Goal: Task Accomplishment & Management: Manage account settings

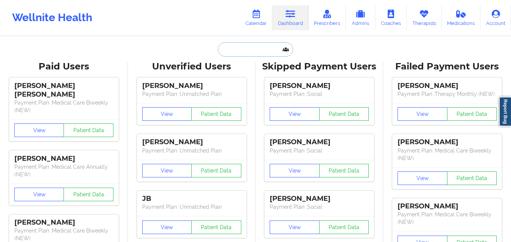
click at [229, 49] on input "text" at bounding box center [255, 49] width 75 height 14
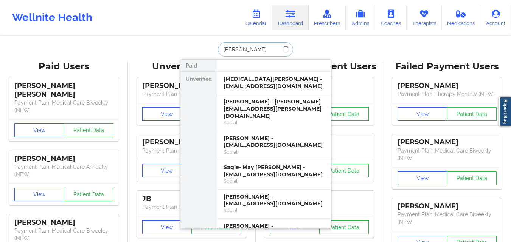
type input "Mary A Roche"
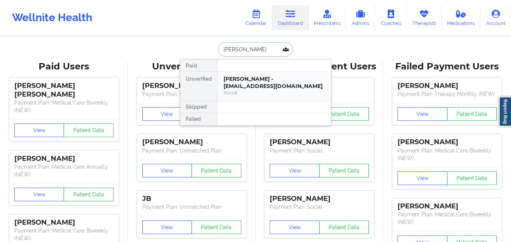
click at [257, 86] on div "Mary A Roche - goldleafframing@hotmail.com" at bounding box center [273, 83] width 101 height 14
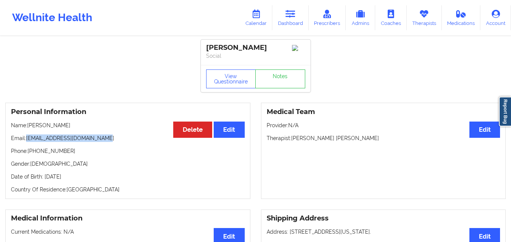
drag, startPoint x: 27, startPoint y: 141, endPoint x: 110, endPoint y: 138, distance: 82.8
click at [110, 138] on p "Email: goldleafframing@hotmail.com" at bounding box center [128, 139] width 234 height 8
copy p "goldleafframing@hotmail.com"
click at [294, 28] on link "Dashboard" at bounding box center [290, 17] width 36 height 25
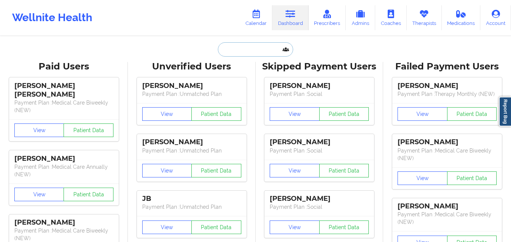
click at [225, 50] on input "text" at bounding box center [255, 49] width 75 height 14
paste input "Gerardo Ruiz"
type input "Gerardo Ruiz"
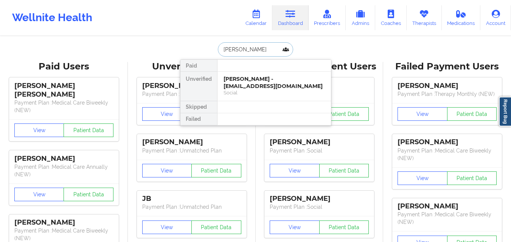
click at [273, 81] on div "Gerardo Ruiz - jerryruiz71@live.com" at bounding box center [273, 83] width 101 height 14
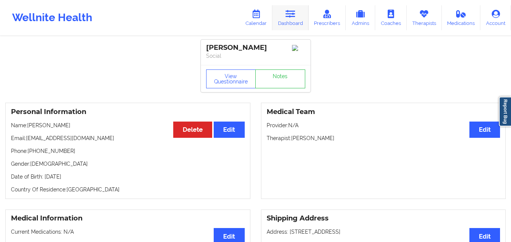
click at [292, 20] on link "Dashboard" at bounding box center [290, 17] width 36 height 25
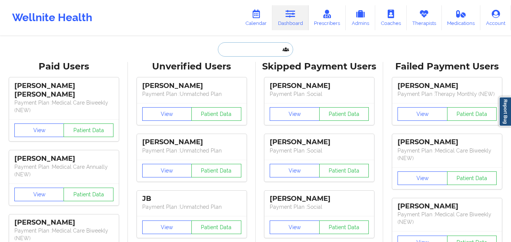
click at [244, 45] on input "text" at bounding box center [255, 49] width 75 height 14
paste input "Mekayla Sullivan"
type input "Mekayla Sullivan"
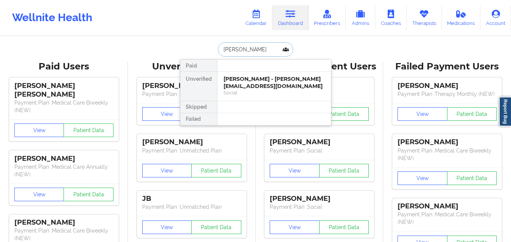
click at [258, 84] on div "Mekayla Sullivan - mekayla@lyonscommunityschool.org" at bounding box center [273, 83] width 101 height 14
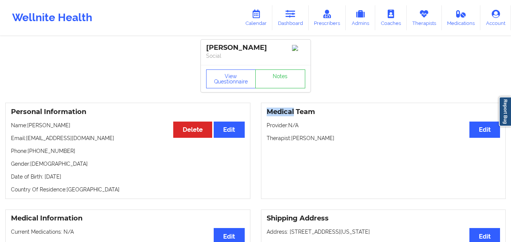
drag, startPoint x: 27, startPoint y: 140, endPoint x: 134, endPoint y: 140, distance: 106.6
click at [134, 140] on p "Email: mekayla@lyonscommunityschool.org" at bounding box center [128, 139] width 234 height 8
copy p "mekayla@lyonscommunityschool.org"
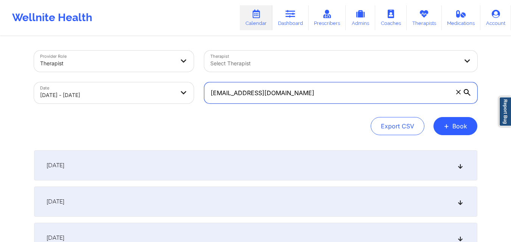
click at [284, 99] on input "[EMAIL_ADDRESS][DOMAIN_NAME]" at bounding box center [340, 92] width 273 height 21
click at [285, 99] on input "[EMAIL_ADDRESS][DOMAIN_NAME]" at bounding box center [340, 92] width 273 height 21
paste input "goldleafframing@hot"
type input "[EMAIL_ADDRESS][DOMAIN_NAME]"
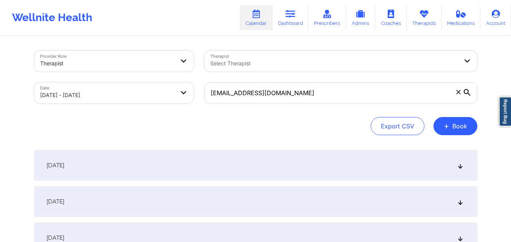
select select "2025-9"
select select "2025-10"
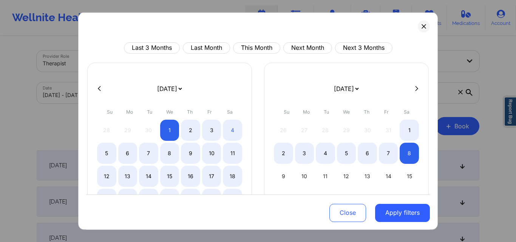
click at [99, 89] on icon at bounding box center [99, 88] width 3 height 5
select select "2025-8"
select select "2025-9"
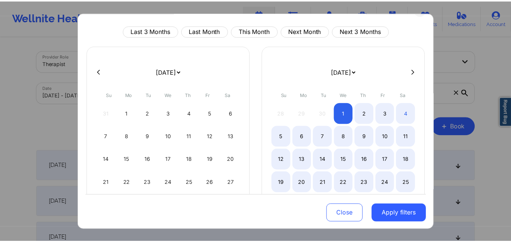
scroll to position [63, 0]
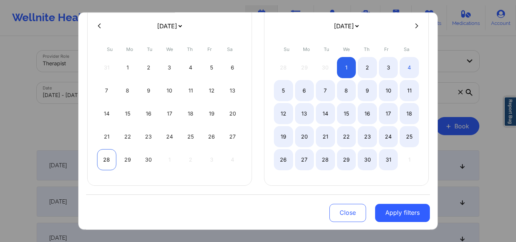
click at [108, 158] on div "28" at bounding box center [106, 159] width 19 height 21
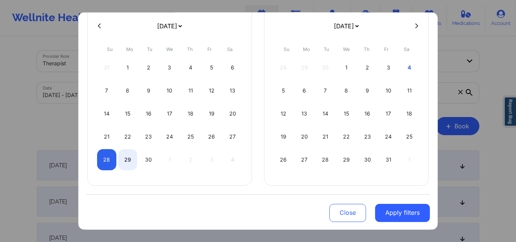
select select "2025-8"
select select "2025-9"
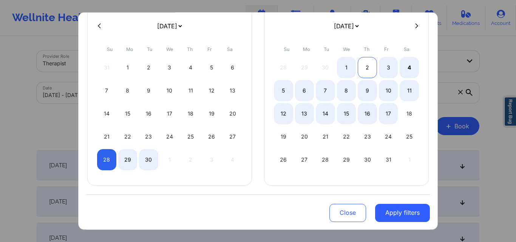
select select "2025-8"
select select "2025-9"
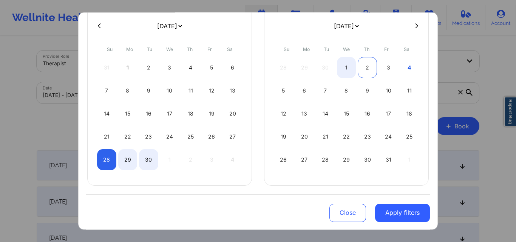
click at [365, 67] on div "2" at bounding box center [367, 67] width 19 height 21
select select "2025-8"
select select "2025-9"
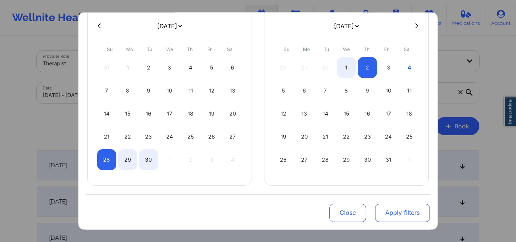
click at [400, 214] on button "Apply filters" at bounding box center [402, 213] width 55 height 18
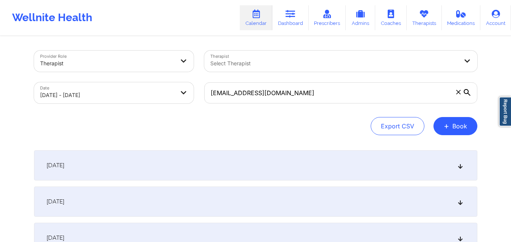
click at [187, 202] on div "September 29, 2025" at bounding box center [255, 202] width 443 height 30
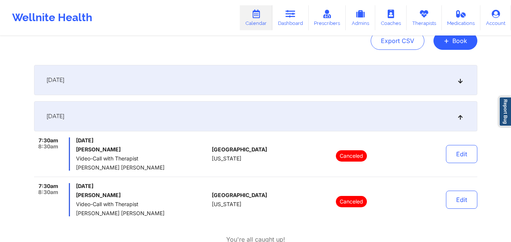
scroll to position [76, 0]
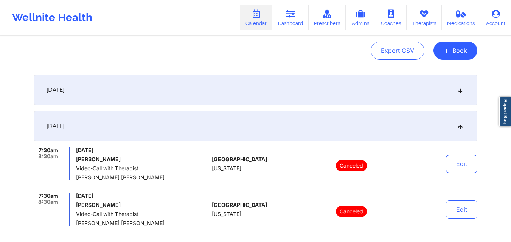
click at [256, 119] on div "September 29, 2025" at bounding box center [255, 126] width 443 height 30
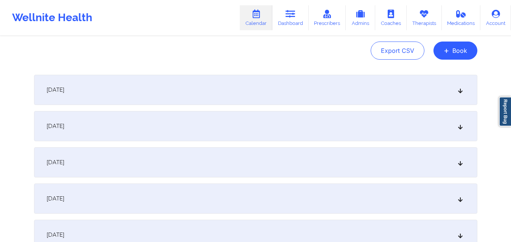
click at [256, 119] on div "September 29, 2025" at bounding box center [255, 126] width 443 height 30
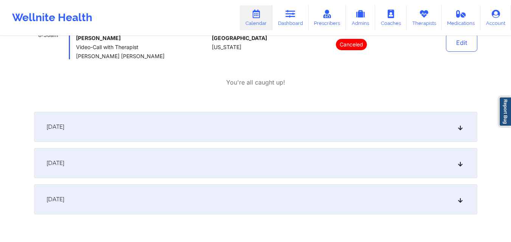
scroll to position [265, 0]
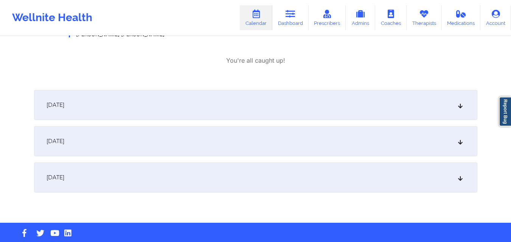
click at [262, 108] on div "September 30, 2025" at bounding box center [255, 105] width 443 height 30
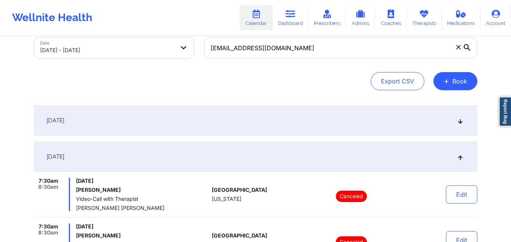
scroll to position [0, 0]
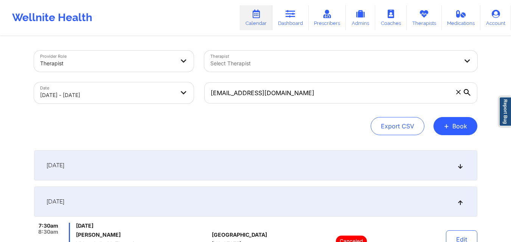
select select "2025-8"
select select "2025-9"
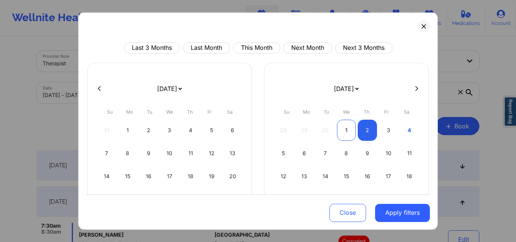
click at [345, 132] on div "1" at bounding box center [346, 129] width 19 height 21
select select "2025-9"
select select "2025-10"
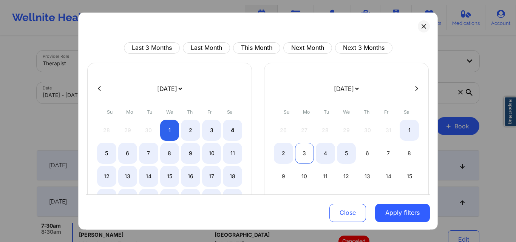
select select "2025-9"
select select "2025-10"
select select "2025-9"
select select "2025-10"
select select "2025-9"
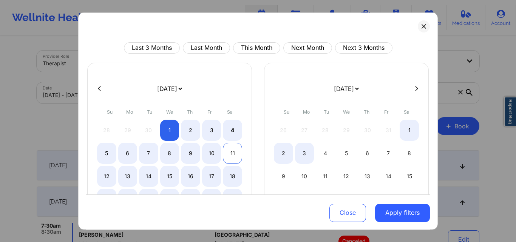
select select "2025-10"
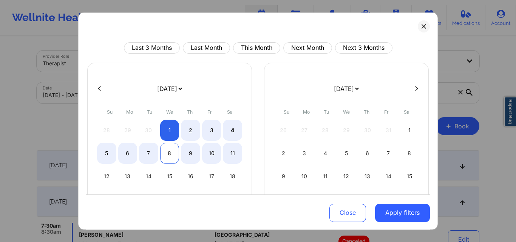
select select "2025-9"
select select "2025-10"
select select "2025-9"
select select "2025-10"
click at [211, 158] on div "10" at bounding box center [211, 152] width 19 height 21
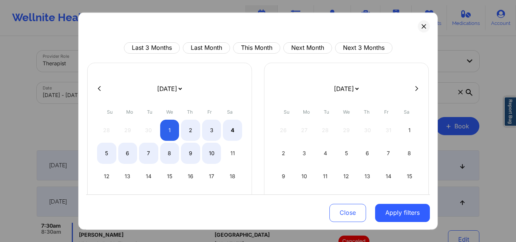
select select "2025-9"
select select "2025-10"
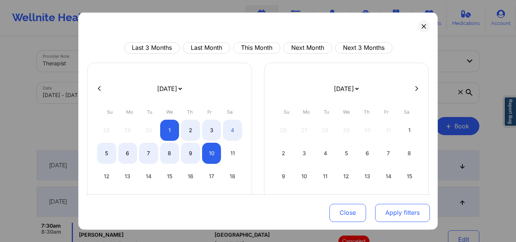
click at [410, 214] on button "Apply filters" at bounding box center [402, 213] width 55 height 18
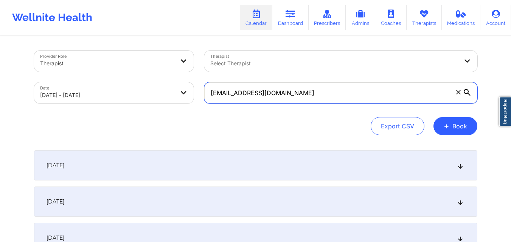
click at [340, 90] on input "goldleafframing@hotmail.com" at bounding box center [340, 92] width 273 height 21
paste input "jerryruiz71@live"
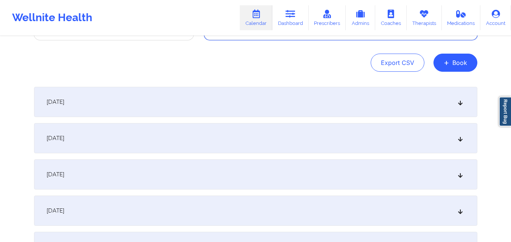
scroll to position [189, 0]
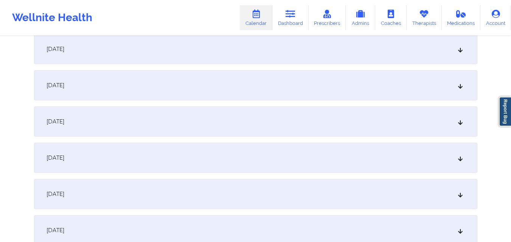
click at [344, 101] on div "October 1, 2025 No appointments October 2, 2025 No appointments October 3, 2025…" at bounding box center [255, 139] width 443 height 357
click at [345, 92] on div "October 4, 2025" at bounding box center [255, 85] width 443 height 30
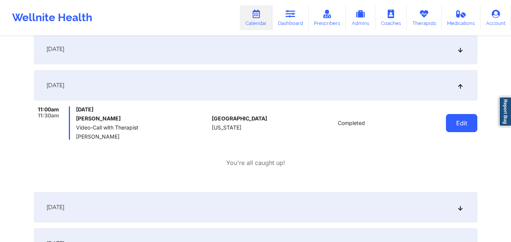
click at [469, 127] on button "Edit" at bounding box center [461, 123] width 31 height 18
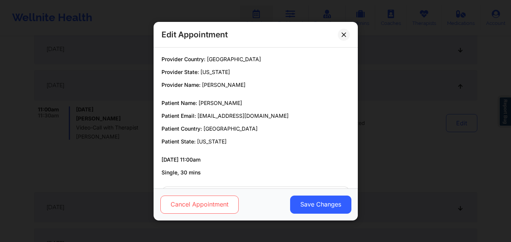
click at [216, 208] on button "Cancel Appointment" at bounding box center [199, 204] width 78 height 18
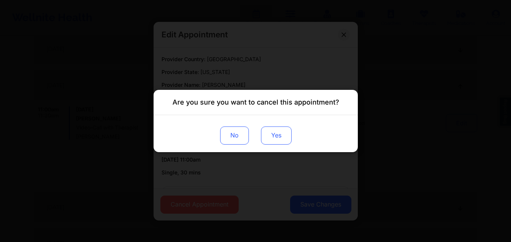
click at [279, 133] on button "Yes" at bounding box center [275, 136] width 31 height 18
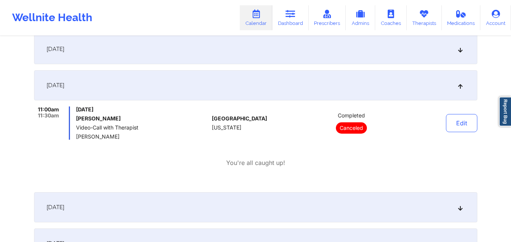
click at [203, 18] on div "Wellnite Health Calendar Dashboard Prescribers Admins Coaches Therapists Medica…" at bounding box center [255, 18] width 511 height 30
drag, startPoint x: 76, startPoint y: 119, endPoint x: 111, endPoint y: 121, distance: 35.2
click at [111, 121] on h6 "Gerardo Ruiz" at bounding box center [142, 119] width 133 height 6
copy h6 "Gerardo Ruiz"
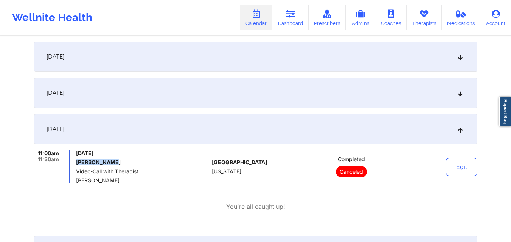
scroll to position [0, 0]
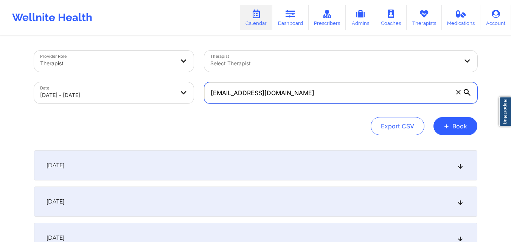
click at [279, 100] on input "jerryruiz71@live.com" at bounding box center [340, 92] width 273 height 21
paste input "mekayla@lyonscommunityschool.org"
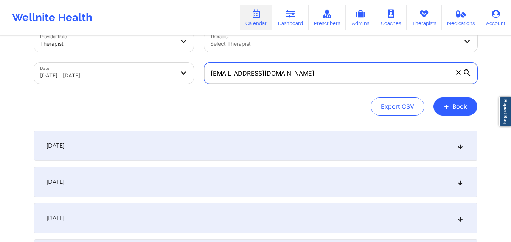
scroll to position [38, 0]
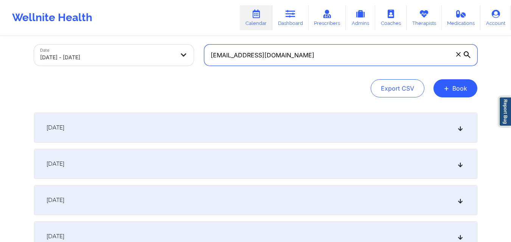
type input "mekayla@lyonscommunityschool.org"
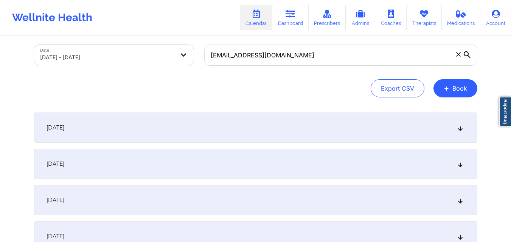
click at [228, 125] on div "October 1, 2025" at bounding box center [255, 128] width 443 height 30
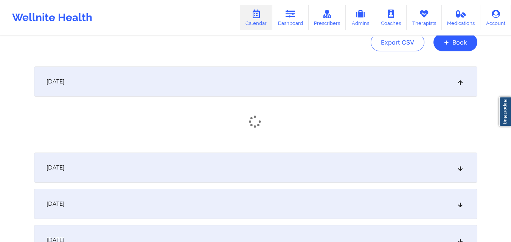
scroll to position [113, 0]
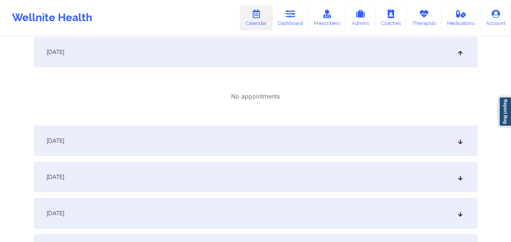
click at [229, 131] on div "October 2, 2025" at bounding box center [255, 141] width 443 height 30
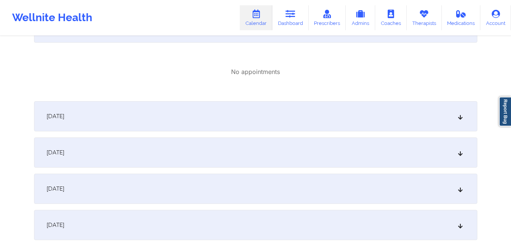
click at [235, 115] on div "October 3, 2025" at bounding box center [255, 116] width 443 height 30
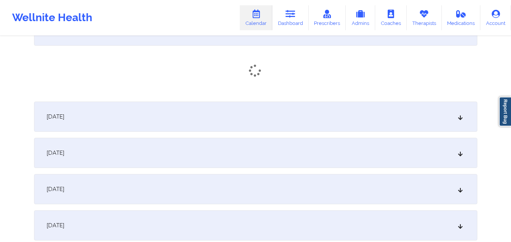
scroll to position [340, 0]
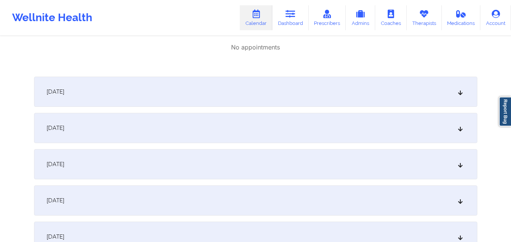
click at [235, 79] on div "October 4, 2025" at bounding box center [255, 92] width 443 height 30
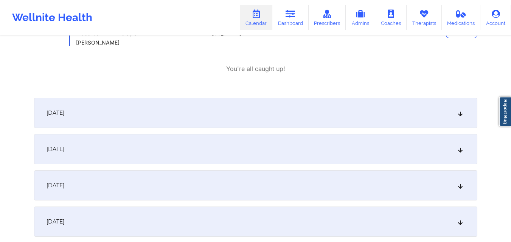
scroll to position [365, 0]
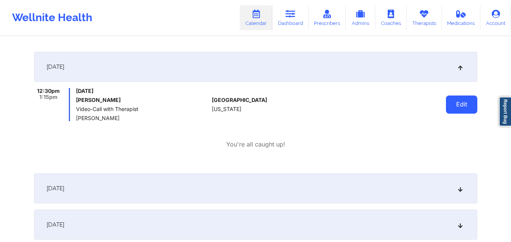
click at [455, 99] on button "Edit" at bounding box center [461, 105] width 31 height 18
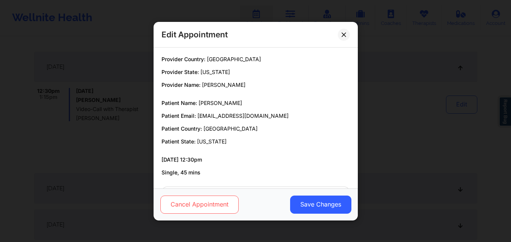
click at [211, 203] on button "Cancel Appointment" at bounding box center [199, 204] width 78 height 18
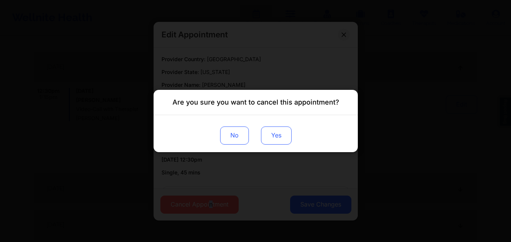
click at [277, 138] on button "Yes" at bounding box center [275, 136] width 31 height 18
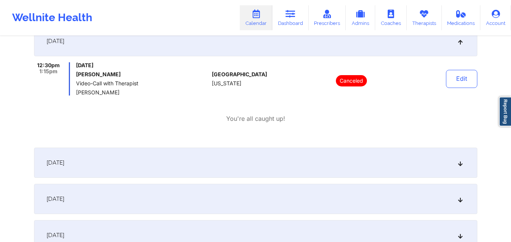
scroll to position [403, 0]
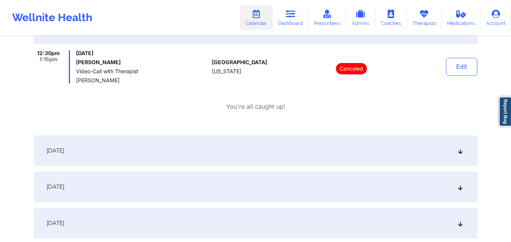
click at [133, 97] on div "12:30pm 1:15pm Saturday, October 4, 2025 Mekayla Sullivan Video-Call with Thera…" at bounding box center [255, 80] width 443 height 61
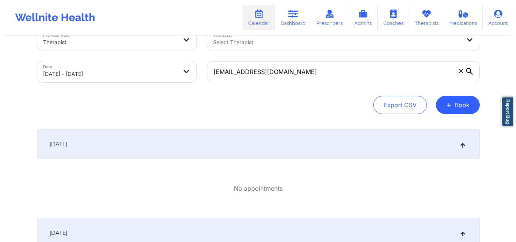
scroll to position [0, 0]
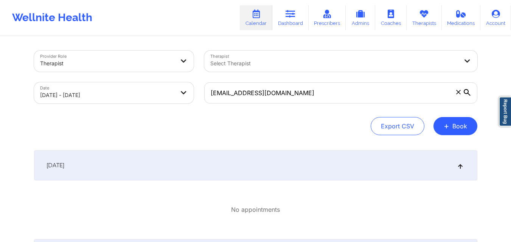
select select "2025-9"
select select "2025-10"
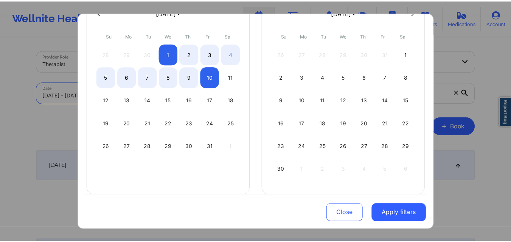
scroll to position [86, 0]
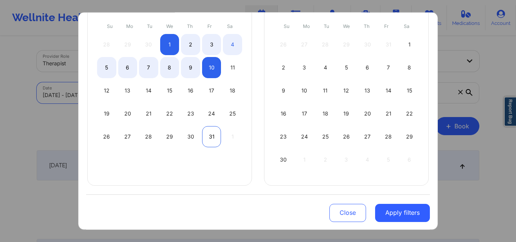
click at [208, 135] on div "31" at bounding box center [211, 136] width 19 height 21
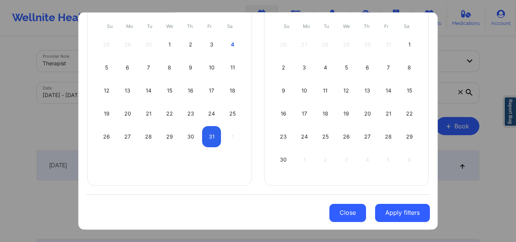
select select "2025-9"
select select "2025-10"
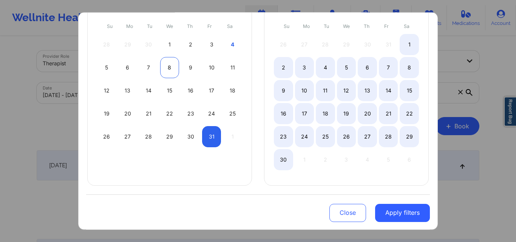
select select "2025-9"
select select "2025-10"
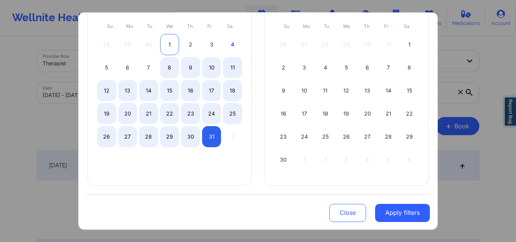
select select "2025-9"
select select "2025-10"
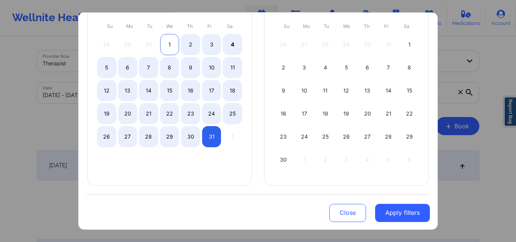
click at [164, 43] on div "1" at bounding box center [169, 44] width 19 height 21
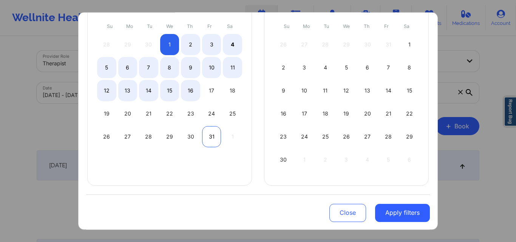
select select "2025-9"
select select "2025-10"
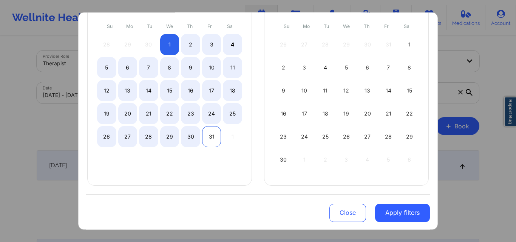
click at [214, 137] on div "31" at bounding box center [211, 136] width 19 height 21
select select "2025-9"
select select "2025-10"
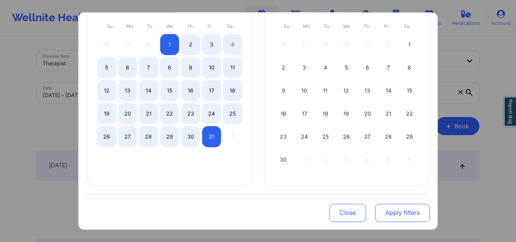
click at [394, 208] on button "Apply filters" at bounding box center [402, 213] width 55 height 18
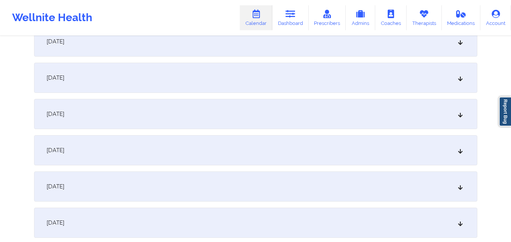
scroll to position [416, 0]
click at [248, 108] on div "October 11, 2025" at bounding box center [255, 113] width 443 height 30
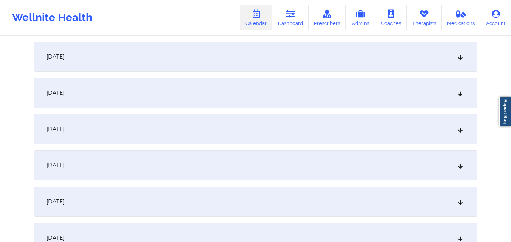
scroll to position [718, 0]
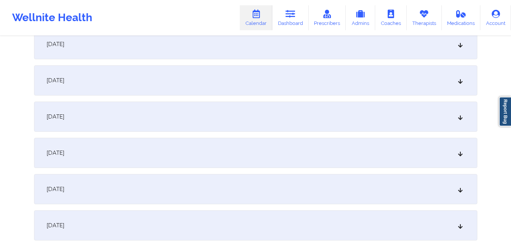
click at [252, 117] on div "October 18, 2025" at bounding box center [255, 117] width 443 height 30
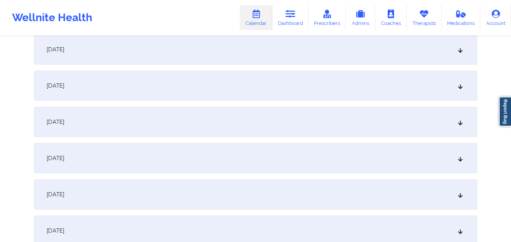
scroll to position [1058, 0]
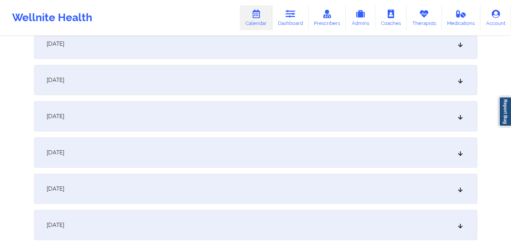
click at [271, 122] on div "October 25, 2025" at bounding box center [255, 116] width 443 height 30
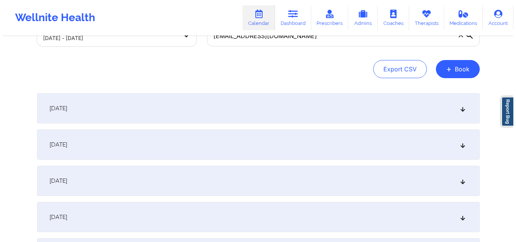
scroll to position [0, 0]
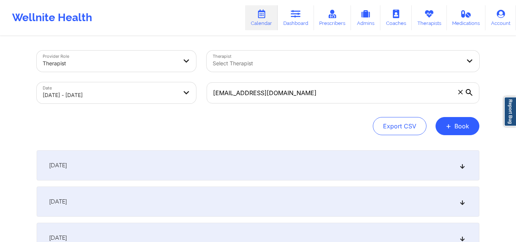
select select "2025-9"
select select "2025-10"
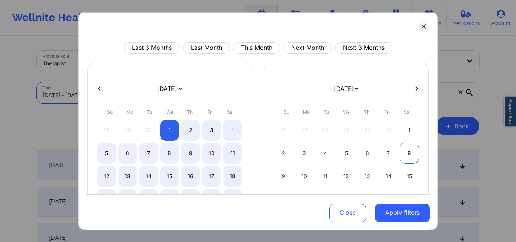
click at [409, 155] on div "8" at bounding box center [409, 152] width 19 height 21
select select "2025-10"
select select "2025-11"
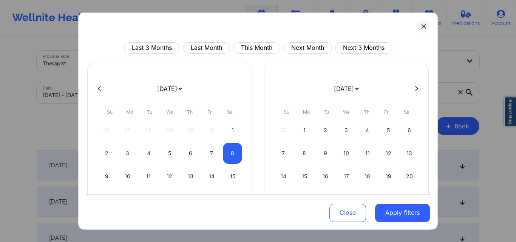
select select "2025-10"
select select "2025-11"
select select "2025-10"
select select "2025-11"
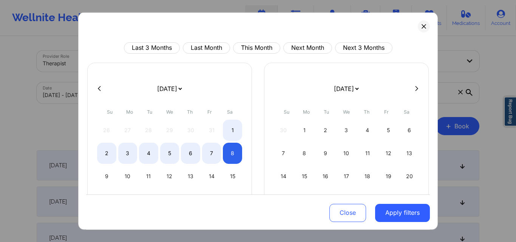
click at [95, 88] on div at bounding box center [258, 88] width 344 height 11
click at [100, 87] on icon at bounding box center [99, 88] width 3 height 5
select select "2025-9"
select select "2025-10"
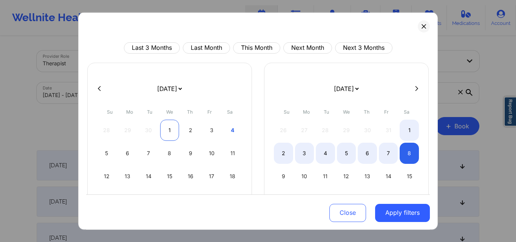
select select "2025-9"
select select "2025-10"
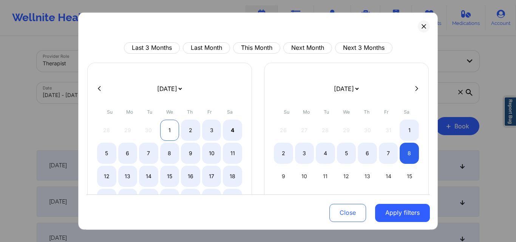
click at [168, 132] on div "1" at bounding box center [169, 129] width 19 height 21
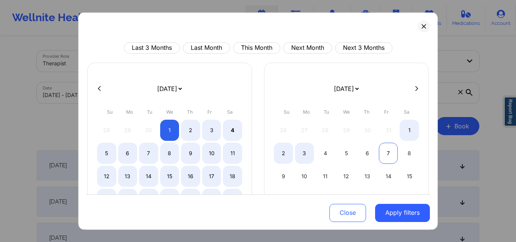
select select "2025-9"
select select "2025-10"
select select "2025-9"
select select "2025-10"
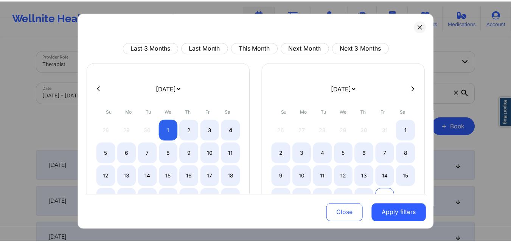
scroll to position [86, 0]
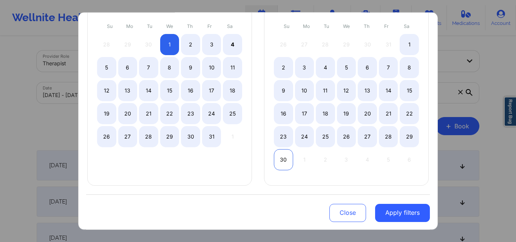
select select "2025-9"
select select "2025-10"
click at [283, 162] on div "30" at bounding box center [283, 159] width 19 height 21
select select "2025-9"
select select "2025-10"
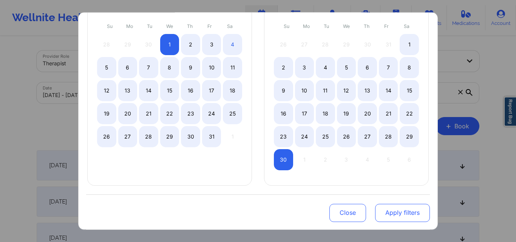
click at [394, 212] on button "Apply filters" at bounding box center [402, 213] width 55 height 18
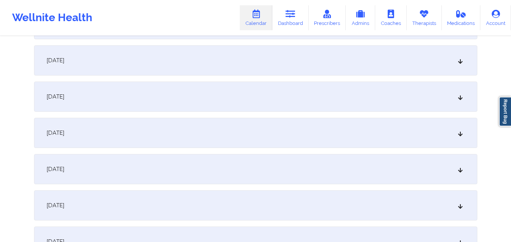
scroll to position [1096, 0]
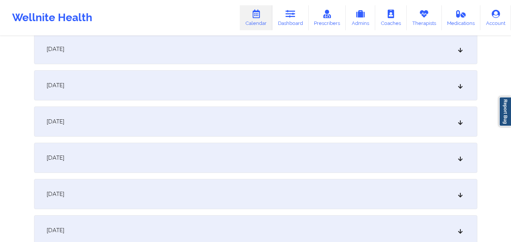
click at [133, 200] on div "November 1, 2025" at bounding box center [255, 194] width 443 height 30
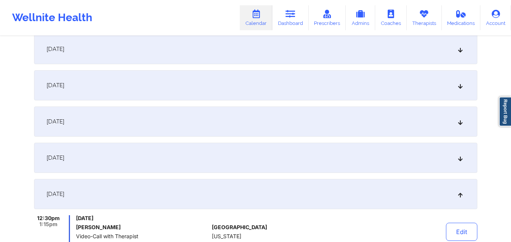
scroll to position [1209, 0]
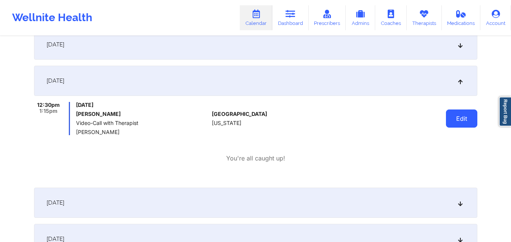
click at [449, 125] on button "Edit" at bounding box center [461, 119] width 31 height 18
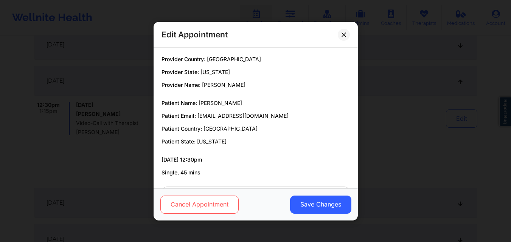
click at [211, 209] on button "Cancel Appointment" at bounding box center [199, 204] width 78 height 18
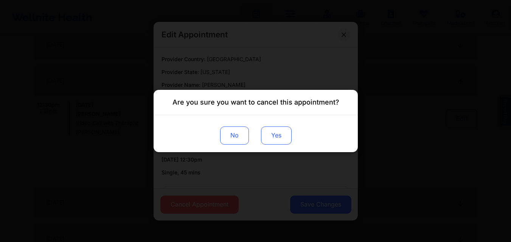
click at [282, 133] on button "Yes" at bounding box center [275, 136] width 31 height 18
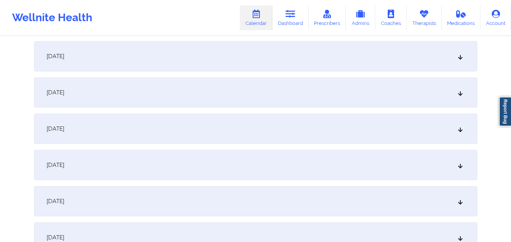
scroll to position [1512, 0]
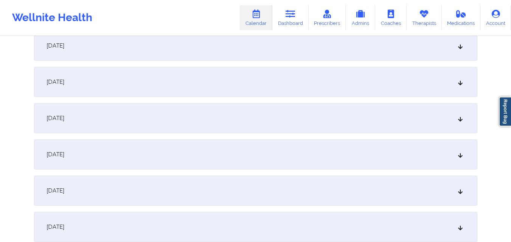
click at [235, 109] on div "November 8, 2025" at bounding box center [255, 118] width 443 height 30
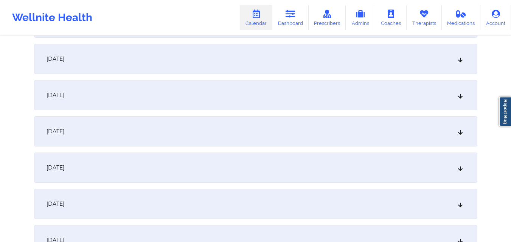
scroll to position [1852, 0]
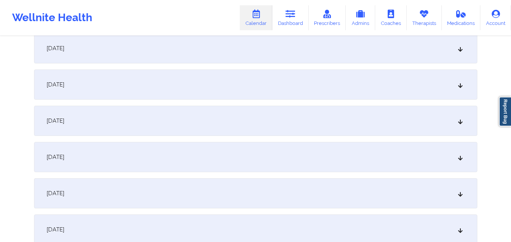
click at [240, 91] on div "November 15, 2025" at bounding box center [255, 85] width 443 height 30
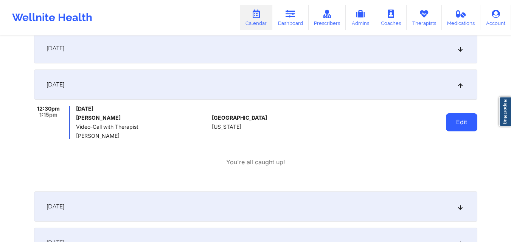
click at [465, 121] on button "Edit" at bounding box center [461, 122] width 31 height 18
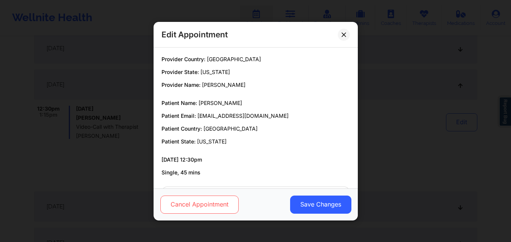
click at [212, 204] on button "Cancel Appointment" at bounding box center [199, 204] width 78 height 18
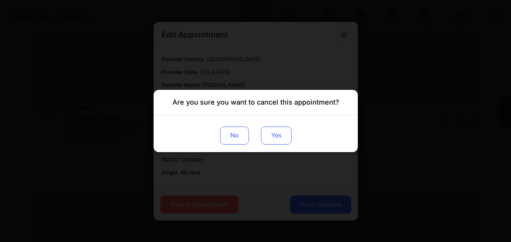
click at [284, 141] on button "Yes" at bounding box center [275, 136] width 31 height 18
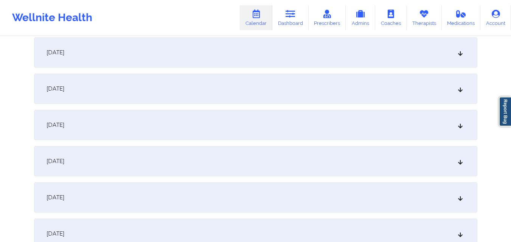
scroll to position [2343, 0]
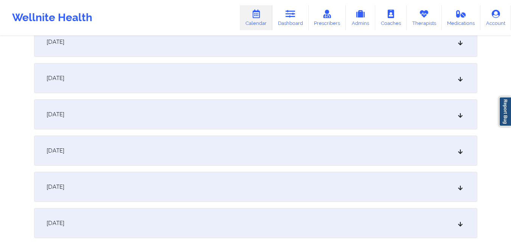
click at [155, 191] on div "November 29, 2025" at bounding box center [255, 187] width 443 height 30
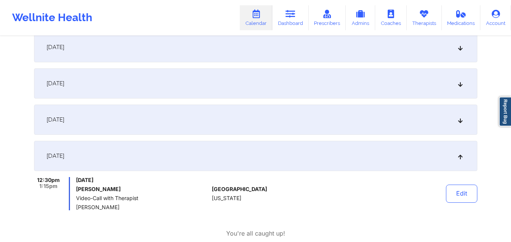
scroll to position [2419, 0]
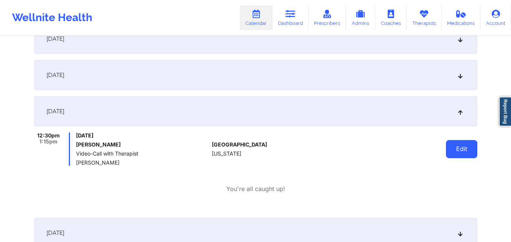
click at [466, 150] on button "Edit" at bounding box center [461, 149] width 31 height 18
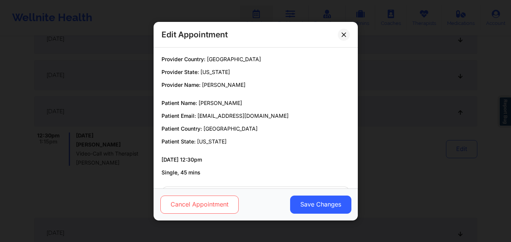
click at [199, 204] on button "Cancel Appointment" at bounding box center [199, 204] width 78 height 18
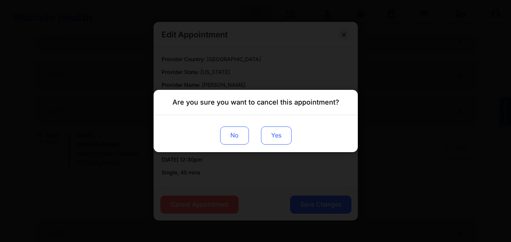
click at [278, 131] on button "Yes" at bounding box center [275, 136] width 31 height 18
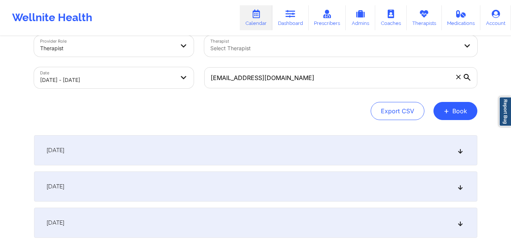
scroll to position [0, 0]
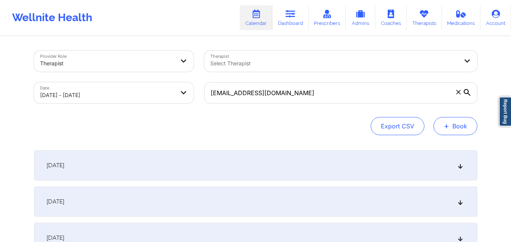
click at [450, 126] on button "+ Book" at bounding box center [455, 126] width 44 height 18
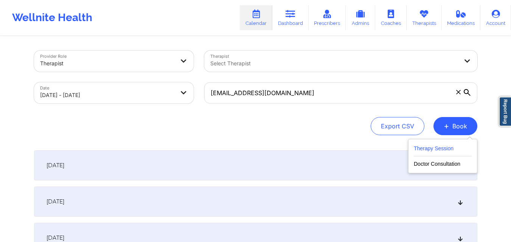
click at [442, 149] on button "Therapy Session" at bounding box center [442, 150] width 58 height 12
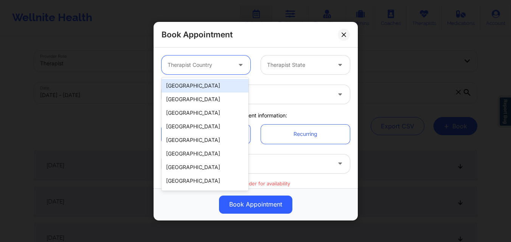
click at [210, 59] on div "Therapist Country" at bounding box center [196, 65] width 71 height 19
click at [214, 89] on div "[GEOGRAPHIC_DATA]" at bounding box center [204, 86] width 87 height 14
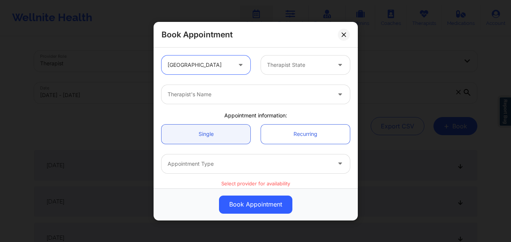
click at [294, 61] on div at bounding box center [299, 64] width 64 height 9
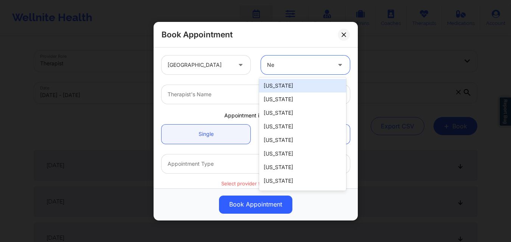
type input "New"
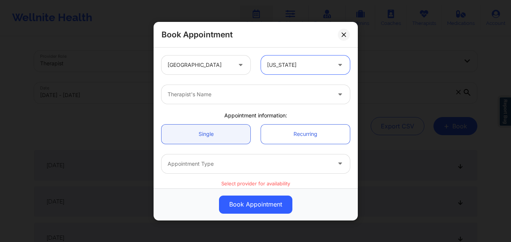
click at [294, 61] on div at bounding box center [299, 64] width 64 height 9
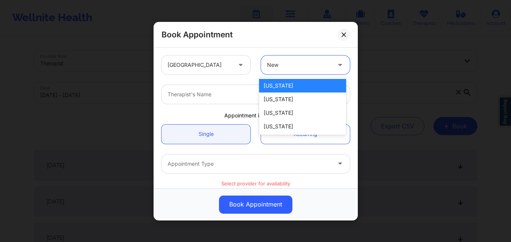
type input "New Y"
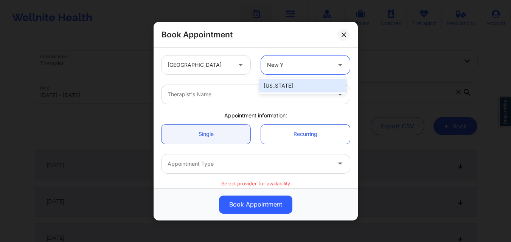
click at [281, 86] on div "[US_STATE]" at bounding box center [302, 86] width 87 height 14
click at [201, 102] on div "Therapist's Name" at bounding box center [246, 94] width 170 height 19
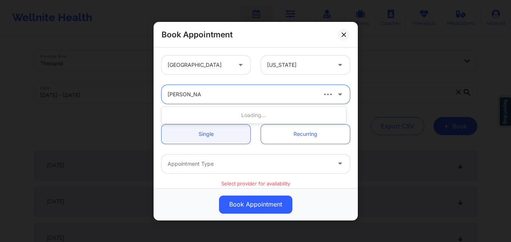
type input "[PERSON_NAME]"
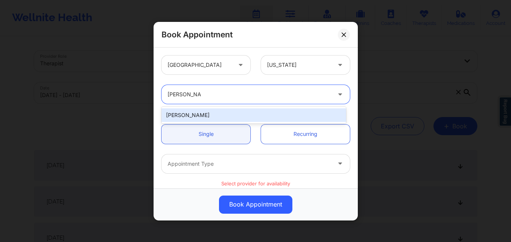
click at [238, 113] on div "[PERSON_NAME]" at bounding box center [253, 115] width 184 height 14
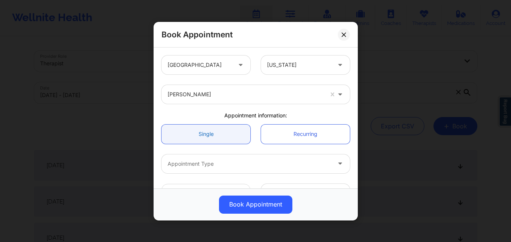
click at [210, 141] on link "Single" at bounding box center [205, 133] width 89 height 19
click at [220, 135] on link "Single" at bounding box center [205, 133] width 89 height 19
click at [221, 161] on div at bounding box center [248, 163] width 163 height 9
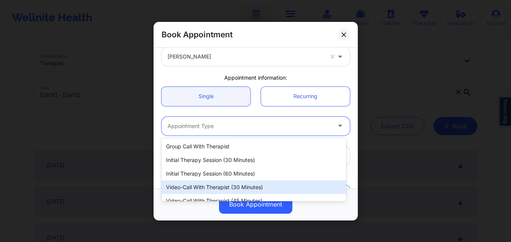
scroll to position [35, 0]
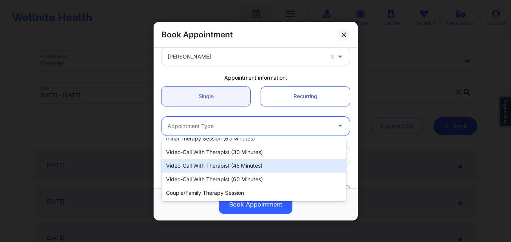
click at [244, 168] on div "Video-Call with Therapist (45 minutes)" at bounding box center [253, 166] width 184 height 14
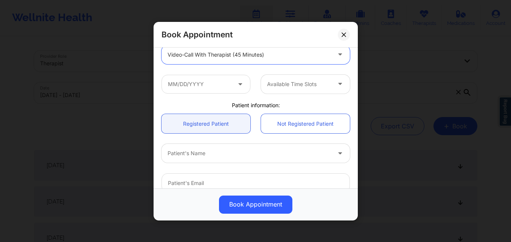
scroll to position [113, 0]
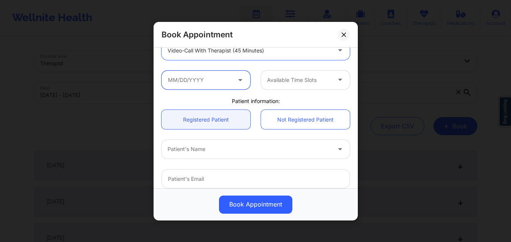
click at [229, 78] on input "text" at bounding box center [205, 79] width 89 height 19
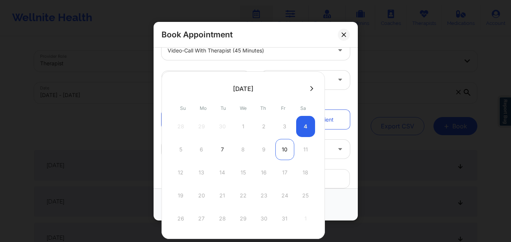
click at [282, 148] on div "10" at bounding box center [284, 149] width 19 height 21
click at [282, 129] on link "Not Registered Patient" at bounding box center [305, 119] width 89 height 19
type input "10/10/2025"
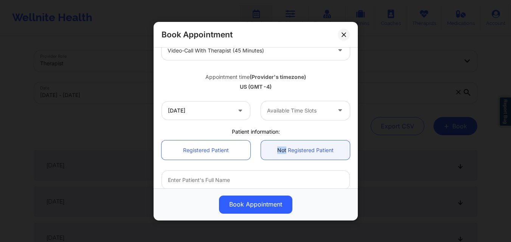
click at [289, 107] on div at bounding box center [299, 110] width 64 height 9
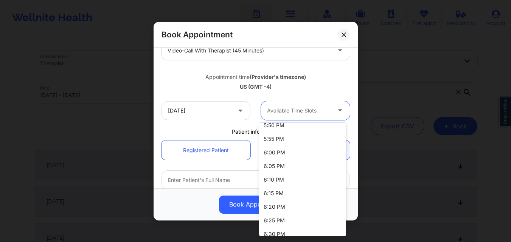
scroll to position [151, 0]
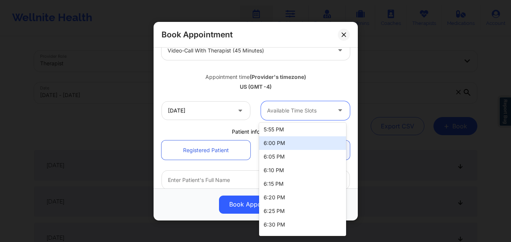
click at [291, 142] on div "6:00 PM" at bounding box center [302, 143] width 87 height 14
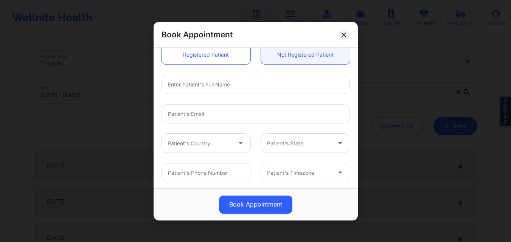
scroll to position [211, 0]
click at [205, 57] on link "Registered Patient" at bounding box center [205, 52] width 89 height 19
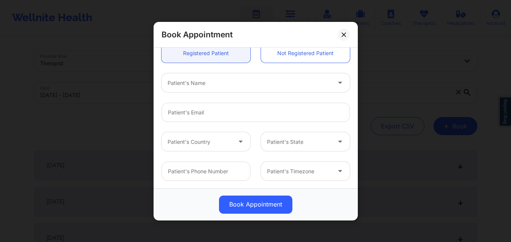
click at [211, 82] on div at bounding box center [248, 82] width 163 height 9
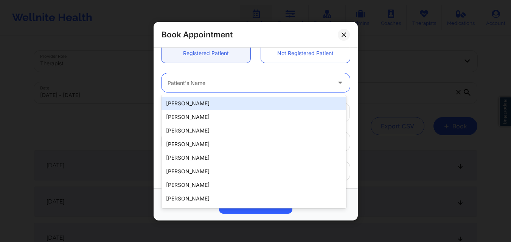
paste input "mekayla@lyonscommunityschool.org"
type input "mekayla@lyonscommunityschool.org"
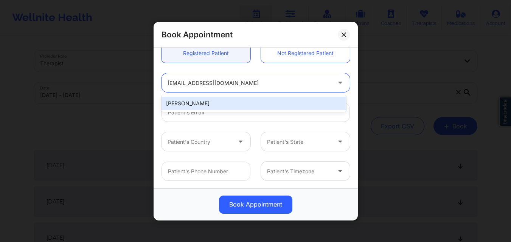
click at [213, 99] on div "Mekayla Sullivan" at bounding box center [253, 104] width 184 height 14
type input "mekayla@lyonscommunityschool.org"
type input "+1781-856-3630"
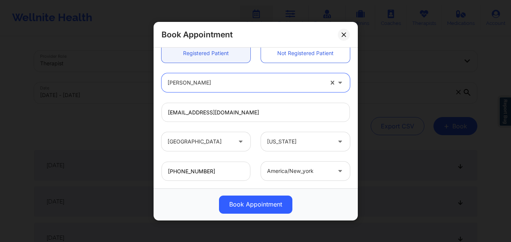
scroll to position [251, 0]
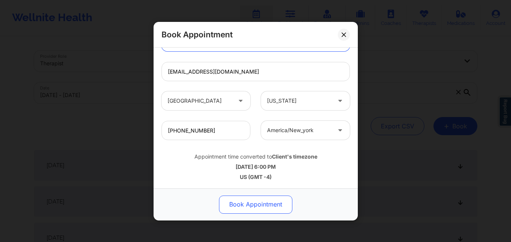
click at [265, 206] on button "Book Appointment" at bounding box center [255, 204] width 73 height 18
click at [265, 206] on div "Book Appointment" at bounding box center [256, 204] width 194 height 18
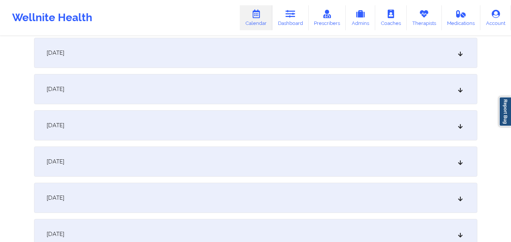
scroll to position [340, 0]
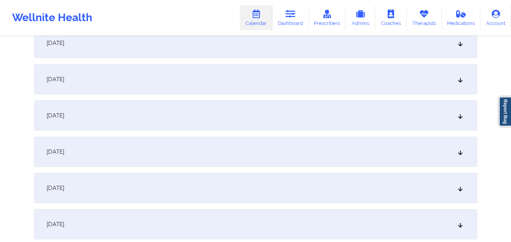
click at [255, 148] on div "October 10, 2025" at bounding box center [255, 152] width 443 height 30
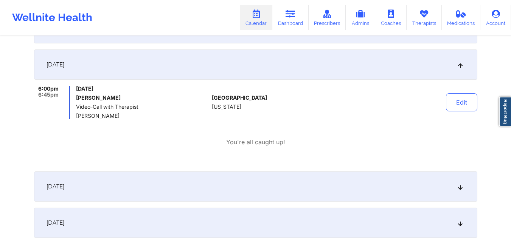
scroll to position [416, 0]
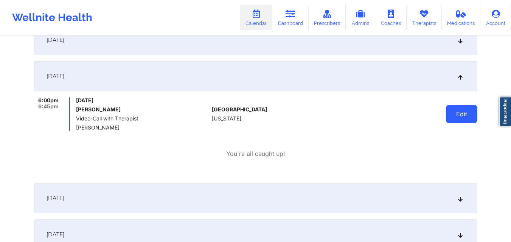
click at [460, 117] on button "Edit" at bounding box center [461, 114] width 31 height 18
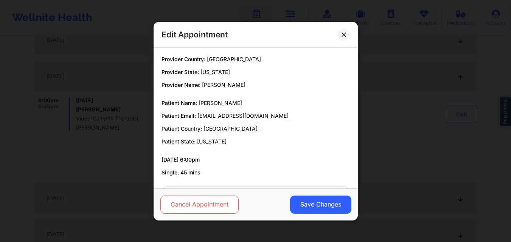
click at [208, 208] on button "Cancel Appointment" at bounding box center [199, 204] width 78 height 18
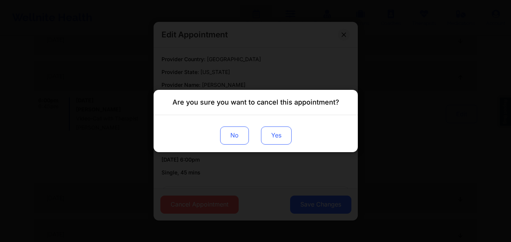
click at [279, 141] on button "Yes" at bounding box center [275, 136] width 31 height 18
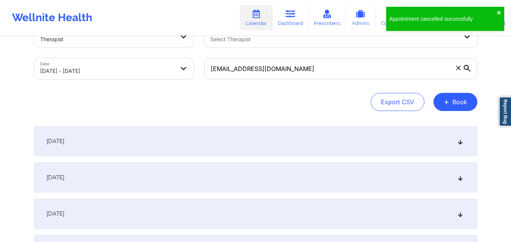
scroll to position [0, 0]
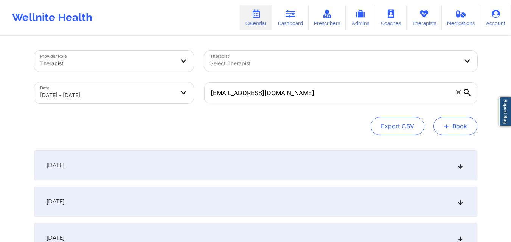
click at [443, 124] on button "+ Book" at bounding box center [455, 126] width 44 height 18
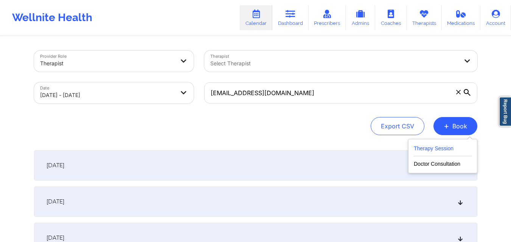
click at [436, 153] on button "Therapy Session" at bounding box center [442, 150] width 58 height 12
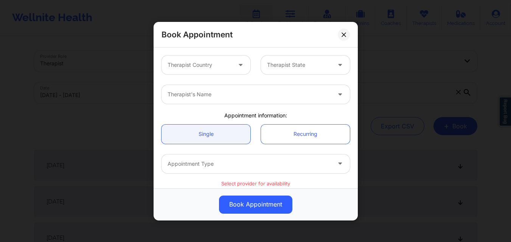
click at [170, 58] on div "Therapist Country" at bounding box center [196, 65] width 71 height 19
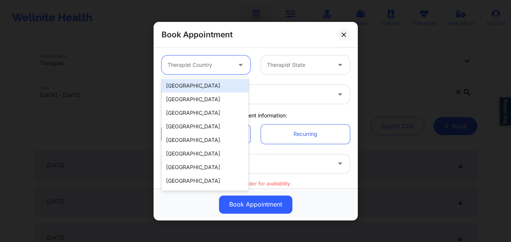
click at [204, 87] on div "[GEOGRAPHIC_DATA]" at bounding box center [204, 86] width 87 height 14
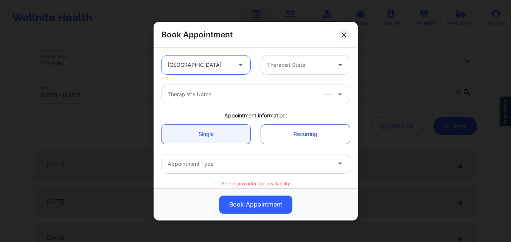
click at [310, 69] on div at bounding box center [299, 64] width 64 height 9
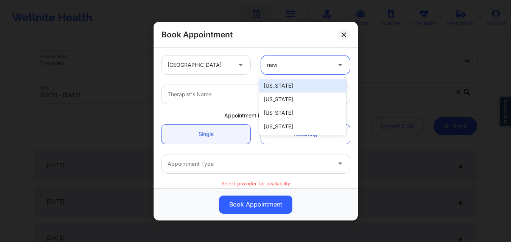
type input "new Y"
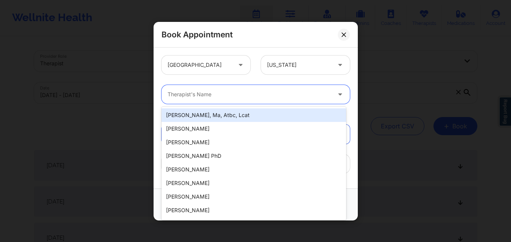
click at [238, 99] on div "Therapist's Name" at bounding box center [246, 94] width 170 height 19
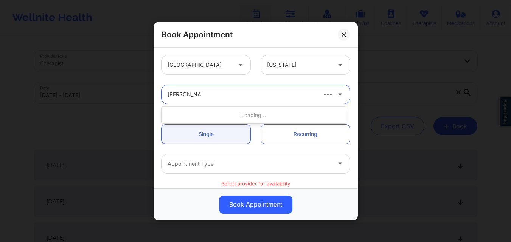
type input "[PERSON_NAME]"
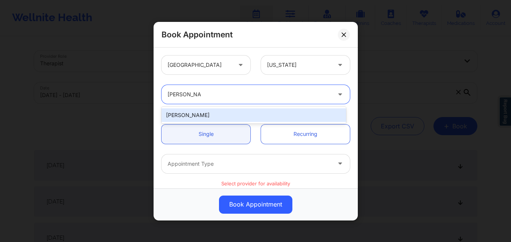
click at [221, 116] on div "[PERSON_NAME]" at bounding box center [253, 115] width 184 height 14
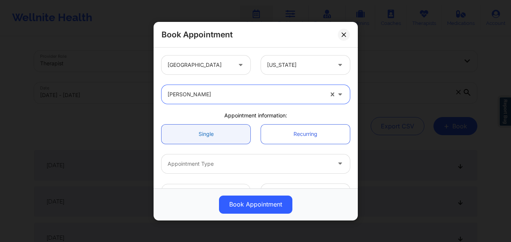
click at [213, 135] on link "Single" at bounding box center [205, 133] width 89 height 19
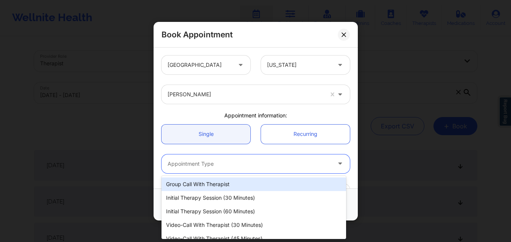
click at [218, 167] on div at bounding box center [248, 163] width 163 height 9
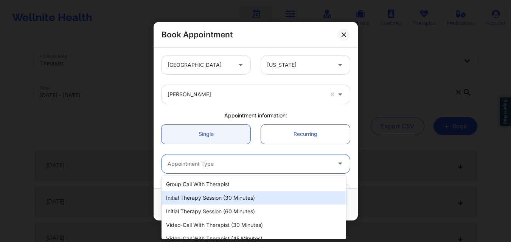
click at [232, 203] on div "Initial Therapy Session (30 minutes)" at bounding box center [253, 198] width 184 height 14
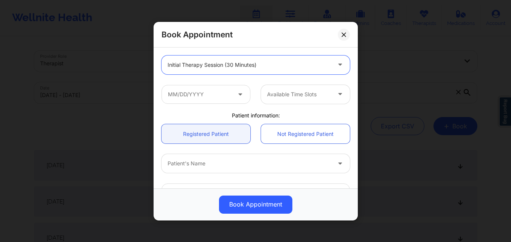
scroll to position [113, 0]
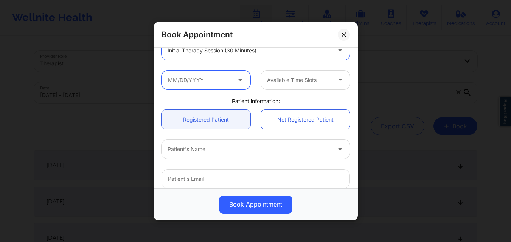
click at [241, 86] on input "text" at bounding box center [205, 79] width 89 height 19
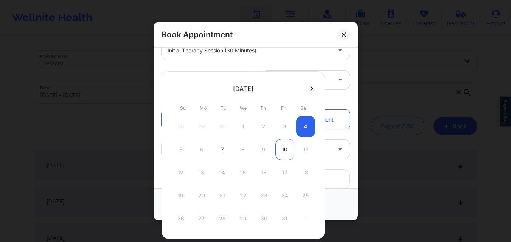
click at [277, 151] on div "10" at bounding box center [284, 149] width 19 height 21
type input "10/10/2025"
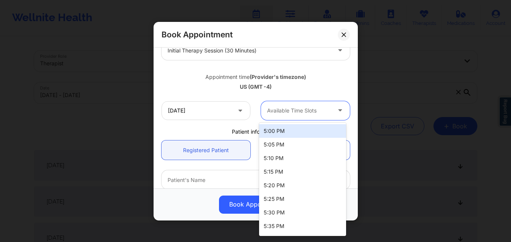
click at [303, 113] on div at bounding box center [299, 110] width 64 height 9
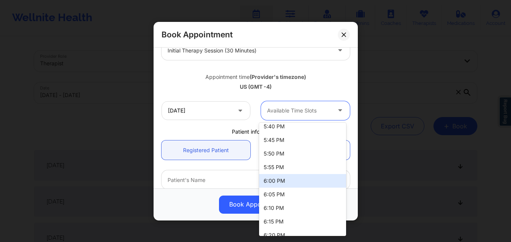
click at [282, 181] on div "6:00 PM" at bounding box center [302, 181] width 87 height 14
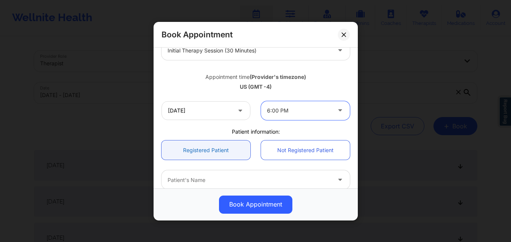
click at [219, 148] on link "Registered Patient" at bounding box center [205, 150] width 89 height 19
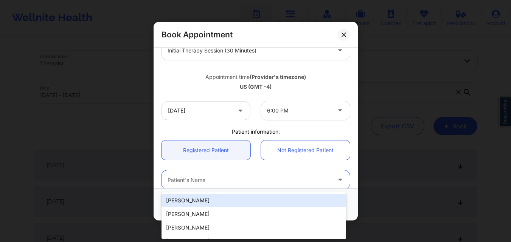
click at [228, 177] on div at bounding box center [248, 179] width 163 height 9
paste input "mekayla@lyonscommunityschool.org"
type input "mekayla@lyonscommunityschool.org"
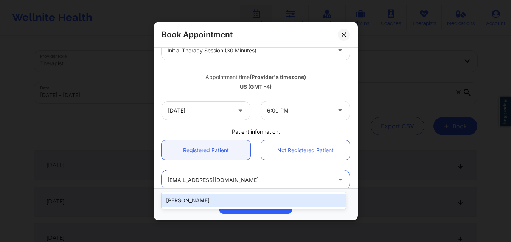
click at [225, 197] on div "Mekayla Sullivan" at bounding box center [253, 201] width 184 height 14
type input "mekayla@lyonscommunityschool.org"
type input "+1781-856-3630"
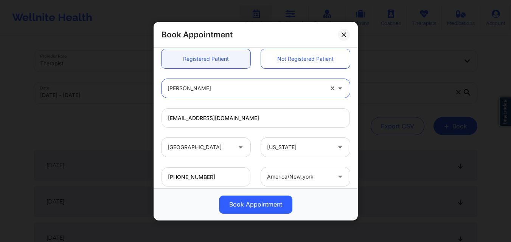
scroll to position [251, 0]
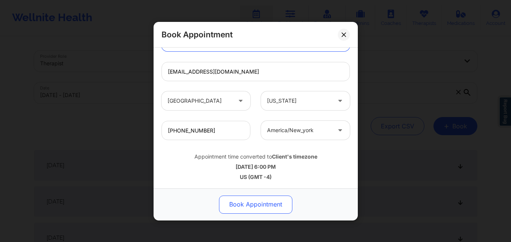
click at [257, 204] on button "Book Appointment" at bounding box center [255, 204] width 73 height 18
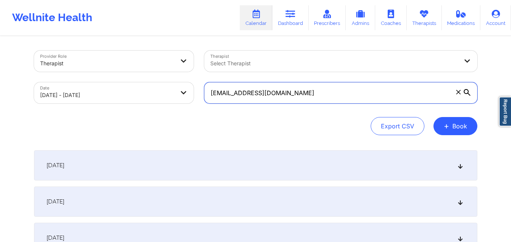
click at [324, 98] on input "mekayla@lyonscommunityschool.org" at bounding box center [340, 92] width 273 height 21
paste input "jerryruiz71@live.com"
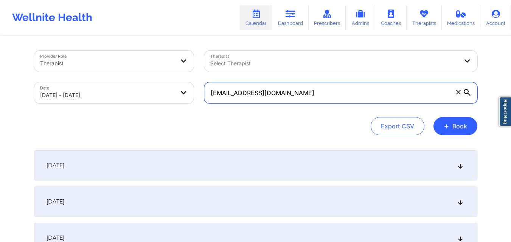
scroll to position [38, 0]
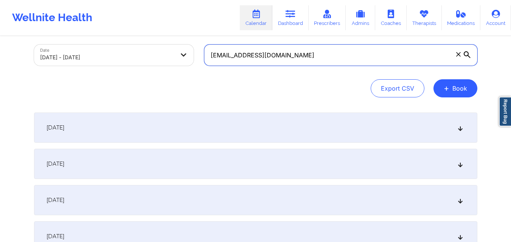
type input "jerryruiz71@live.com"
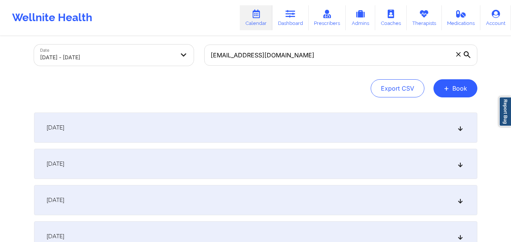
click at [238, 134] on div "October 1, 2025" at bounding box center [255, 128] width 443 height 30
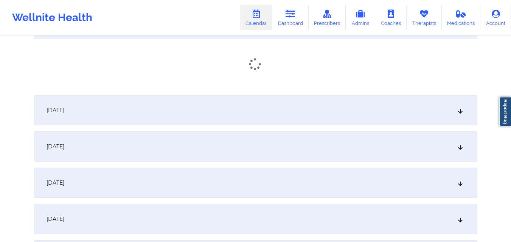
scroll to position [151, 0]
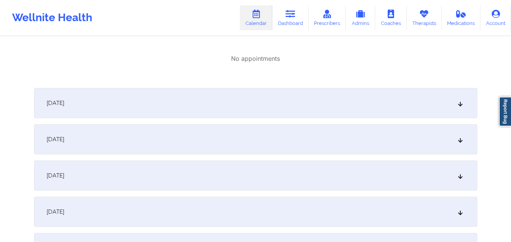
click at [246, 100] on div "October 2, 2025" at bounding box center [255, 103] width 443 height 30
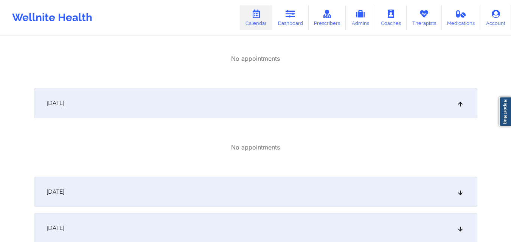
click at [264, 190] on div "October 3, 2025" at bounding box center [255, 192] width 443 height 30
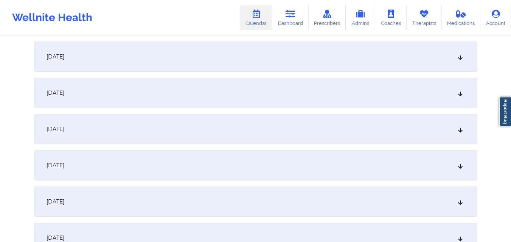
scroll to position [378, 0]
click at [275, 48] on div "October 4, 2025" at bounding box center [255, 54] width 443 height 30
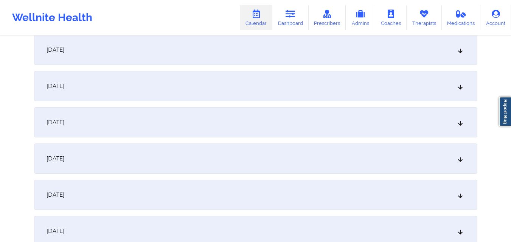
scroll to position [567, 0]
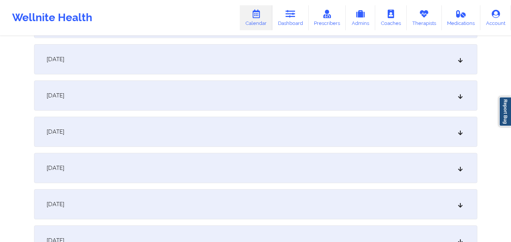
click at [233, 197] on div "October 11, 2025" at bounding box center [255, 204] width 443 height 30
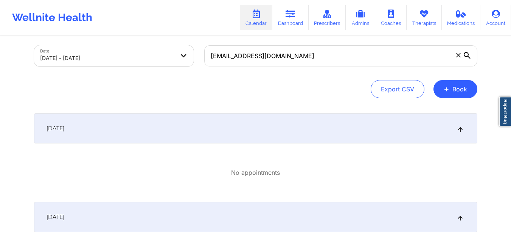
scroll to position [0, 0]
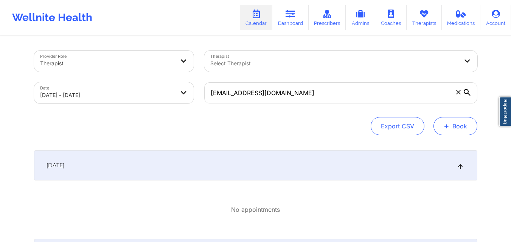
click at [458, 127] on button "+ Book" at bounding box center [455, 126] width 44 height 18
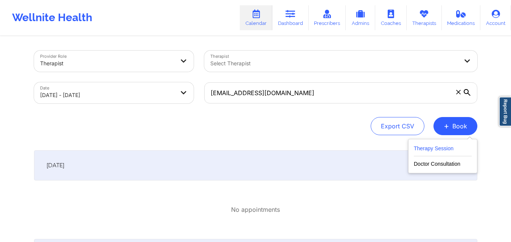
click at [445, 152] on button "Therapy Session" at bounding box center [442, 150] width 58 height 12
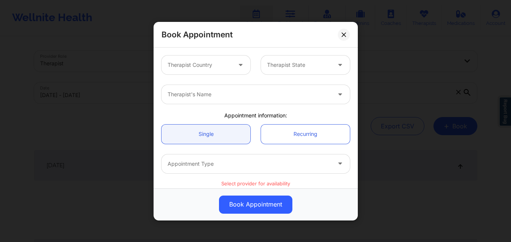
click at [227, 68] on div at bounding box center [199, 64] width 64 height 9
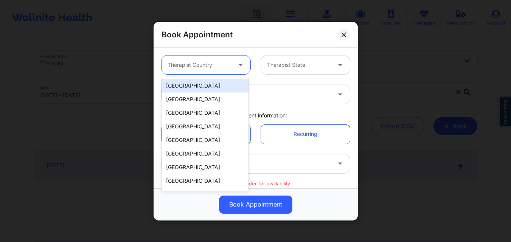
click at [219, 83] on div "[GEOGRAPHIC_DATA]" at bounding box center [204, 86] width 87 height 14
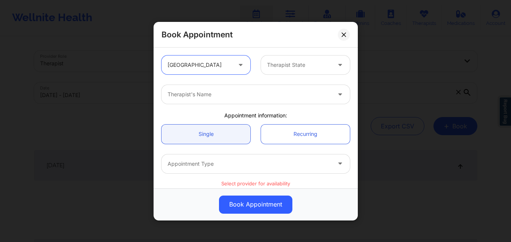
click at [300, 71] on div "Therapist State" at bounding box center [296, 65] width 71 height 19
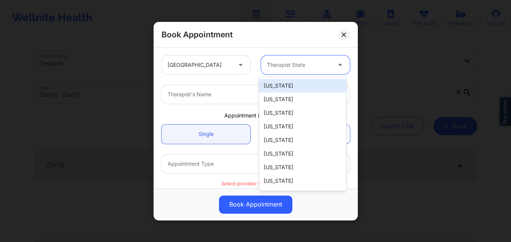
type input "Te"
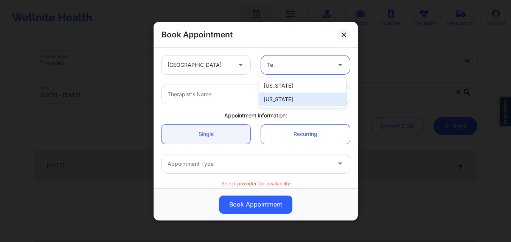
click at [303, 98] on div "[US_STATE]" at bounding box center [302, 100] width 87 height 14
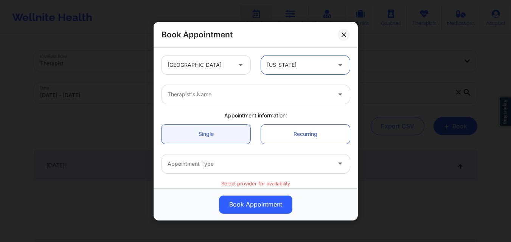
click at [225, 92] on div at bounding box center [248, 94] width 163 height 9
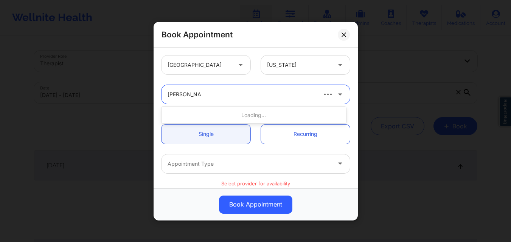
type input "[PERSON_NAME]"
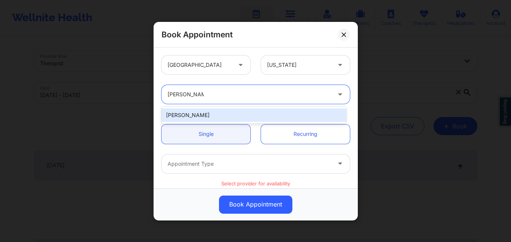
drag, startPoint x: 223, startPoint y: 123, endPoint x: 223, endPoint y: 112, distance: 10.6
click at [221, 113] on div "[PERSON_NAME]" at bounding box center [253, 115] width 184 height 14
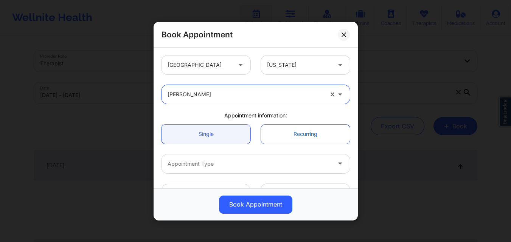
click at [276, 132] on link "Recurring" at bounding box center [305, 133] width 89 height 19
click at [288, 131] on link "Recurring" at bounding box center [305, 133] width 89 height 19
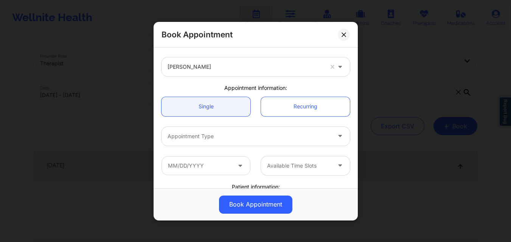
scroll to position [38, 0]
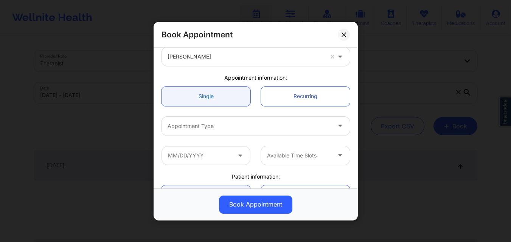
click at [218, 98] on link "Single" at bounding box center [205, 96] width 89 height 19
click at [218, 124] on div at bounding box center [248, 125] width 163 height 9
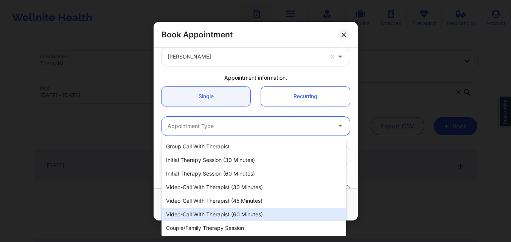
click at [224, 220] on div "Video-Call with Therapist (60 minutes)" at bounding box center [253, 215] width 184 height 14
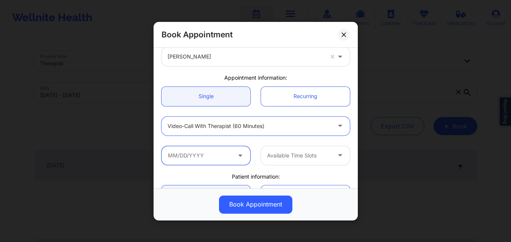
click at [214, 158] on input "text" at bounding box center [205, 155] width 89 height 19
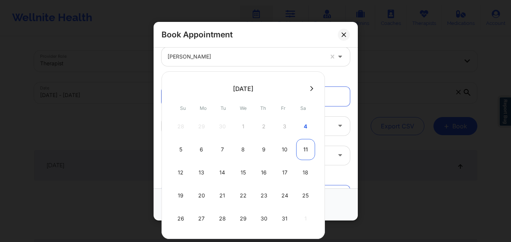
click at [304, 151] on div "11" at bounding box center [305, 149] width 19 height 21
type input "10/11/2025"
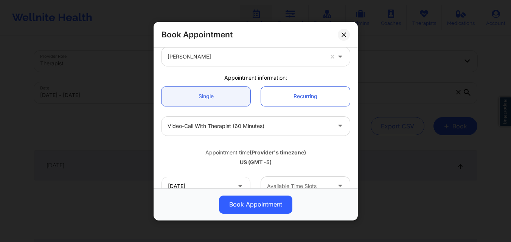
scroll to position [113, 0]
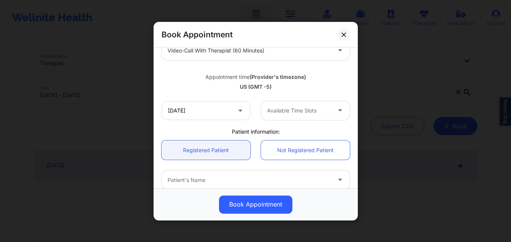
click at [300, 116] on div "Available Time Slots" at bounding box center [296, 110] width 71 height 19
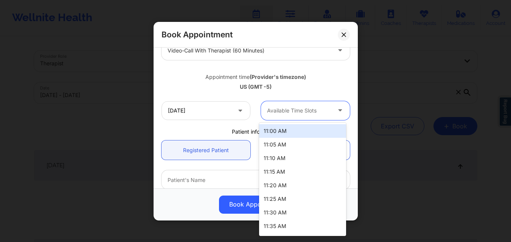
click at [293, 127] on div "11:00 AM" at bounding box center [302, 131] width 87 height 14
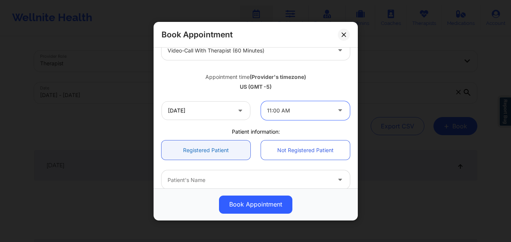
click at [203, 150] on link "Registered Patient" at bounding box center [205, 150] width 89 height 19
click at [209, 174] on div "Patient's Name" at bounding box center [246, 179] width 170 height 19
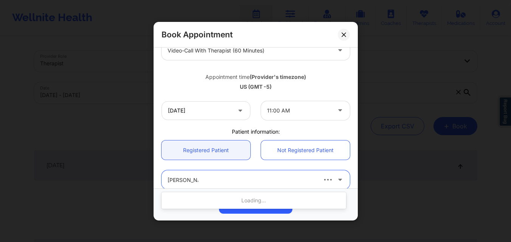
type input "Gerardo Ruiz"
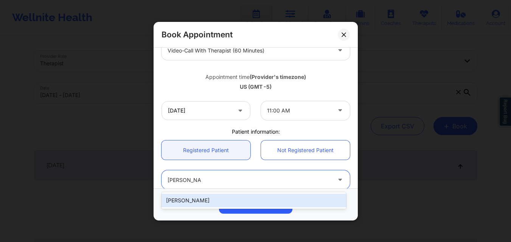
click at [201, 200] on div "Gerardo Ruiz" at bounding box center [253, 201] width 184 height 14
type input "jerryruiz71@live.com"
type input "+19153837444"
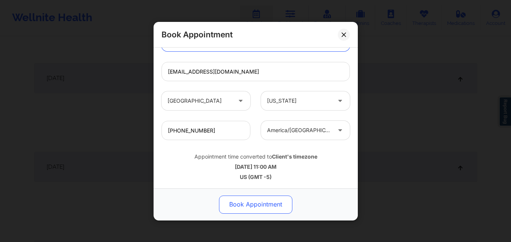
scroll to position [189, 0]
click at [260, 208] on button "Book Appointment" at bounding box center [255, 204] width 73 height 18
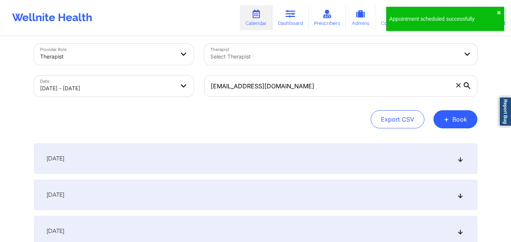
scroll to position [0, 0]
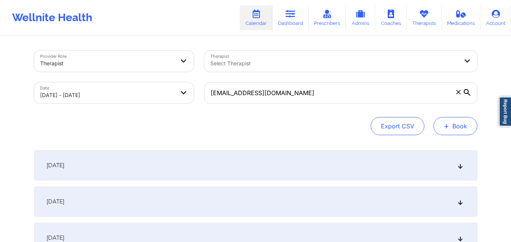
click at [455, 127] on button "+ Book" at bounding box center [455, 126] width 44 height 18
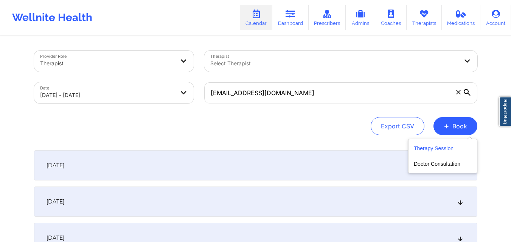
click at [445, 152] on button "Therapy Session" at bounding box center [442, 150] width 58 height 12
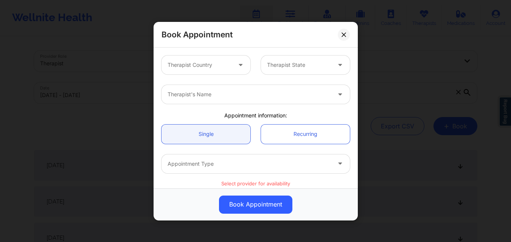
click at [218, 61] on div at bounding box center [199, 64] width 64 height 9
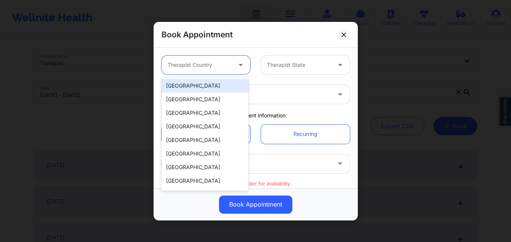
drag, startPoint x: 212, startPoint y: 83, endPoint x: 253, endPoint y: 75, distance: 41.6
click at [212, 84] on div "[GEOGRAPHIC_DATA]" at bounding box center [204, 86] width 87 height 14
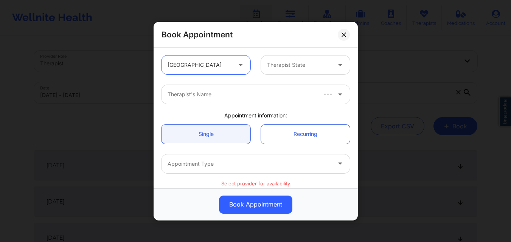
click at [274, 67] on div at bounding box center [299, 64] width 64 height 9
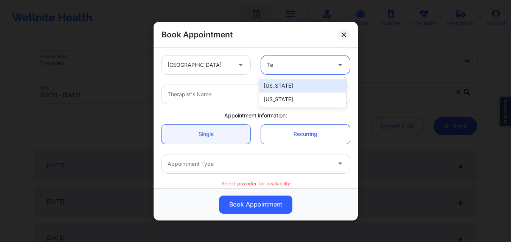
type input "Tex"
click at [279, 88] on div "[US_STATE]" at bounding box center [302, 86] width 87 height 14
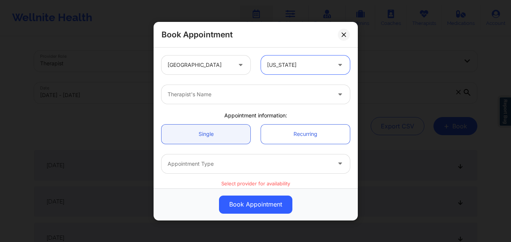
click at [266, 93] on div at bounding box center [248, 94] width 163 height 9
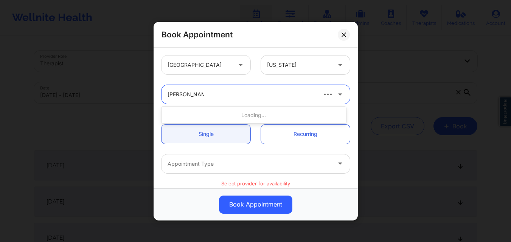
type input "[PERSON_NAME]"
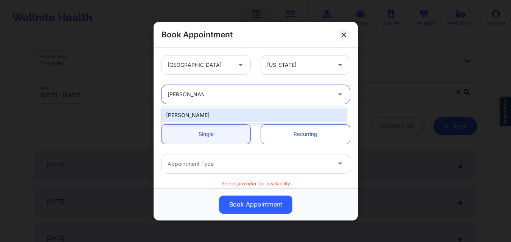
click at [255, 115] on div "[PERSON_NAME]" at bounding box center [253, 115] width 184 height 14
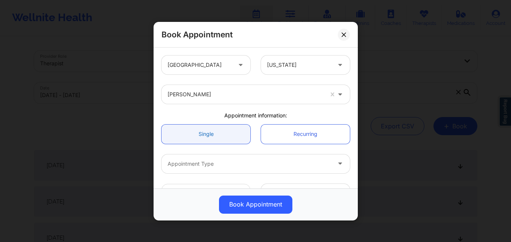
click at [220, 136] on link "Single" at bounding box center [205, 133] width 89 height 19
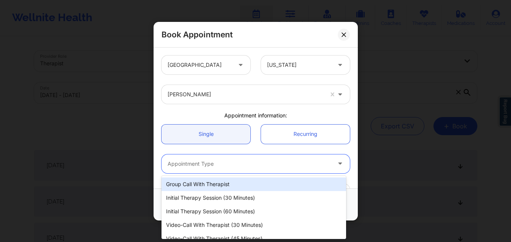
click at [225, 166] on div at bounding box center [248, 163] width 163 height 9
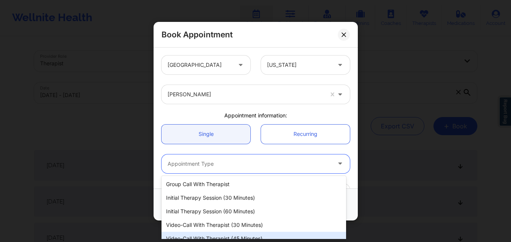
scroll to position [35, 0]
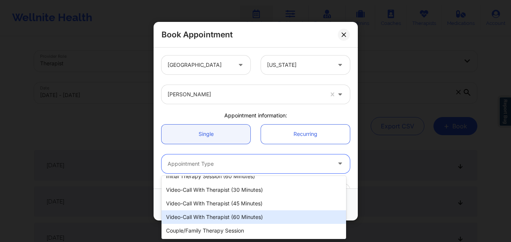
click at [237, 220] on div "Video-Call with Therapist (60 minutes)" at bounding box center [253, 218] width 184 height 14
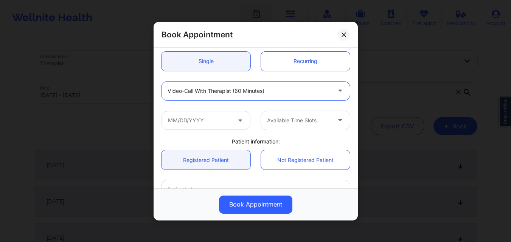
scroll to position [76, 0]
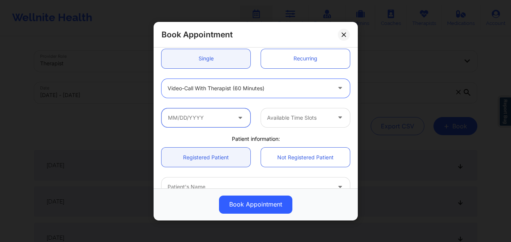
click at [208, 115] on input "text" at bounding box center [205, 117] width 89 height 19
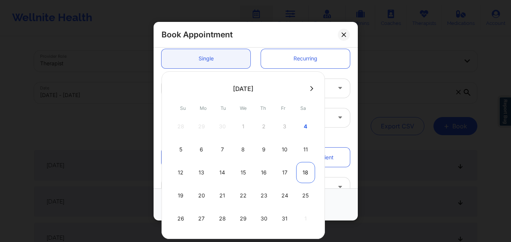
click at [303, 173] on div "18" at bounding box center [305, 172] width 19 height 21
type input "10/18/2025"
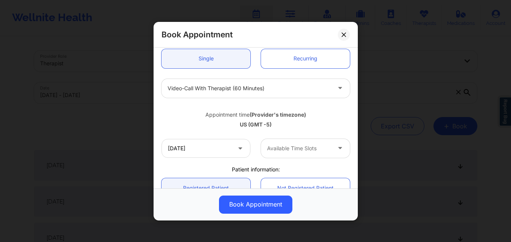
click at [318, 156] on div "Available Time Slots" at bounding box center [296, 148] width 71 height 19
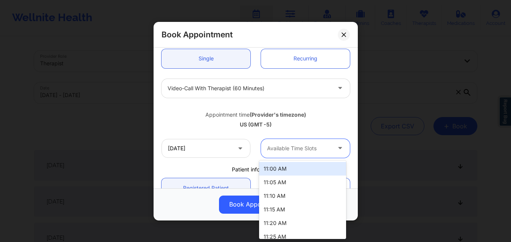
click at [301, 168] on div "11:00 AM" at bounding box center [302, 169] width 87 height 14
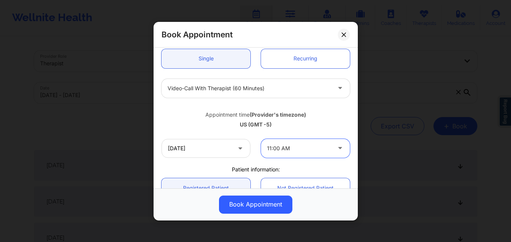
scroll to position [113, 0]
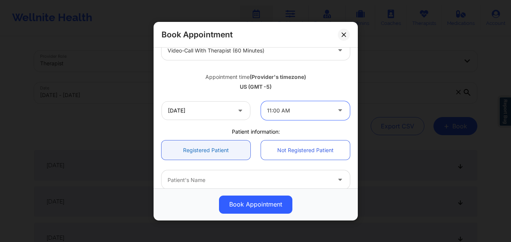
click at [216, 150] on link "Registered Patient" at bounding box center [205, 150] width 89 height 19
click at [229, 178] on div at bounding box center [248, 179] width 163 height 9
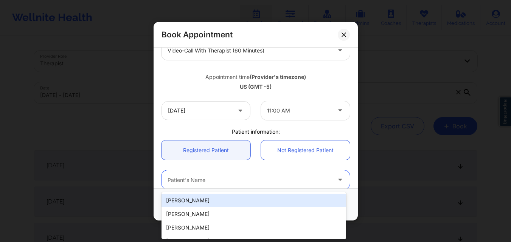
paste input "[URL][DOMAIN_NAME]"
type input "[URL][DOMAIN_NAME]"
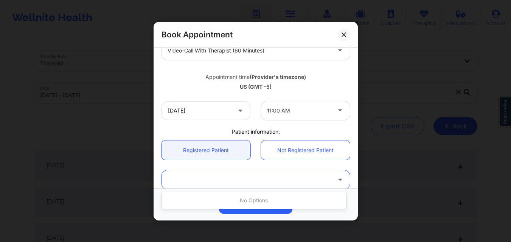
scroll to position [0, 0]
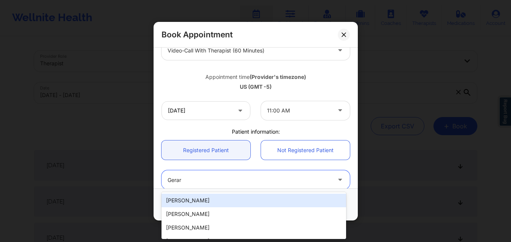
type input "Gerard"
click at [226, 204] on div "Gerardo Ruiz" at bounding box center [253, 201] width 184 height 14
type input "jerryruiz71@live.com"
type input "+19153837444"
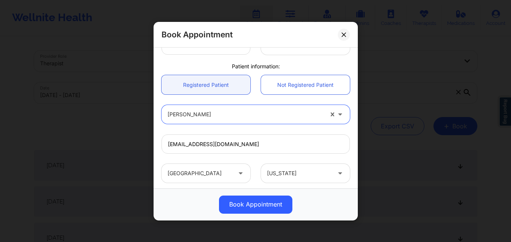
scroll to position [251, 0]
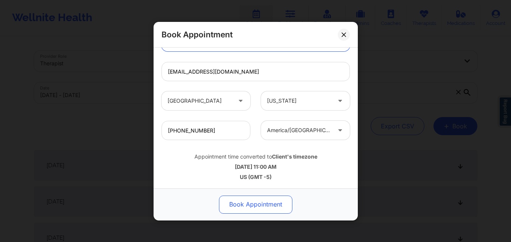
click at [268, 205] on button "Book Appointment" at bounding box center [255, 204] width 73 height 18
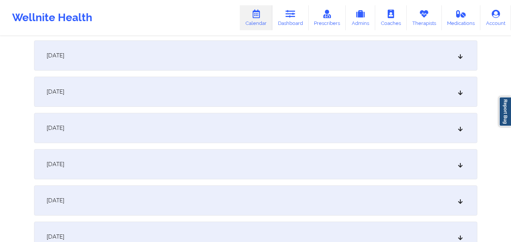
scroll to position [416, 0]
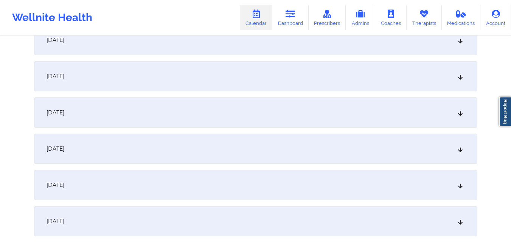
click at [351, 113] on div "October 11, 2025" at bounding box center [255, 113] width 443 height 30
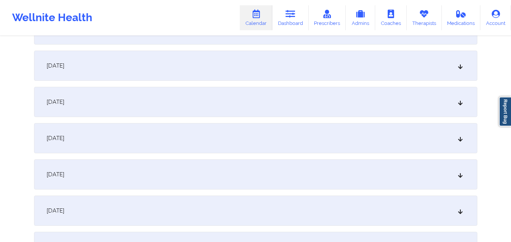
scroll to position [756, 0]
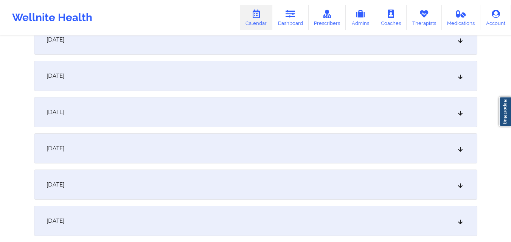
click at [351, 113] on div "October 18, 2025" at bounding box center [255, 112] width 443 height 30
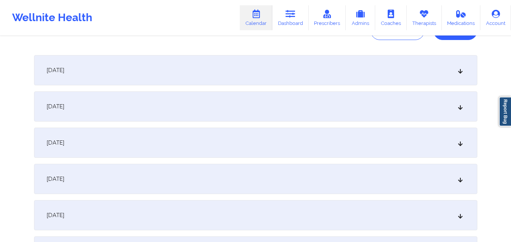
scroll to position [0, 0]
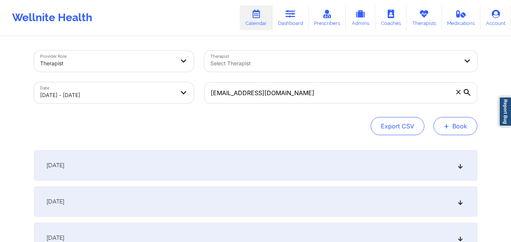
click at [468, 132] on button "+ Book" at bounding box center [455, 126] width 44 height 18
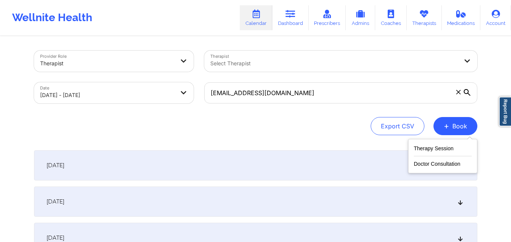
click at [432, 143] on div "Therapy Session Doctor Consultation" at bounding box center [442, 156] width 69 height 34
click at [434, 153] on button "Therapy Session" at bounding box center [442, 150] width 58 height 12
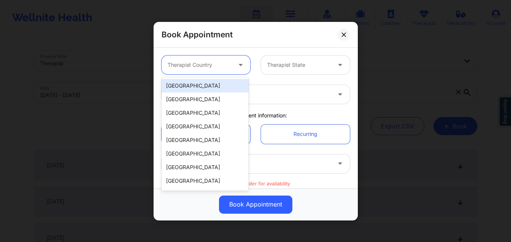
click at [237, 68] on div at bounding box center [241, 64] width 9 height 9
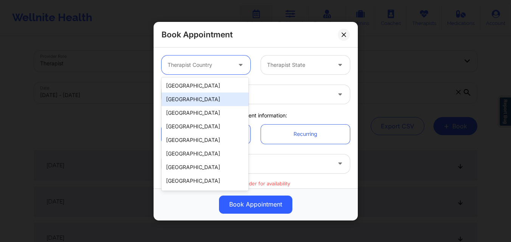
click at [221, 94] on div "[GEOGRAPHIC_DATA]" at bounding box center [204, 100] width 87 height 14
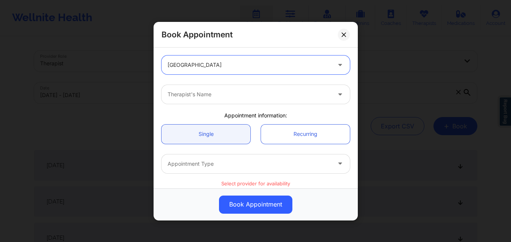
click at [227, 66] on div at bounding box center [248, 64] width 163 height 9
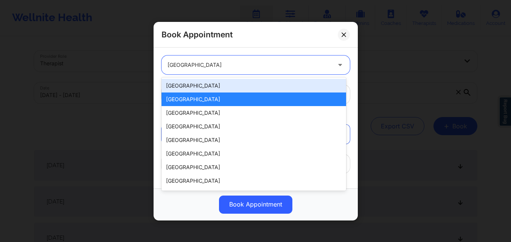
click at [212, 88] on div "[GEOGRAPHIC_DATA]" at bounding box center [253, 86] width 184 height 14
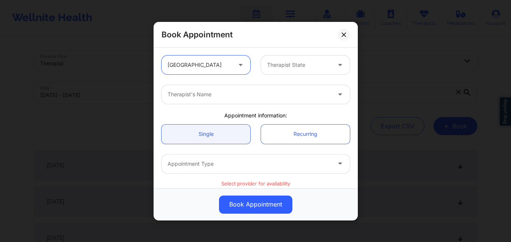
click at [285, 69] on div at bounding box center [299, 64] width 64 height 9
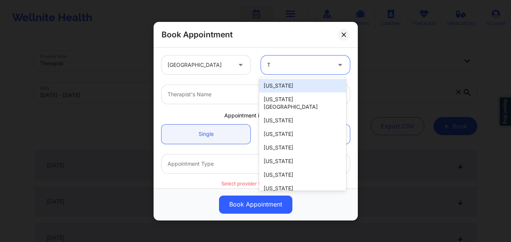
type input "Te"
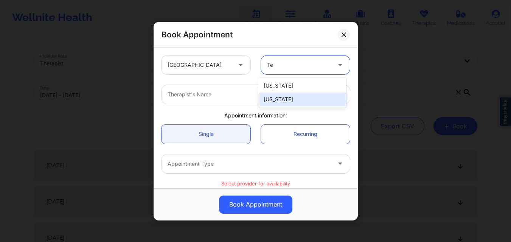
click at [280, 94] on div "[US_STATE]" at bounding box center [302, 100] width 87 height 14
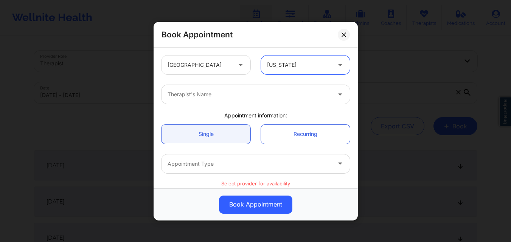
click at [211, 90] on div at bounding box center [248, 94] width 163 height 9
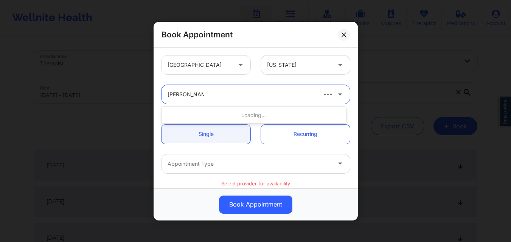
type input "[PERSON_NAME]"
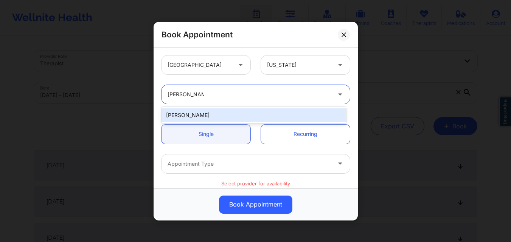
click at [203, 112] on div "[PERSON_NAME]" at bounding box center [253, 115] width 184 height 14
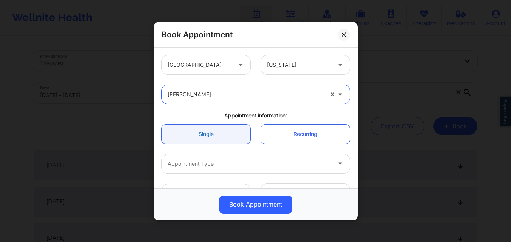
click at [203, 134] on link "Single" at bounding box center [205, 133] width 89 height 19
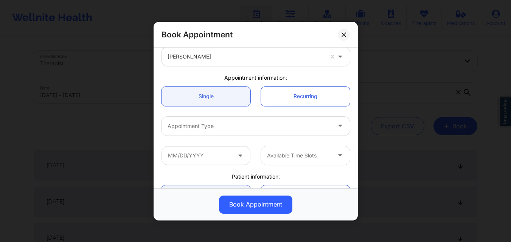
scroll to position [76, 0]
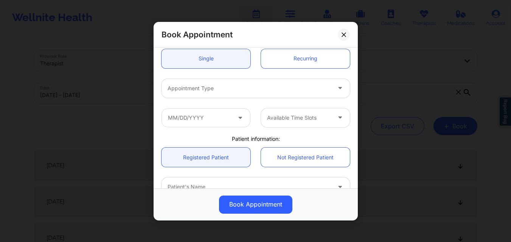
click at [223, 91] on div at bounding box center [248, 88] width 163 height 9
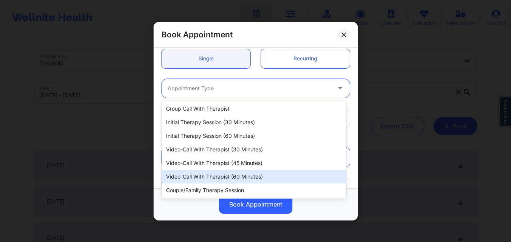
click at [242, 176] on div "Video-Call with Therapist (60 minutes)" at bounding box center [253, 177] width 184 height 14
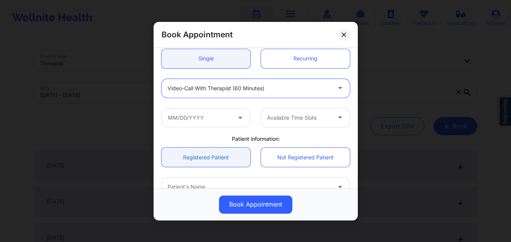
click at [212, 154] on link "Registered Patient" at bounding box center [205, 157] width 89 height 19
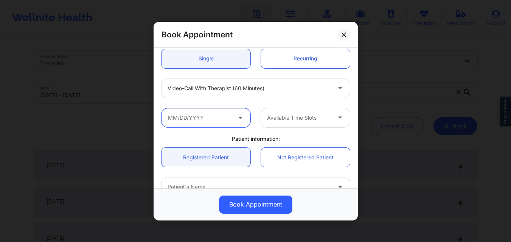
click at [230, 118] on input "text" at bounding box center [205, 117] width 89 height 19
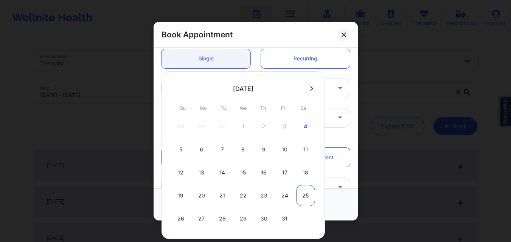
click at [301, 198] on div "25" at bounding box center [305, 195] width 19 height 21
type input "10/25/2025"
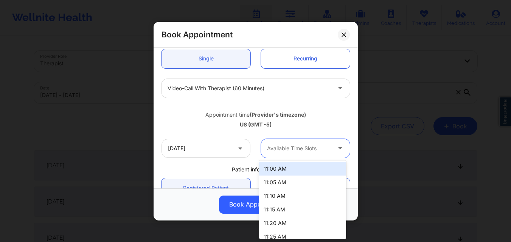
click at [316, 152] on div at bounding box center [299, 148] width 64 height 9
click at [305, 169] on div "11:00 AM" at bounding box center [302, 169] width 87 height 14
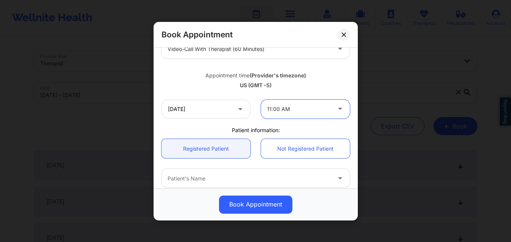
scroll to position [189, 0]
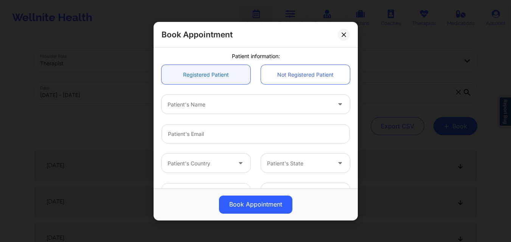
click at [204, 78] on link "Registered Patient" at bounding box center [205, 74] width 89 height 19
click at [205, 103] on div at bounding box center [248, 104] width 163 height 9
type input "Gerardo"
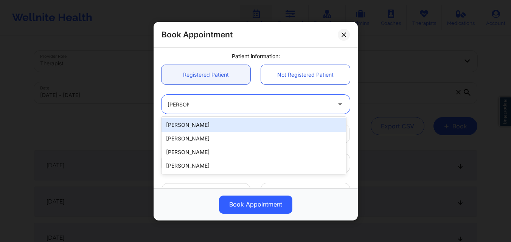
click at [200, 127] on div "Gerardo Ruiz" at bounding box center [253, 125] width 184 height 14
type input "jerryruiz71@live.com"
type input "+19153837444"
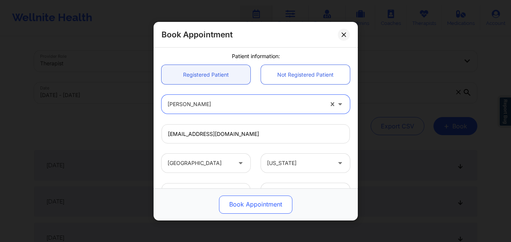
click at [269, 201] on button "Book Appointment" at bounding box center [255, 204] width 73 height 18
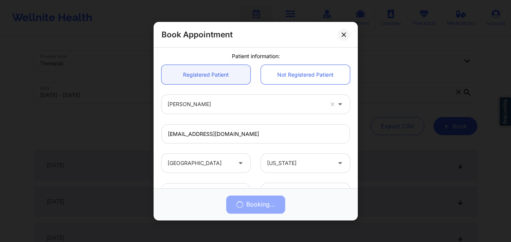
scroll to position [251, 0]
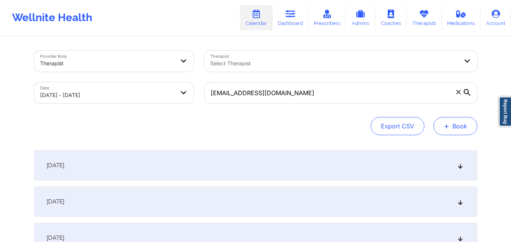
click at [457, 126] on button "+ Book" at bounding box center [455, 126] width 44 height 18
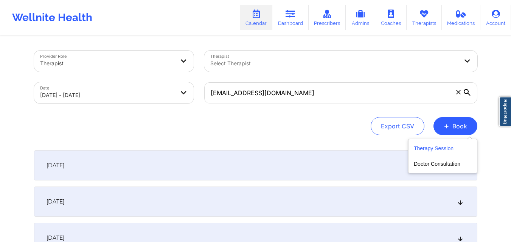
click at [434, 147] on button "Therapy Session" at bounding box center [442, 150] width 58 height 12
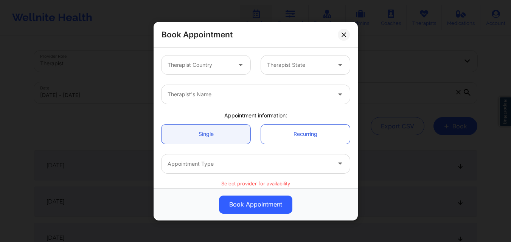
click at [212, 62] on div at bounding box center [199, 64] width 64 height 9
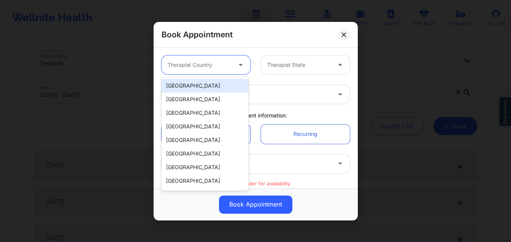
click at [211, 91] on div "[GEOGRAPHIC_DATA]" at bounding box center [204, 86] width 87 height 14
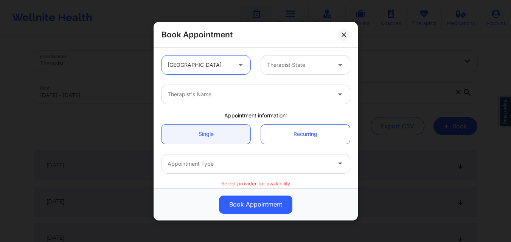
click at [291, 70] on div "Therapist State" at bounding box center [296, 65] width 71 height 19
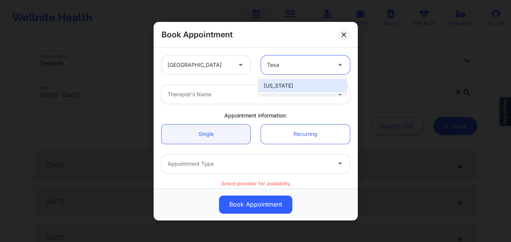
type input "[US_STATE]"
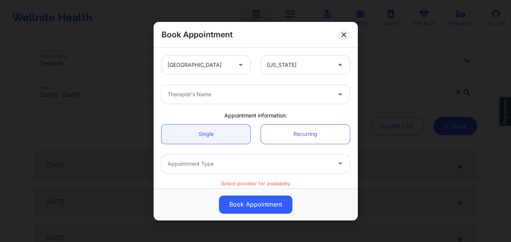
click at [260, 107] on div "Therapist's Name" at bounding box center [255, 94] width 199 height 29
click at [257, 87] on div "Therapist's Name" at bounding box center [246, 94] width 170 height 19
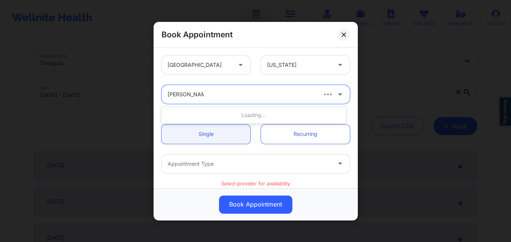
type input "[PERSON_NAME]"
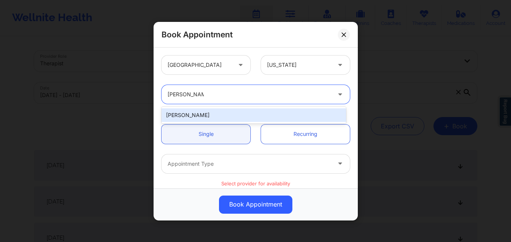
click at [242, 116] on div "[PERSON_NAME]" at bounding box center [253, 115] width 184 height 14
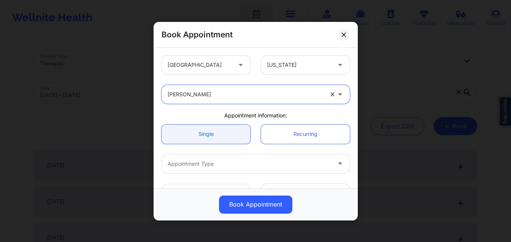
click at [210, 132] on link "Single" at bounding box center [205, 133] width 89 height 19
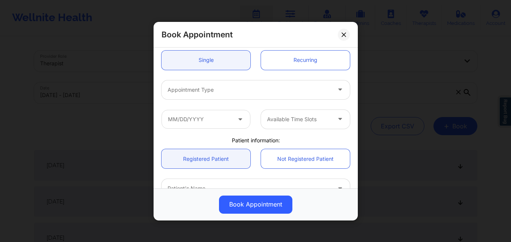
scroll to position [76, 0]
click at [201, 86] on div at bounding box center [248, 88] width 163 height 9
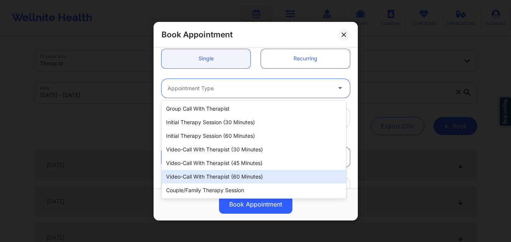
click at [217, 175] on div "Video-Call with Therapist (60 minutes)" at bounding box center [253, 177] width 184 height 14
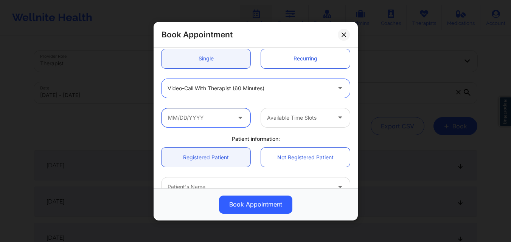
click at [212, 121] on input "text" at bounding box center [205, 117] width 89 height 19
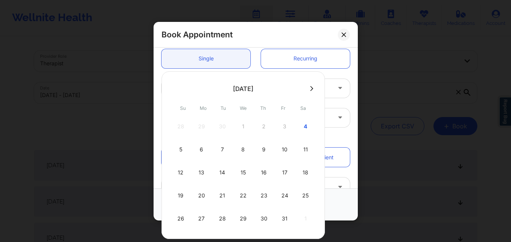
click at [310, 88] on icon at bounding box center [311, 89] width 3 height 6
click at [304, 127] on div "1" at bounding box center [305, 126] width 19 height 21
type input "11/01/2025"
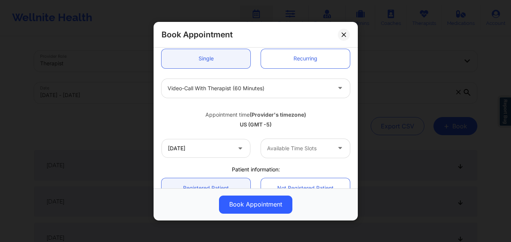
click at [312, 148] on div at bounding box center [299, 148] width 64 height 9
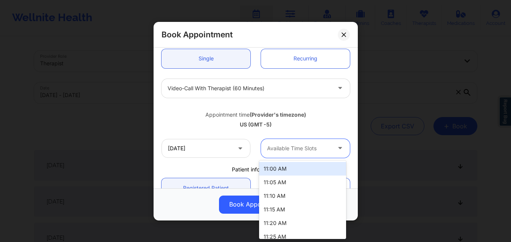
click at [299, 168] on div "11:00 AM" at bounding box center [302, 169] width 87 height 14
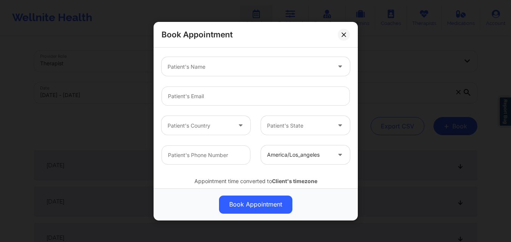
scroll to position [189, 0]
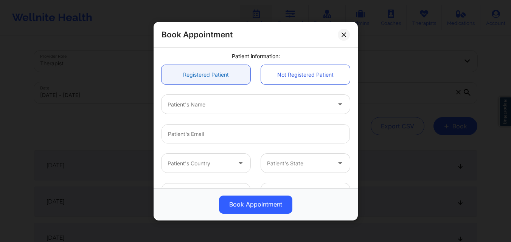
click at [225, 81] on link "Registered Patient" at bounding box center [205, 74] width 89 height 19
click at [225, 109] on div at bounding box center [248, 104] width 163 height 9
type input "Gerardo"
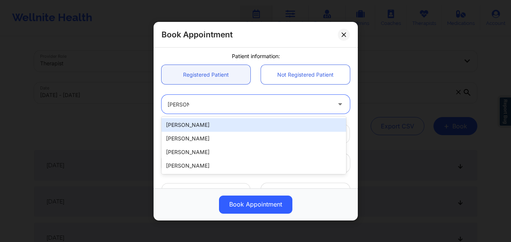
click at [219, 130] on div "Gerardo Ruiz" at bounding box center [253, 125] width 184 height 14
type input "jerryruiz71@live.com"
type input "+19153837444"
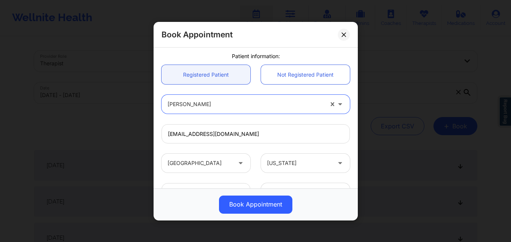
scroll to position [251, 0]
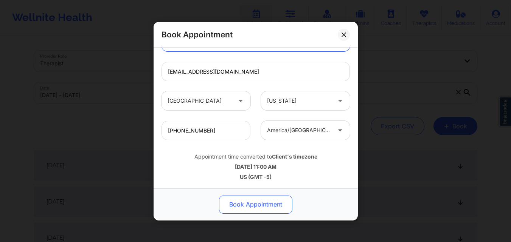
click at [264, 204] on button "Book Appointment" at bounding box center [255, 204] width 73 height 18
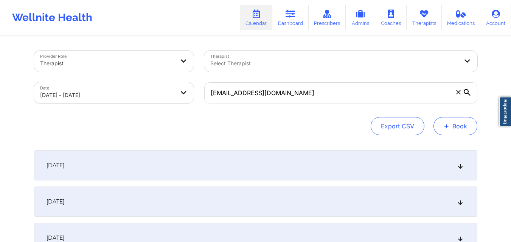
click at [466, 122] on button "+ Book" at bounding box center [455, 126] width 44 height 18
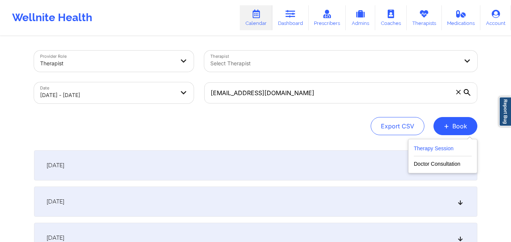
click at [431, 153] on button "Therapy Session" at bounding box center [442, 150] width 58 height 12
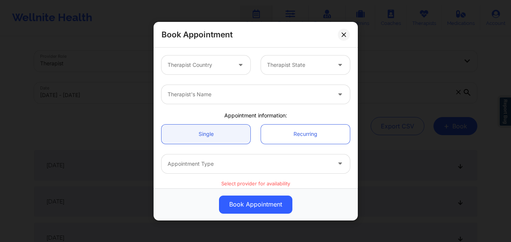
click at [206, 71] on div "Therapist Country" at bounding box center [196, 65] width 71 height 19
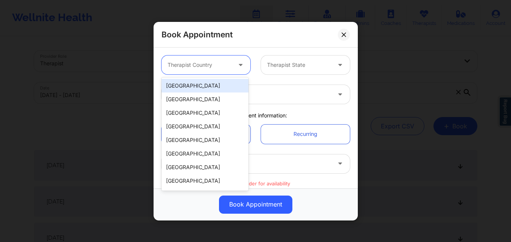
drag, startPoint x: 209, startPoint y: 89, endPoint x: 255, endPoint y: 81, distance: 46.6
click at [209, 89] on div "[GEOGRAPHIC_DATA]" at bounding box center [204, 86] width 87 height 14
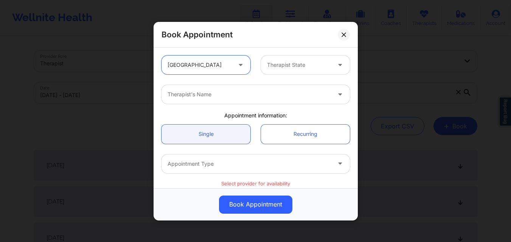
click at [288, 72] on div "Therapist State" at bounding box center [296, 65] width 71 height 19
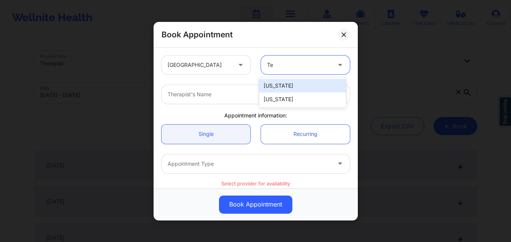
type input "Tex"
click at [290, 83] on div "[US_STATE]" at bounding box center [302, 86] width 87 height 14
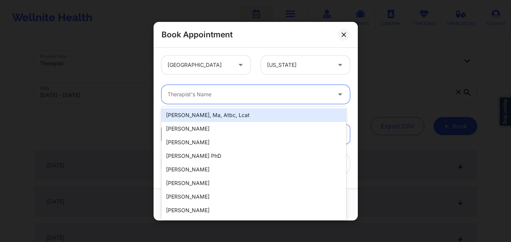
click at [223, 98] on div at bounding box center [248, 94] width 163 height 9
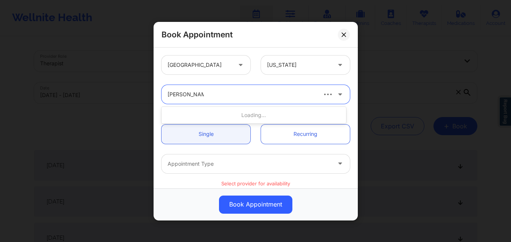
type input "[PERSON_NAME]"
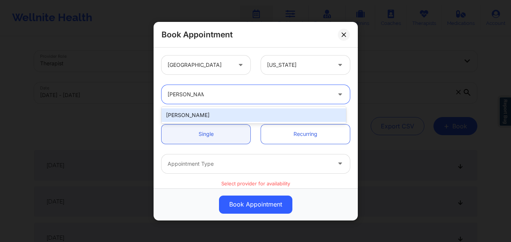
click at [211, 119] on div "[PERSON_NAME]" at bounding box center [253, 115] width 184 height 14
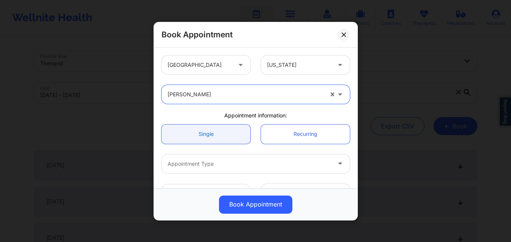
click at [211, 129] on link "Single" at bounding box center [205, 133] width 89 height 19
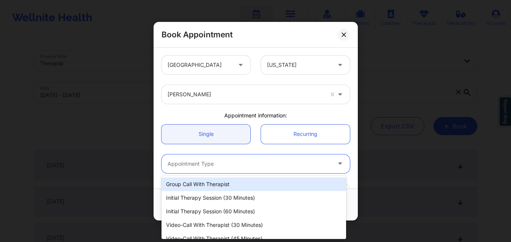
click at [212, 168] on div at bounding box center [248, 163] width 163 height 9
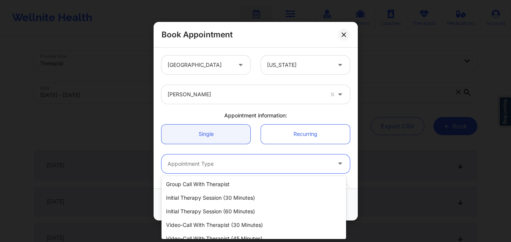
scroll to position [35, 0]
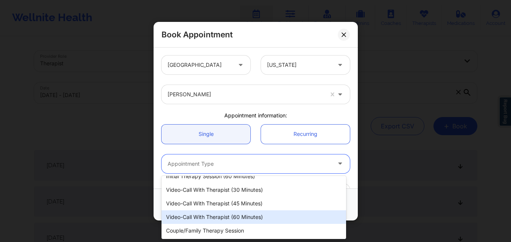
click at [241, 214] on div "Video-Call with Therapist (60 minutes)" at bounding box center [253, 218] width 184 height 14
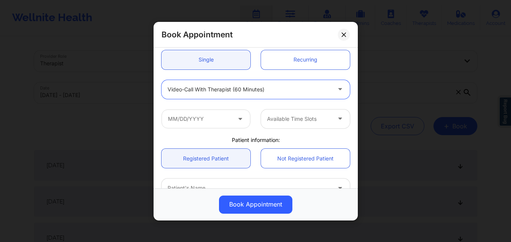
scroll to position [76, 0]
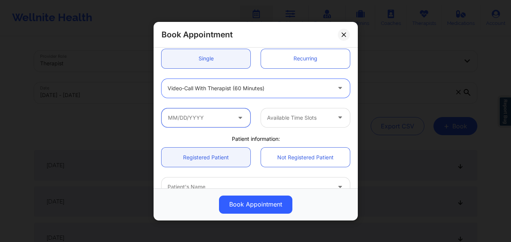
click at [193, 114] on input "text" at bounding box center [205, 117] width 89 height 19
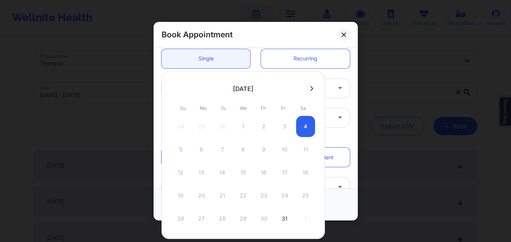
click at [308, 88] on button at bounding box center [312, 88] width 8 height 6
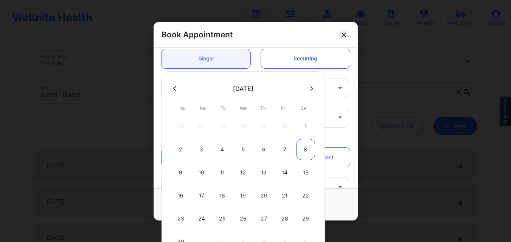
click at [302, 144] on div "8" at bounding box center [305, 149] width 19 height 21
type input "11/08/2025"
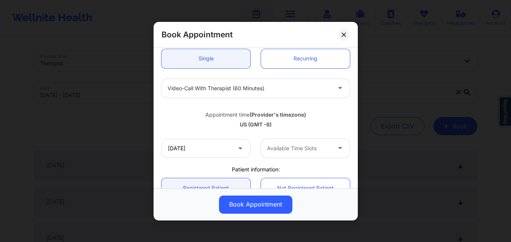
click at [304, 149] on div at bounding box center [299, 148] width 64 height 9
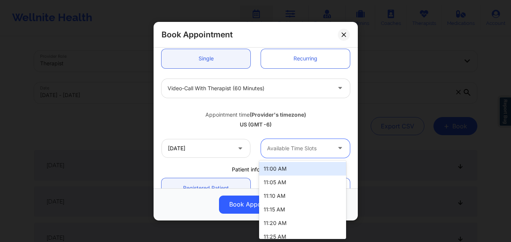
click at [296, 169] on div "11:00 AM" at bounding box center [302, 169] width 87 height 14
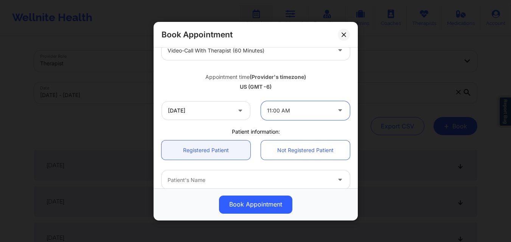
scroll to position [189, 0]
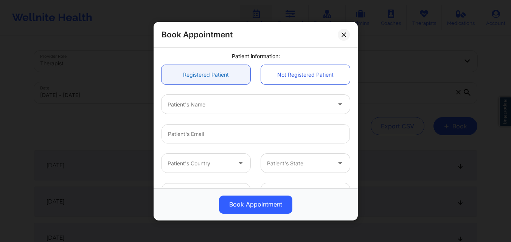
click at [217, 74] on link "Registered Patient" at bounding box center [205, 74] width 89 height 19
click at [222, 104] on div at bounding box center [248, 104] width 163 height 9
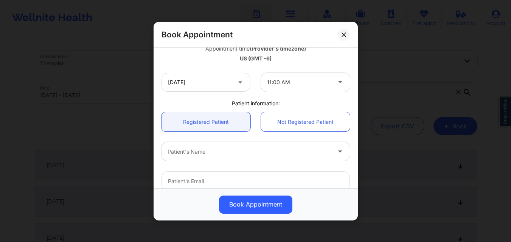
scroll to position [113, 0]
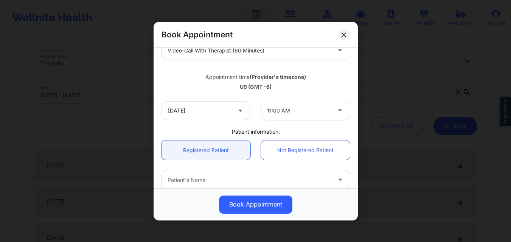
click at [188, 127] on div "United States Texas Rachel Shakin Appointment information: Single Recurring Vid…" at bounding box center [255, 110] width 199 height 346
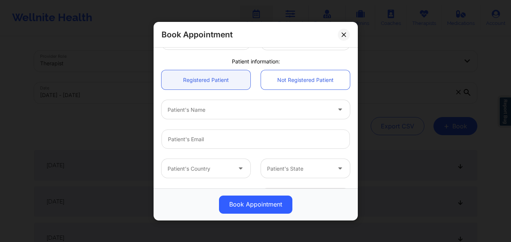
scroll to position [189, 0]
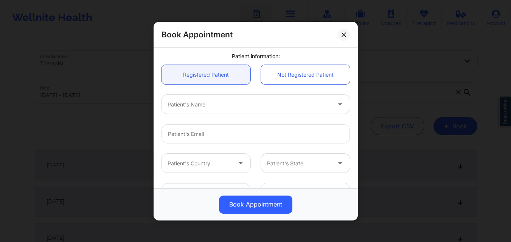
click at [223, 106] on div at bounding box center [248, 104] width 163 height 9
type input "Gerard"
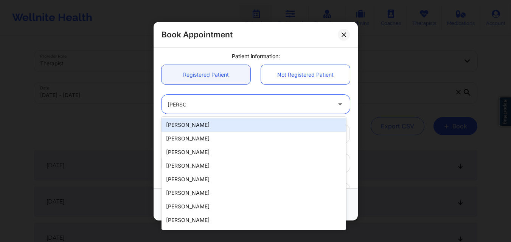
click at [240, 131] on div "Gerardo Ruiz" at bounding box center [253, 125] width 184 height 14
type input "jerryruiz71@live.com"
type input "+19153837444"
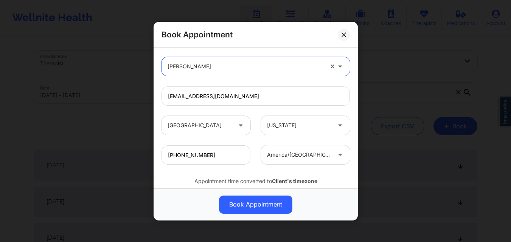
scroll to position [251, 0]
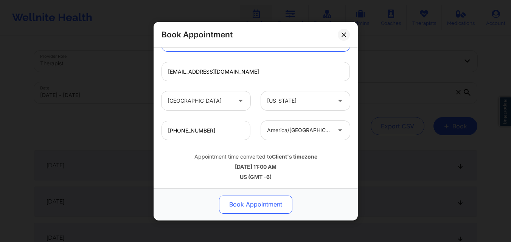
click at [251, 213] on button "Book Appointment" at bounding box center [255, 204] width 73 height 18
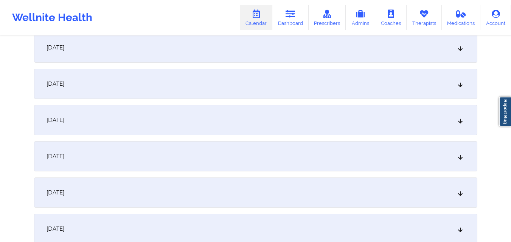
scroll to position [1172, 0]
click at [303, 121] on div "November 1, 2025" at bounding box center [255, 119] width 443 height 30
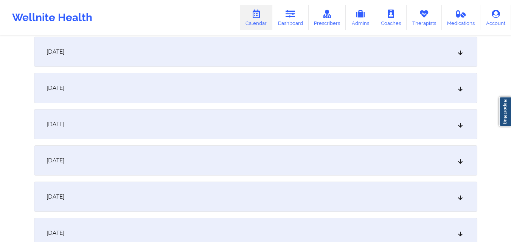
scroll to position [1474, 0]
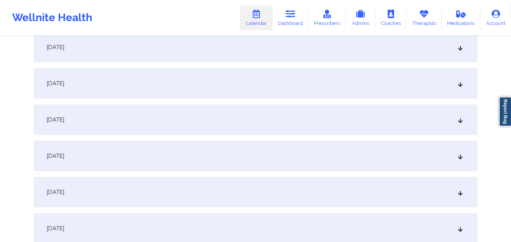
click at [303, 159] on div "November 8, 2025" at bounding box center [255, 156] width 443 height 30
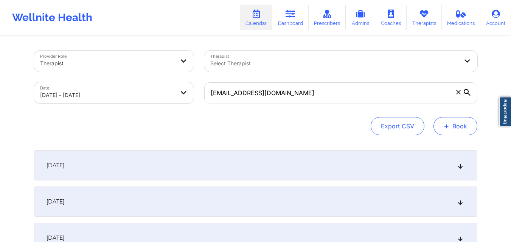
click at [451, 121] on button "+ Book" at bounding box center [455, 126] width 44 height 18
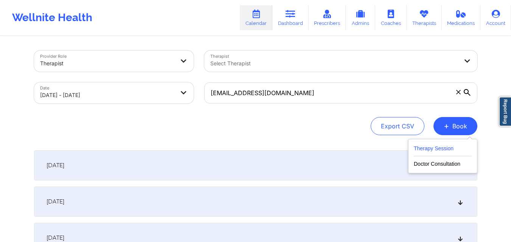
click at [444, 147] on button "Therapy Session" at bounding box center [442, 150] width 58 height 12
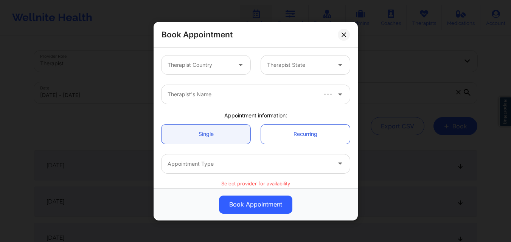
click at [187, 68] on div at bounding box center [199, 64] width 64 height 9
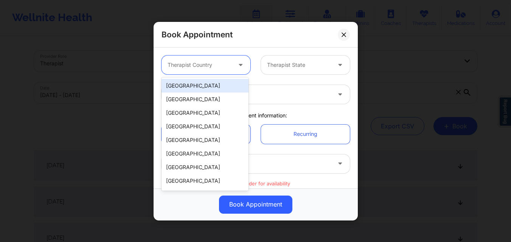
click at [217, 83] on div "[GEOGRAPHIC_DATA]" at bounding box center [204, 86] width 87 height 14
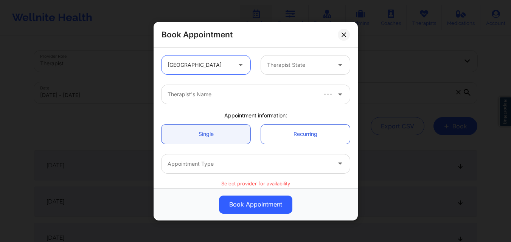
click at [319, 60] on div "Therapist State" at bounding box center [296, 65] width 71 height 19
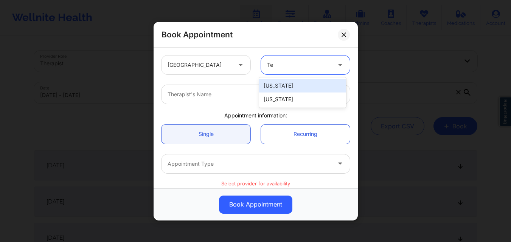
type input "Tex"
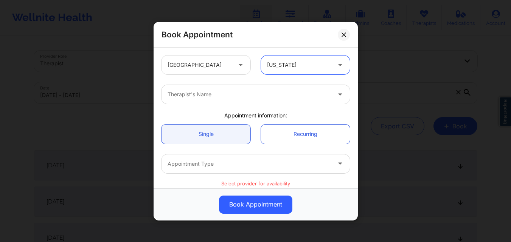
click at [303, 99] on div at bounding box center [248, 94] width 163 height 9
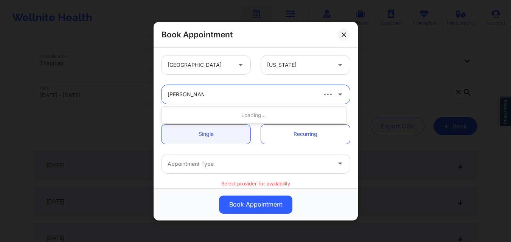
type input "[PERSON_NAME]"
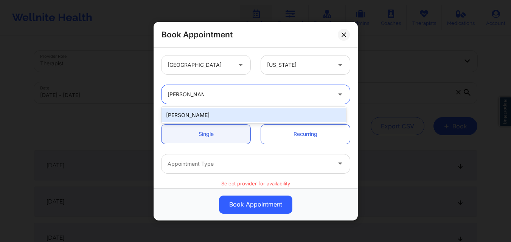
click at [256, 111] on div "[PERSON_NAME]" at bounding box center [253, 115] width 184 height 14
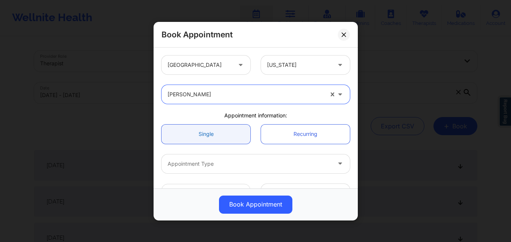
click at [204, 143] on link "Single" at bounding box center [205, 133] width 89 height 19
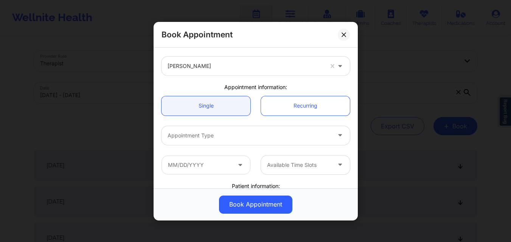
scroll to position [38, 0]
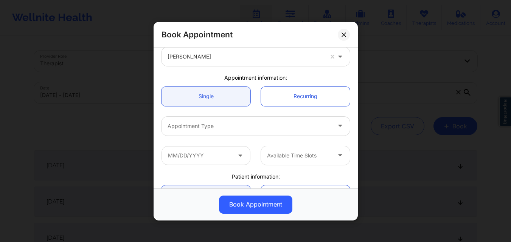
click at [225, 111] on div "Appointment Type" at bounding box center [255, 125] width 199 height 29
click at [227, 124] on div at bounding box center [248, 125] width 163 height 9
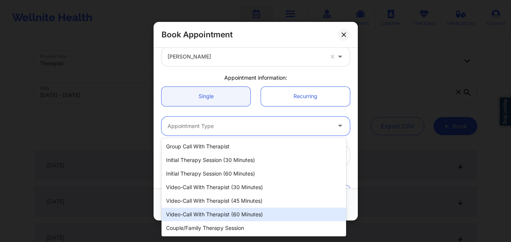
click at [229, 218] on div "Video-Call with Therapist (60 minutes)" at bounding box center [253, 215] width 184 height 14
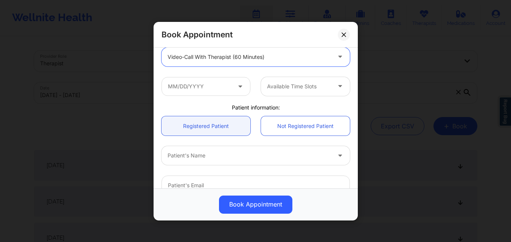
scroll to position [113, 0]
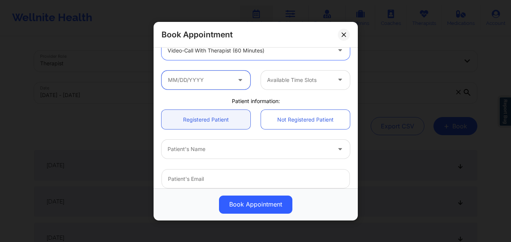
click at [195, 76] on input "text" at bounding box center [205, 79] width 89 height 19
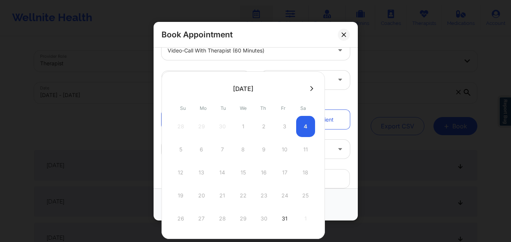
click at [310, 86] on icon at bounding box center [311, 89] width 3 height 6
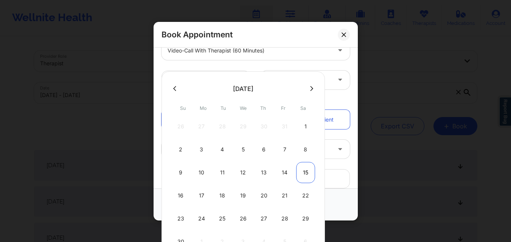
click at [302, 172] on div "15" at bounding box center [305, 172] width 19 height 21
type input "11/15/2025"
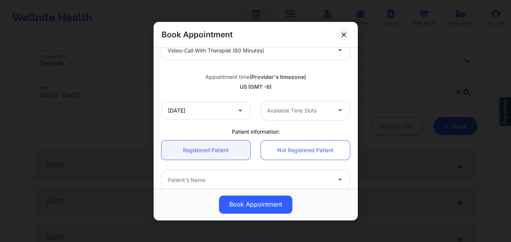
click at [283, 106] on div at bounding box center [299, 110] width 64 height 9
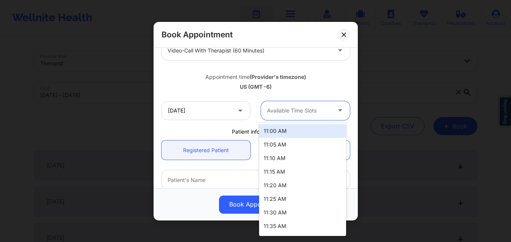
click at [294, 127] on div "11:00 AM" at bounding box center [302, 131] width 87 height 14
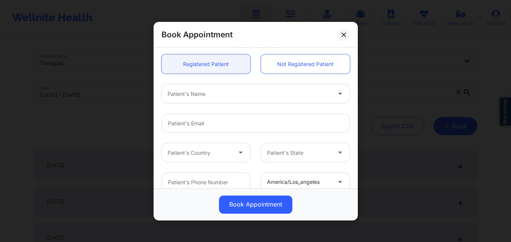
scroll to position [189, 0]
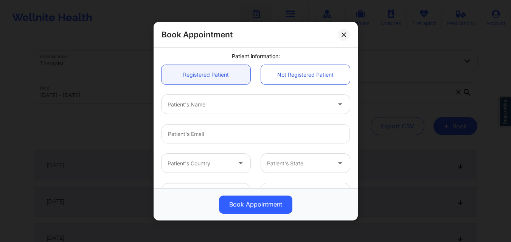
click at [220, 102] on div at bounding box center [248, 104] width 163 height 9
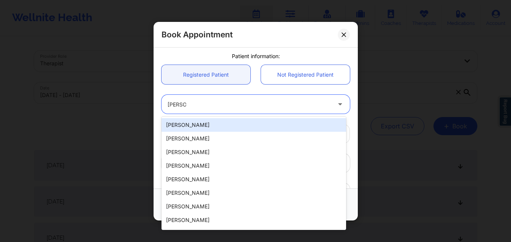
type input "Gerardo"
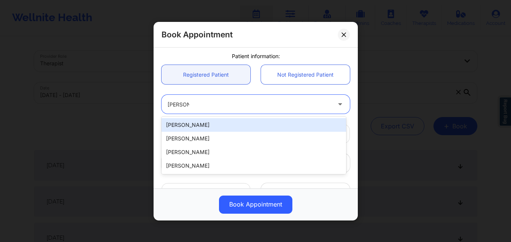
click at [212, 129] on div "Gerardo Ruiz" at bounding box center [253, 125] width 184 height 14
type input "jerryruiz71@live.com"
type input "+19153837444"
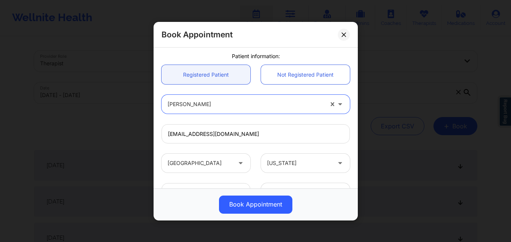
scroll to position [251, 0]
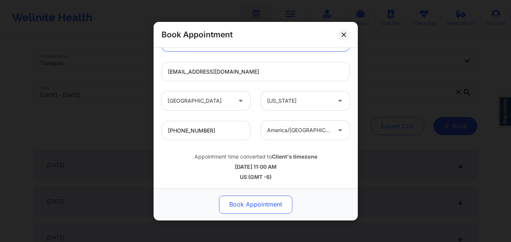
click at [240, 208] on button "Book Appointment" at bounding box center [255, 204] width 73 height 18
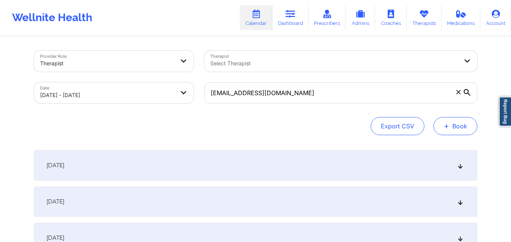
click at [468, 123] on button "+ Book" at bounding box center [455, 126] width 44 height 18
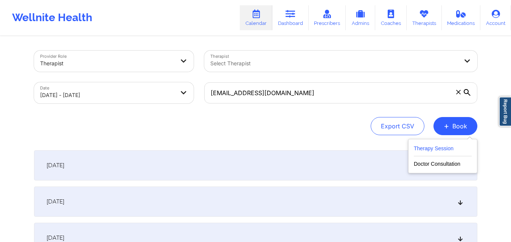
click at [437, 148] on button "Therapy Session" at bounding box center [442, 150] width 58 height 12
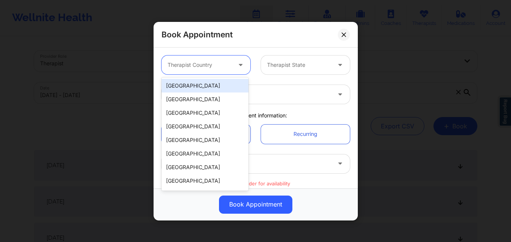
click at [210, 64] on div at bounding box center [199, 64] width 64 height 9
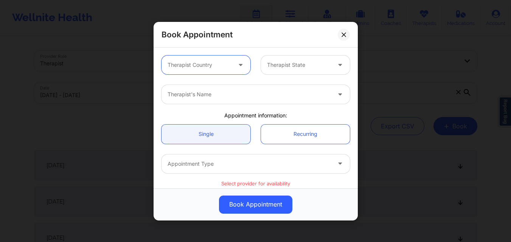
click at [209, 64] on div at bounding box center [199, 64] width 64 height 9
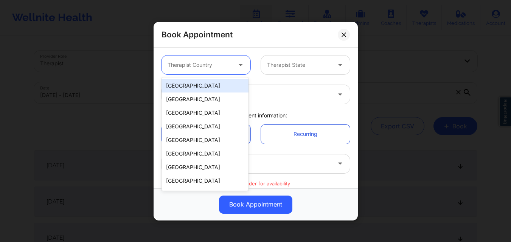
click at [207, 85] on div "[GEOGRAPHIC_DATA]" at bounding box center [204, 86] width 87 height 14
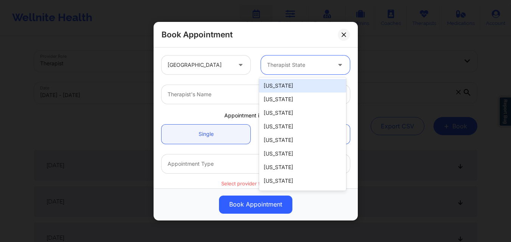
click at [296, 62] on div at bounding box center [299, 64] width 64 height 9
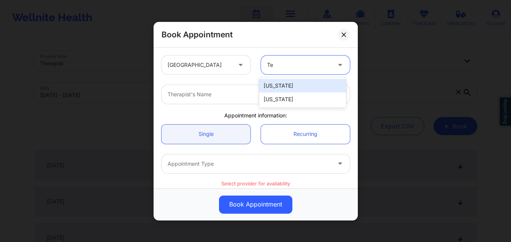
type input "Tex"
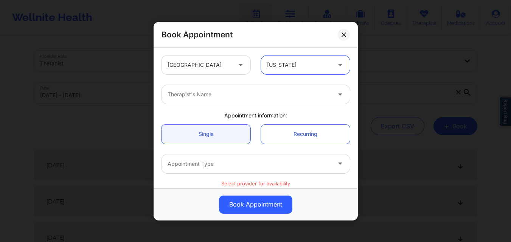
click at [264, 94] on div at bounding box center [248, 94] width 163 height 9
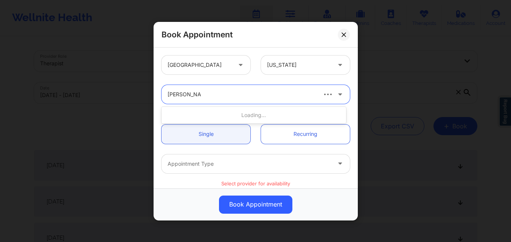
type input "[PERSON_NAME]"
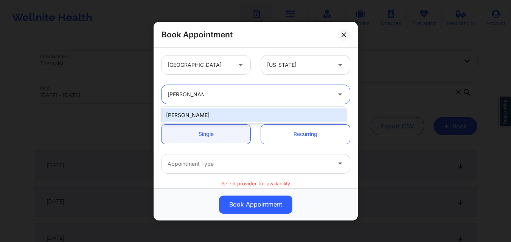
click at [248, 110] on div "[PERSON_NAME]" at bounding box center [253, 115] width 184 height 14
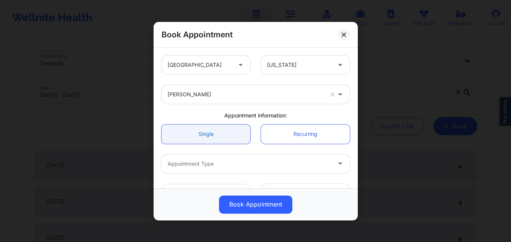
click at [200, 139] on link "Single" at bounding box center [205, 133] width 89 height 19
click at [214, 170] on div "Appointment Type" at bounding box center [246, 163] width 170 height 19
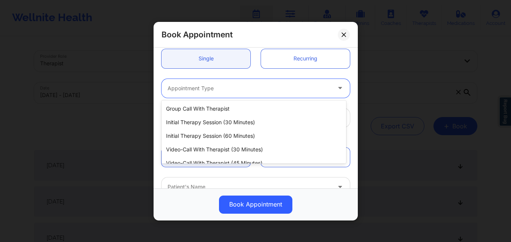
scroll to position [35, 0]
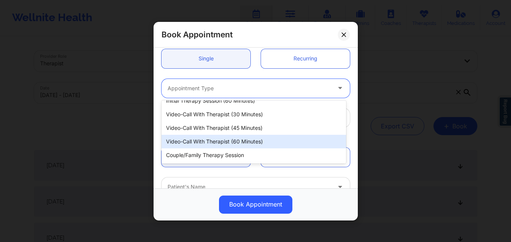
click at [229, 145] on div "Video-Call with Therapist (60 minutes)" at bounding box center [253, 142] width 184 height 14
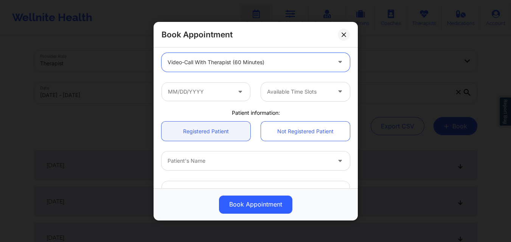
scroll to position [113, 0]
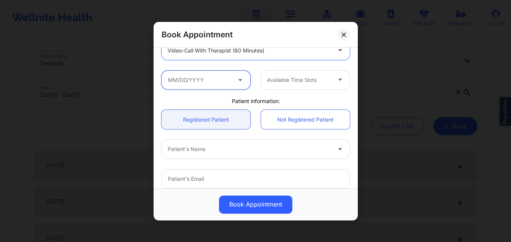
click at [207, 85] on input "text" at bounding box center [205, 79] width 89 height 19
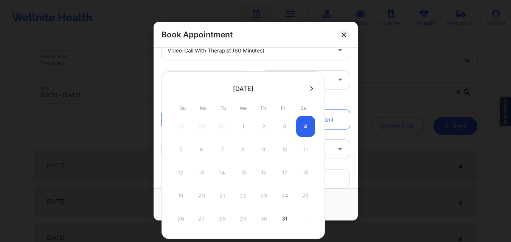
click at [310, 88] on icon at bounding box center [311, 88] width 3 height 5
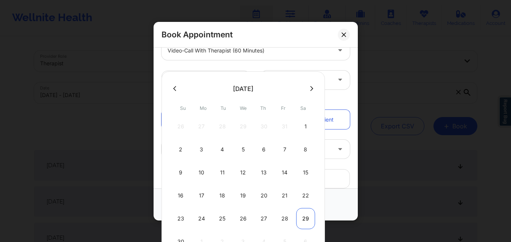
click at [305, 222] on div "29" at bounding box center [305, 218] width 19 height 21
type input "11/29/2025"
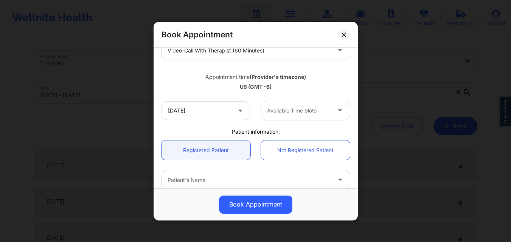
click at [297, 105] on div "Available Time Slots" at bounding box center [296, 110] width 71 height 19
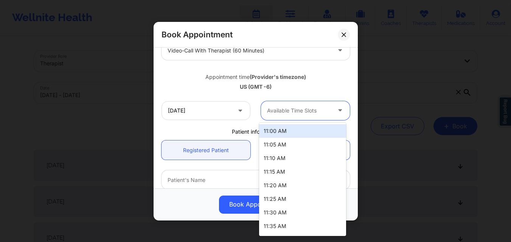
click at [284, 135] on div "11:00 AM" at bounding box center [302, 131] width 87 height 14
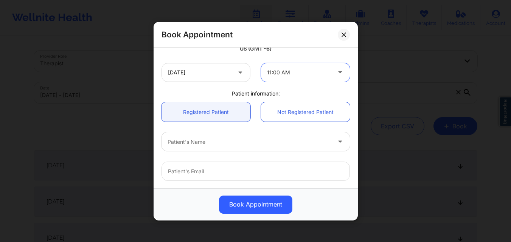
scroll to position [227, 0]
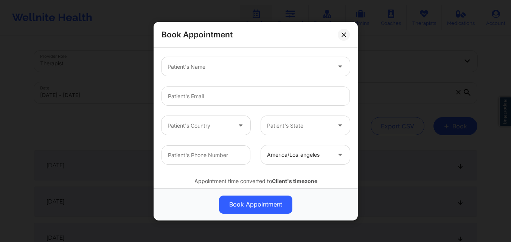
click at [230, 70] on div at bounding box center [248, 66] width 163 height 9
type input "Gerardo"
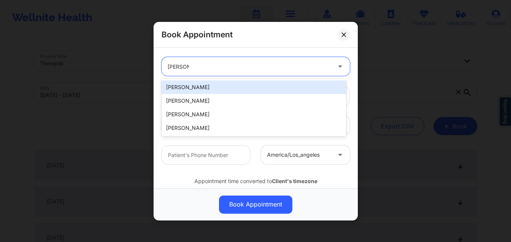
click at [233, 86] on div "Gerardo Ruiz" at bounding box center [253, 88] width 184 height 14
type input "jerryruiz71@live.com"
type input "+19153837444"
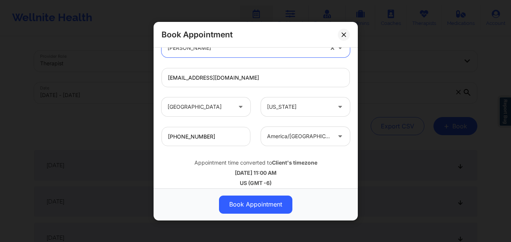
scroll to position [251, 0]
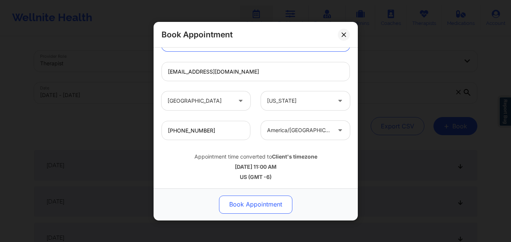
click at [252, 208] on button "Book Appointment" at bounding box center [255, 204] width 73 height 18
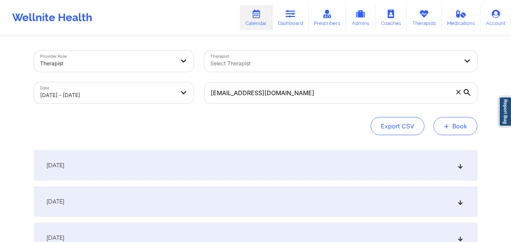
click at [451, 128] on button "+ Book" at bounding box center [455, 126] width 44 height 18
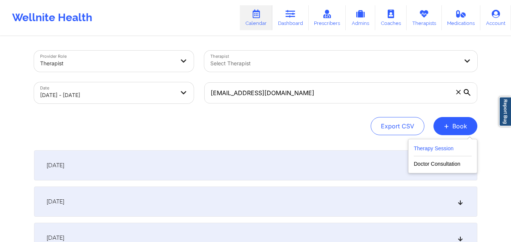
click at [444, 151] on button "Therapy Session" at bounding box center [442, 150] width 58 height 12
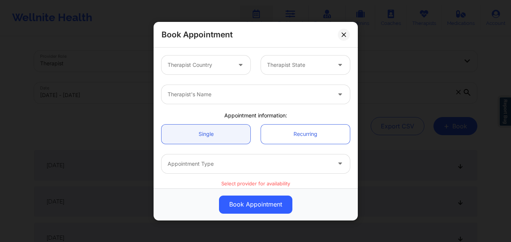
click at [359, 6] on div "Book Appointment Therapist Country Therapist State Therapist's Name Appointment…" at bounding box center [255, 121] width 511 height 242
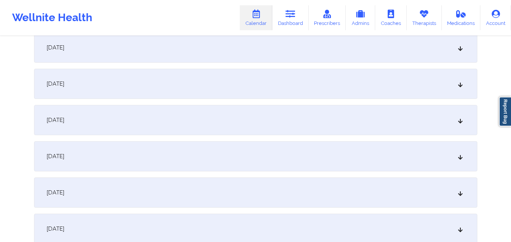
scroll to position [2154, 0]
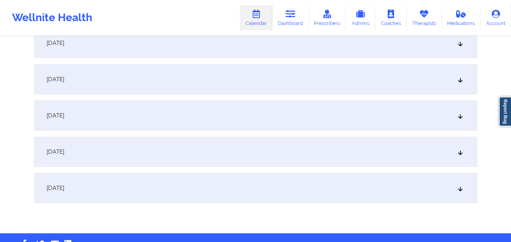
click at [311, 149] on div "November 29, 2025" at bounding box center [255, 152] width 443 height 30
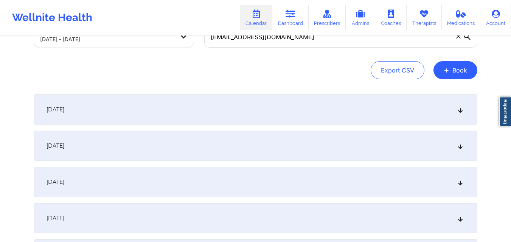
scroll to position [0, 0]
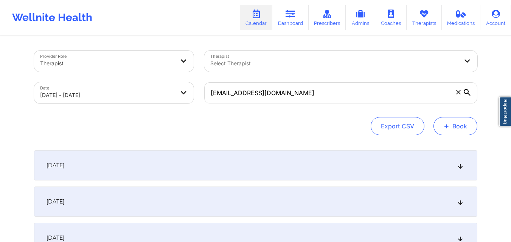
click at [467, 129] on button "+ Book" at bounding box center [455, 126] width 44 height 18
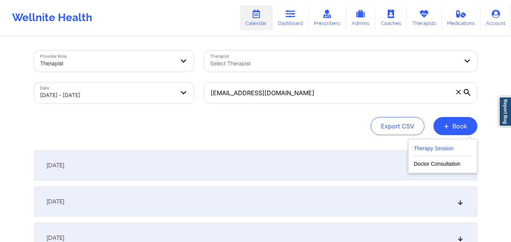
click at [450, 153] on button "Therapy Session" at bounding box center [442, 150] width 58 height 12
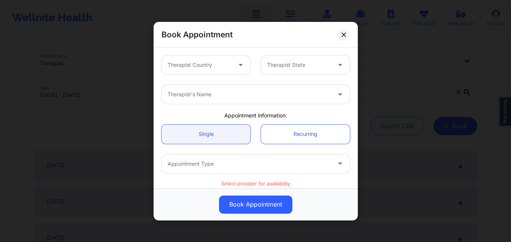
click at [209, 67] on div at bounding box center [199, 64] width 64 height 9
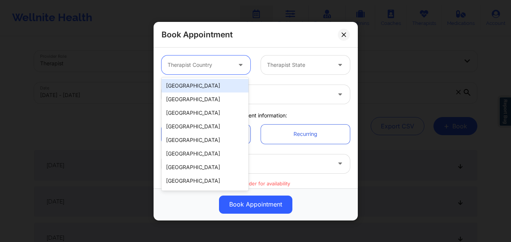
click at [212, 87] on div "[GEOGRAPHIC_DATA]" at bounding box center [204, 86] width 87 height 14
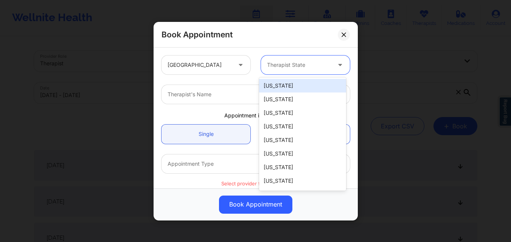
click at [297, 58] on div "Therapist State" at bounding box center [296, 65] width 71 height 19
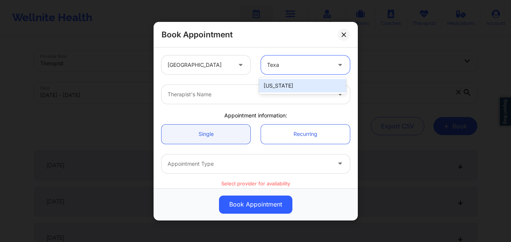
type input "[US_STATE]"
click at [298, 90] on div "[US_STATE]" at bounding box center [302, 86] width 87 height 14
click at [287, 93] on div at bounding box center [248, 94] width 163 height 9
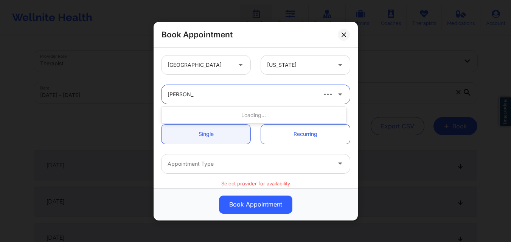
type input "[PERSON_NAME]"
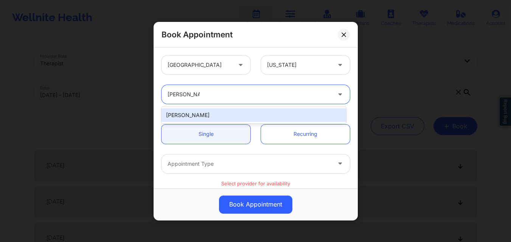
click at [267, 112] on div "[PERSON_NAME]" at bounding box center [253, 115] width 184 height 14
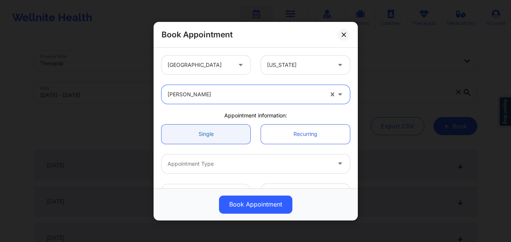
click at [220, 139] on link "Single" at bounding box center [205, 133] width 89 height 19
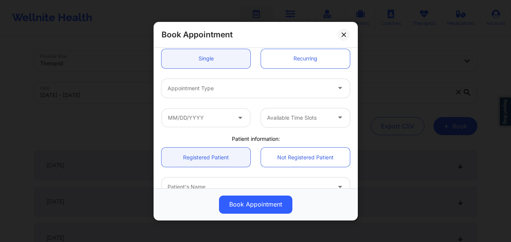
click at [225, 92] on div at bounding box center [248, 88] width 163 height 9
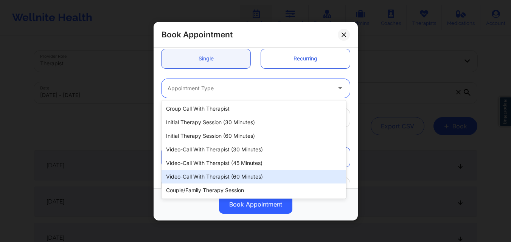
click at [238, 176] on div "Video-Call with Therapist (60 minutes)" at bounding box center [253, 177] width 184 height 14
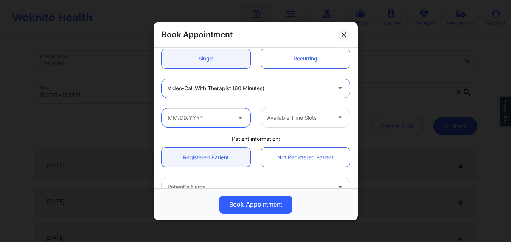
click at [207, 121] on input "text" at bounding box center [205, 117] width 89 height 19
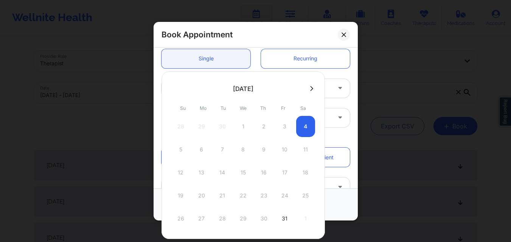
click at [310, 88] on icon at bounding box center [311, 89] width 3 height 6
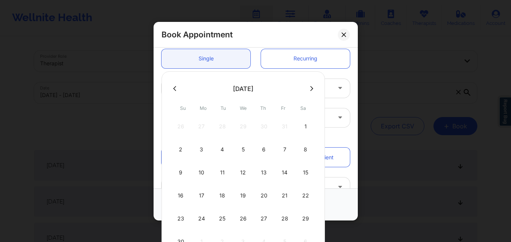
click at [310, 88] on icon at bounding box center [311, 89] width 3 height 6
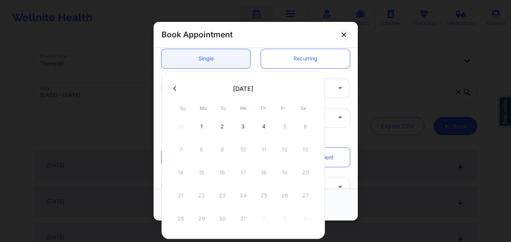
click at [175, 87] on icon at bounding box center [174, 88] width 3 height 5
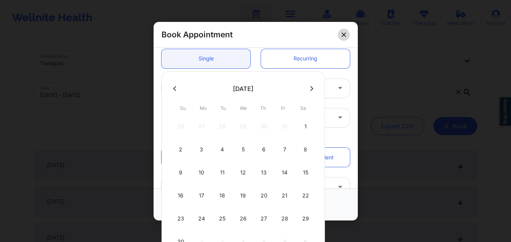
click at [341, 36] on button at bounding box center [344, 34] width 12 height 12
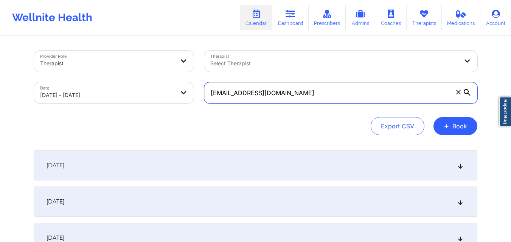
click at [305, 99] on input "jerryruiz71@live.com" at bounding box center [340, 92] width 273 height 21
paste input "keenan777@gmail"
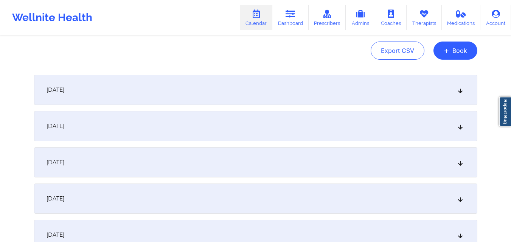
click at [285, 126] on div "October 2, 2025" at bounding box center [255, 126] width 443 height 30
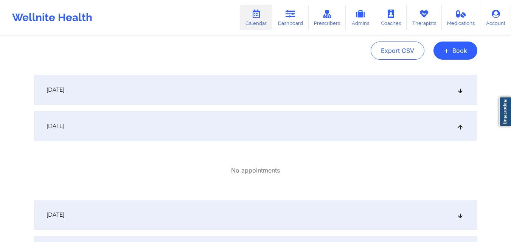
click at [289, 91] on div "October 1, 2025" at bounding box center [255, 90] width 443 height 30
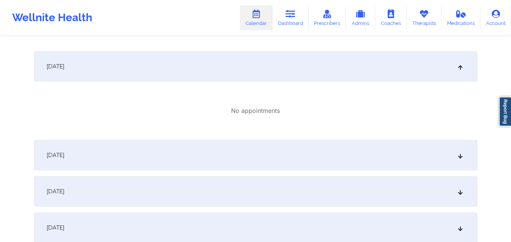
scroll to position [189, 0]
click at [293, 156] on div "October 3, 2025" at bounding box center [255, 154] width 443 height 30
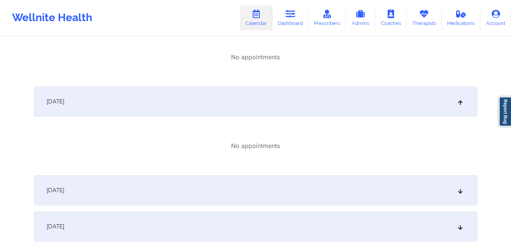
scroll to position [265, 0]
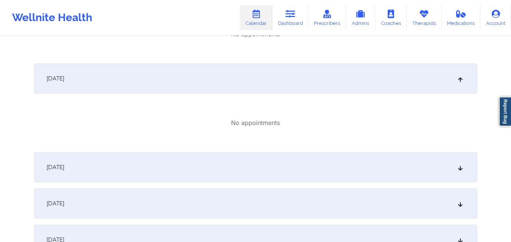
click at [305, 167] on div "October 4, 2025" at bounding box center [255, 167] width 443 height 30
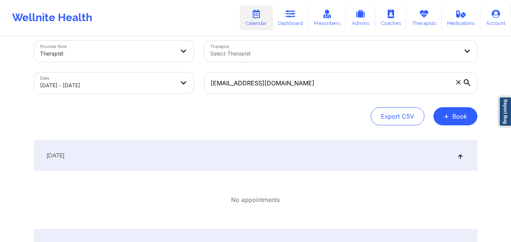
scroll to position [0, 0]
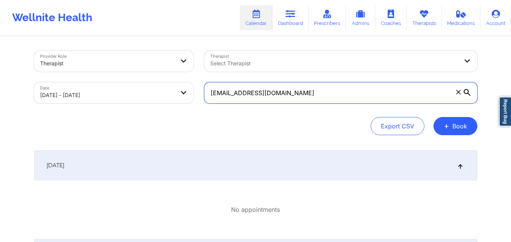
click at [306, 98] on input "jkeenan777@gmail.com" at bounding box center [340, 92] width 273 height 21
paste input "mareesasantos91"
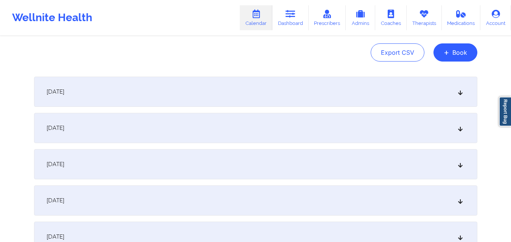
scroll to position [76, 0]
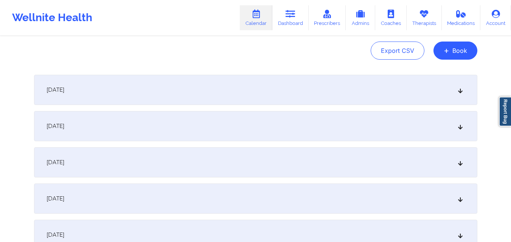
click at [265, 159] on div "October 3, 2025" at bounding box center [255, 162] width 443 height 30
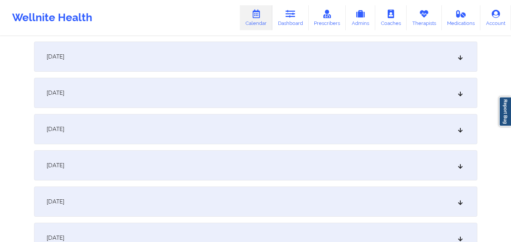
scroll to position [378, 0]
click at [270, 158] on div "October 10, 2025" at bounding box center [255, 167] width 443 height 30
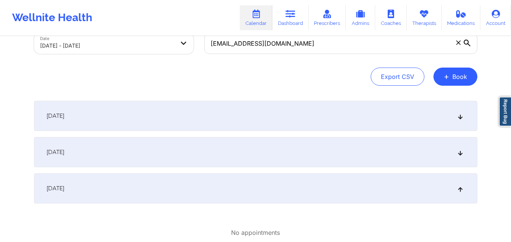
scroll to position [0, 0]
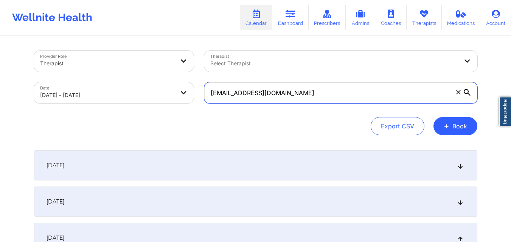
click at [314, 99] on input "mareesasantos91@gmail.com" at bounding box center [340, 92] width 273 height 21
paste input "gramofsunshine"
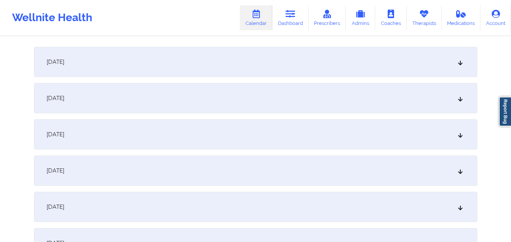
scroll to position [151, 0]
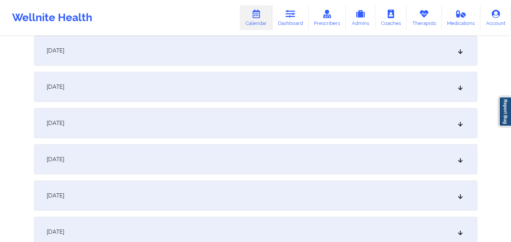
type input "gramofsunshine@gmail.com"
click at [265, 87] on div "October 3, 2025" at bounding box center [255, 87] width 443 height 30
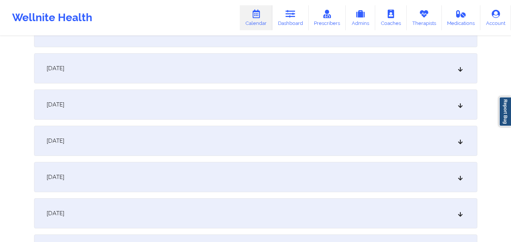
scroll to position [302, 0]
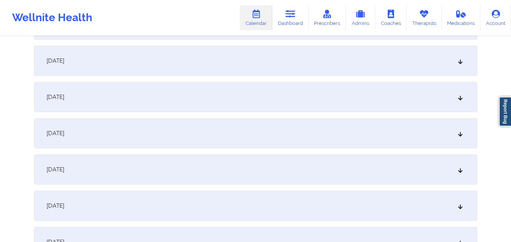
click at [258, 91] on div "October 6, 2025" at bounding box center [255, 97] width 443 height 30
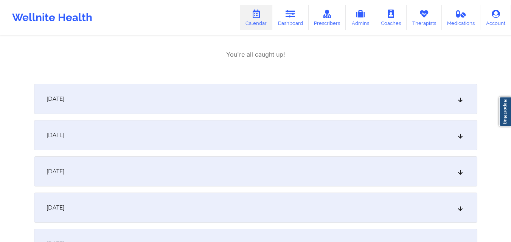
scroll to position [454, 0]
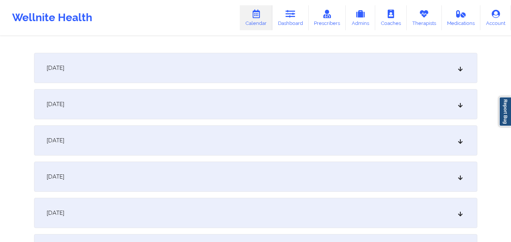
click at [281, 101] on div "October 8, 2025" at bounding box center [255, 104] width 443 height 30
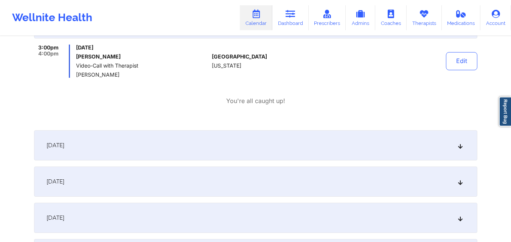
scroll to position [567, 0]
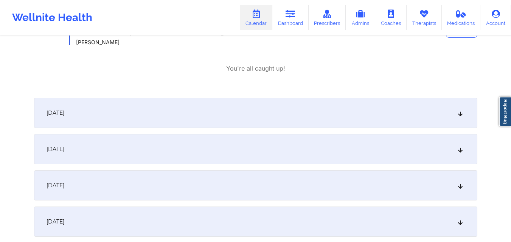
click at [283, 149] on div "October 10, 2025" at bounding box center [255, 149] width 443 height 30
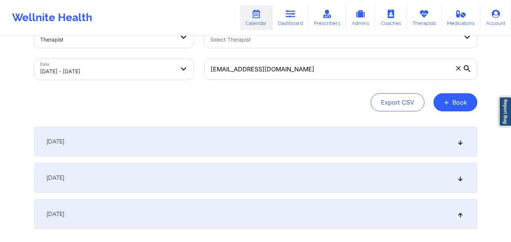
scroll to position [0, 0]
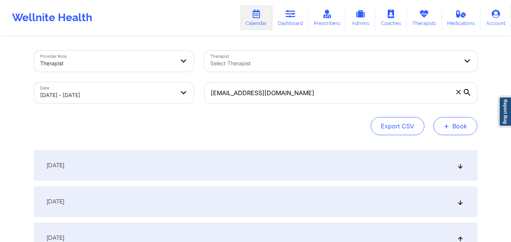
click at [461, 122] on button "+ Book" at bounding box center [455, 126] width 44 height 18
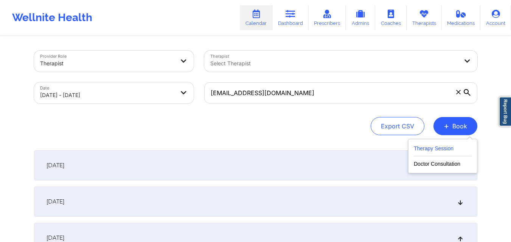
click at [446, 150] on button "Therapy Session" at bounding box center [442, 150] width 58 height 12
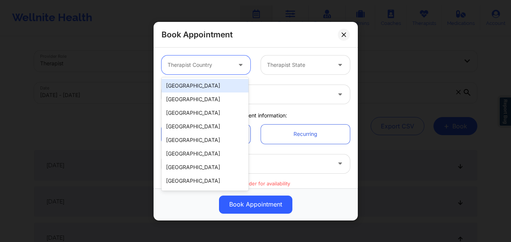
click at [221, 67] on div at bounding box center [199, 64] width 64 height 9
click at [206, 84] on div "[GEOGRAPHIC_DATA]" at bounding box center [204, 86] width 87 height 14
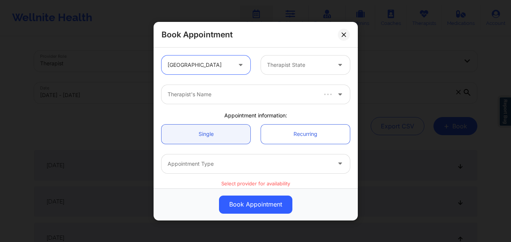
click at [296, 63] on div at bounding box center [299, 64] width 64 height 9
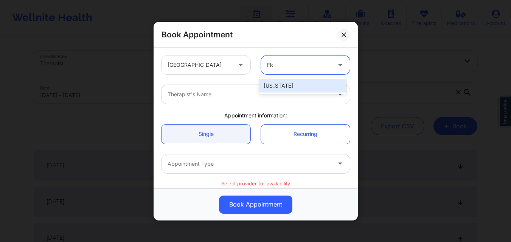
type input "Flor"
click at [280, 84] on div "Therapist's Name" at bounding box center [255, 94] width 199 height 29
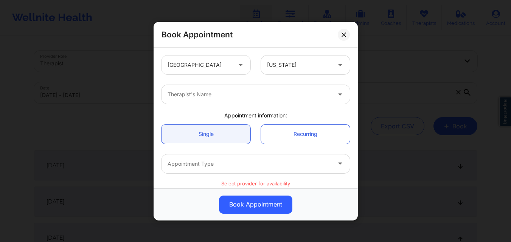
click at [275, 96] on div at bounding box center [248, 94] width 163 height 9
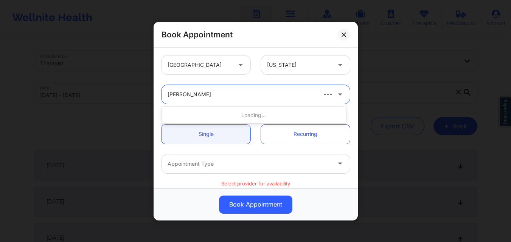
type input "[PERSON_NAME]"
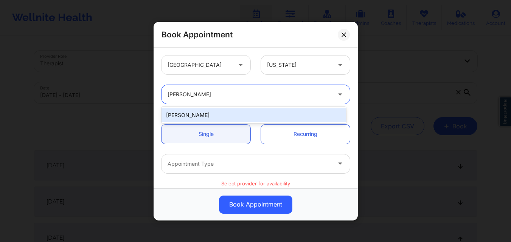
click at [220, 118] on div "[PERSON_NAME]" at bounding box center [253, 115] width 184 height 14
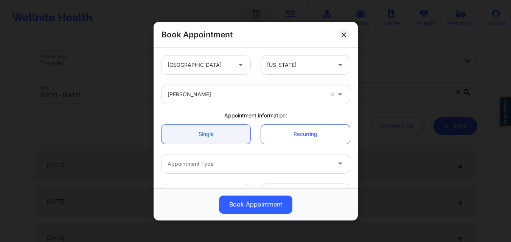
click at [215, 143] on link "Single" at bounding box center [205, 133] width 89 height 19
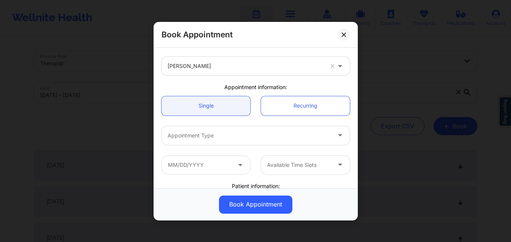
scroll to position [38, 0]
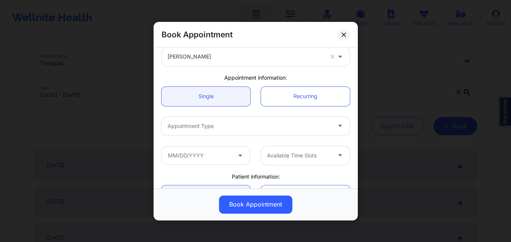
click at [223, 130] on div at bounding box center [248, 125] width 163 height 9
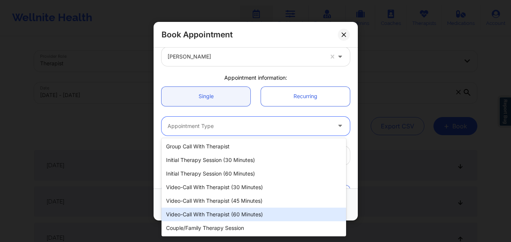
click at [231, 215] on div "Video-Call with Therapist (60 minutes)" at bounding box center [253, 215] width 184 height 14
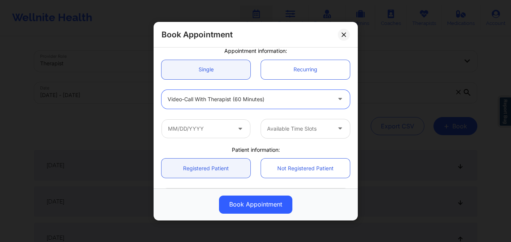
scroll to position [76, 0]
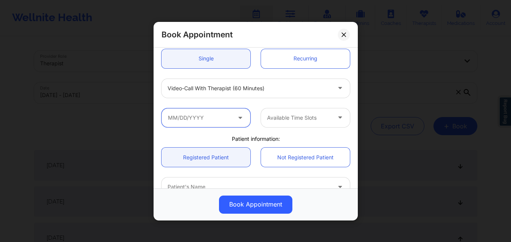
click at [213, 113] on input "text" at bounding box center [205, 117] width 89 height 19
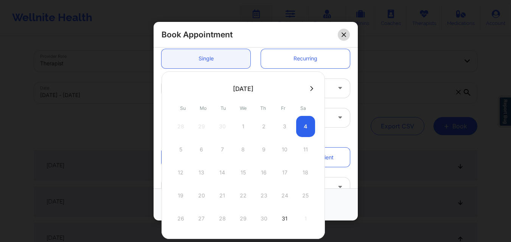
click at [342, 32] on icon at bounding box center [343, 34] width 5 height 5
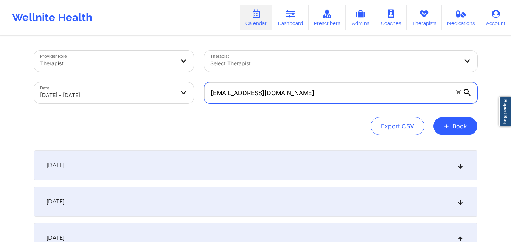
click at [318, 98] on input "gramofsunshine@gmail.com" at bounding box center [340, 92] width 273 height 21
paste input "colieamiller"
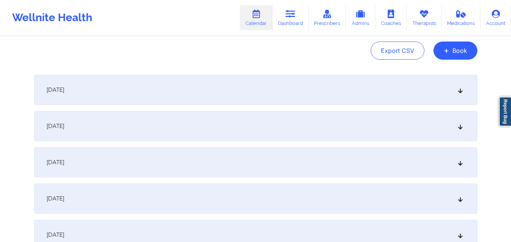
type input "colieamiller@gmail.com"
click at [283, 125] on div "October 2, 2025" at bounding box center [255, 126] width 443 height 30
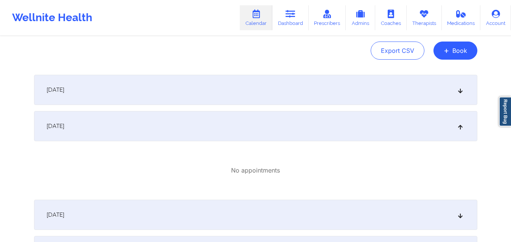
click at [279, 92] on div "October 1, 2025" at bounding box center [255, 90] width 443 height 30
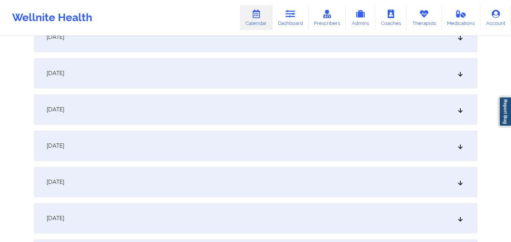
scroll to position [340, 0]
click at [279, 218] on div "October 8, 2025" at bounding box center [255, 218] width 443 height 30
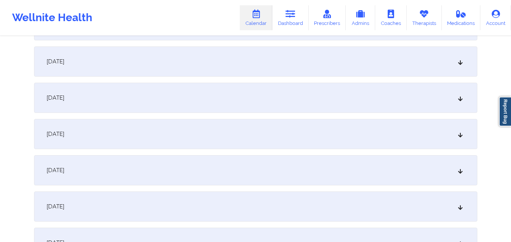
click at [304, 200] on div "October 22, 2025" at bounding box center [255, 207] width 443 height 30
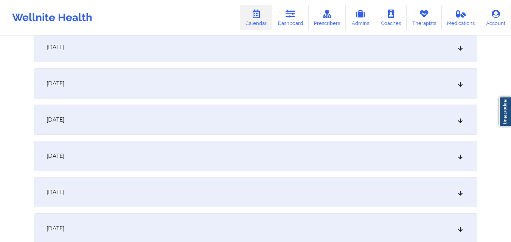
scroll to position [1587, 0]
click at [307, 154] on div "November 5, 2025" at bounding box center [255, 157] width 443 height 30
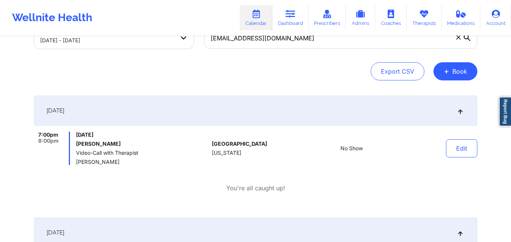
scroll to position [0, 0]
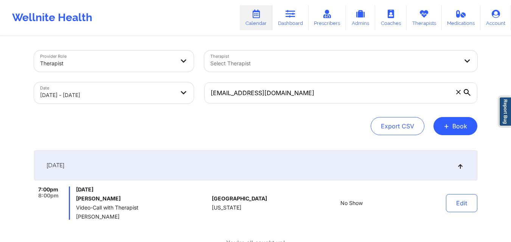
click at [449, 130] on button "+ Book" at bounding box center [455, 126] width 44 height 18
click at [427, 147] on button "Therapy Session" at bounding box center [442, 150] width 58 height 12
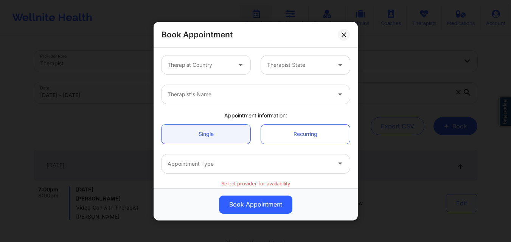
click at [223, 60] on div "Therapist Country" at bounding box center [196, 65] width 71 height 19
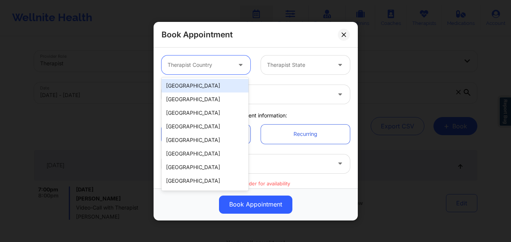
click at [209, 90] on div "[GEOGRAPHIC_DATA]" at bounding box center [204, 86] width 87 height 14
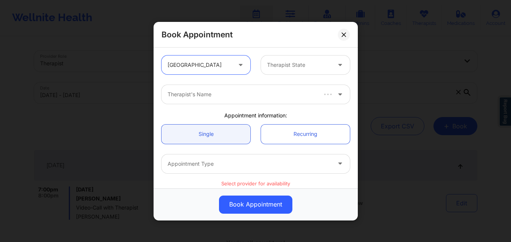
click at [294, 62] on div at bounding box center [299, 64] width 64 height 9
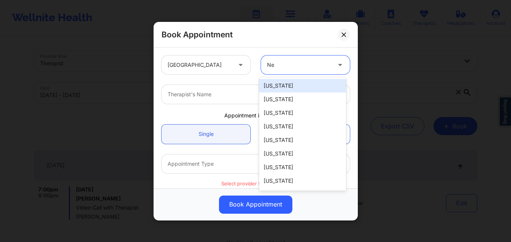
type input "New"
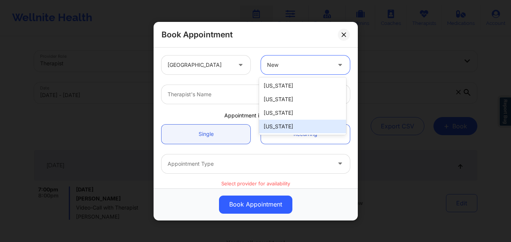
click at [288, 127] on div "[US_STATE]" at bounding box center [302, 127] width 87 height 14
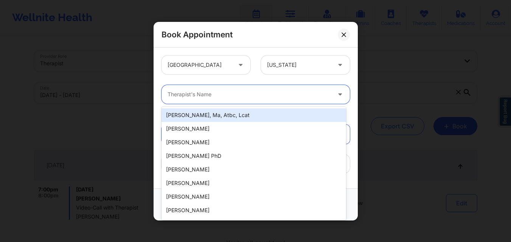
click at [202, 95] on div at bounding box center [248, 94] width 163 height 9
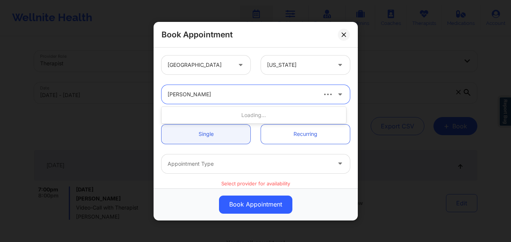
type input "[PERSON_NAME]"
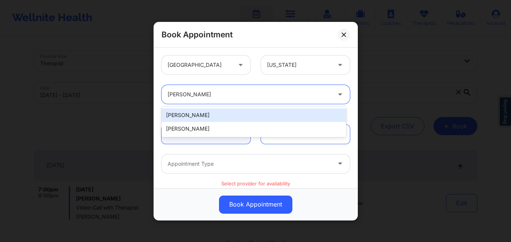
click at [200, 112] on div "[PERSON_NAME]" at bounding box center [253, 115] width 184 height 14
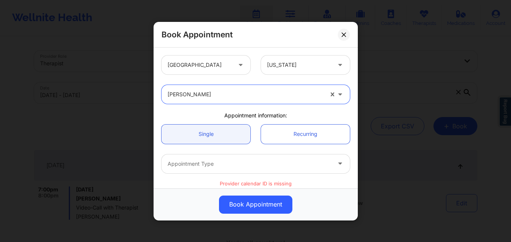
click at [213, 95] on div at bounding box center [245, 94] width 156 height 9
click at [234, 91] on div at bounding box center [245, 94] width 156 height 9
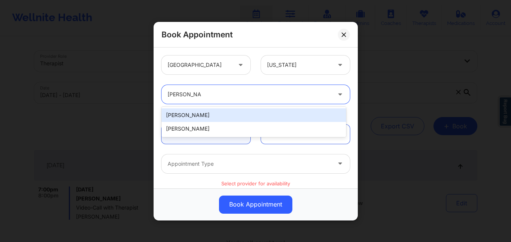
type input "Chanel Thomp"
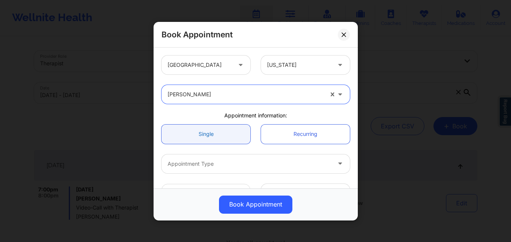
click at [195, 134] on link "Single" at bounding box center [205, 133] width 89 height 19
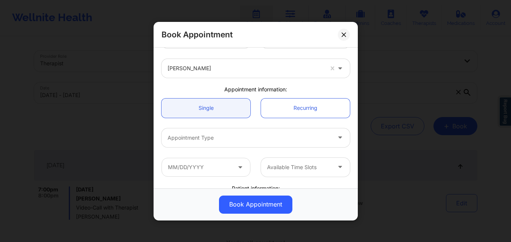
scroll to position [38, 0]
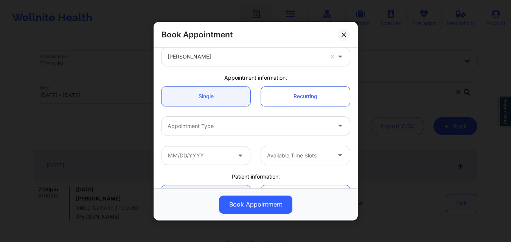
click at [227, 128] on div at bounding box center [248, 125] width 163 height 9
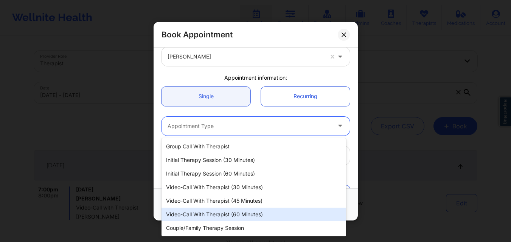
click at [243, 217] on div "Video-Call with Therapist (60 minutes)" at bounding box center [253, 215] width 184 height 14
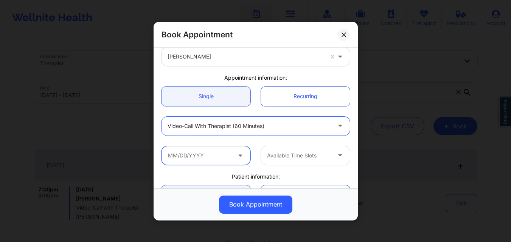
click at [209, 161] on input "text" at bounding box center [205, 155] width 89 height 19
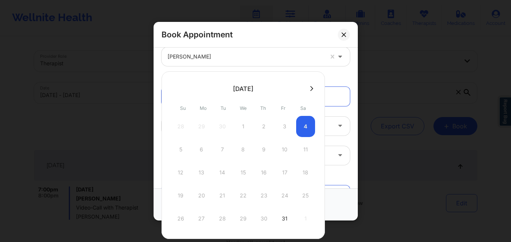
click at [310, 90] on icon at bounding box center [311, 89] width 3 height 6
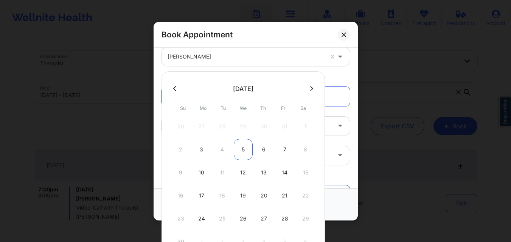
click at [241, 153] on div "5" at bounding box center [243, 149] width 19 height 21
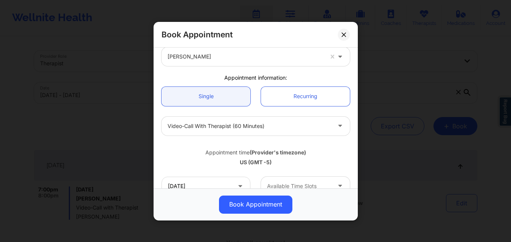
type input "11/05/2025"
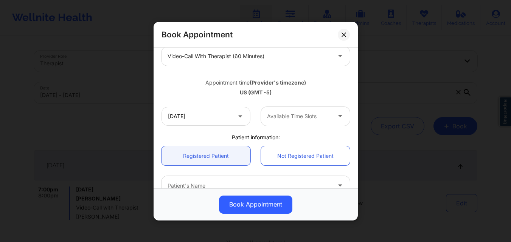
scroll to position [113, 0]
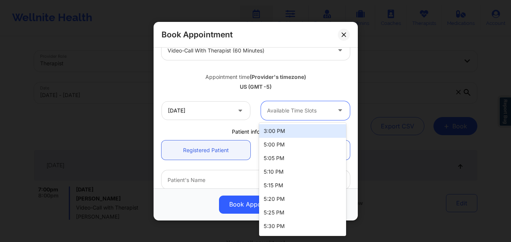
click at [286, 115] on div "Available Time Slots" at bounding box center [296, 110] width 71 height 19
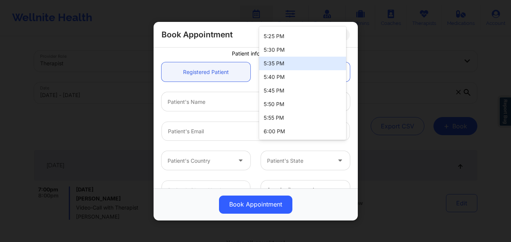
scroll to position [211, 0]
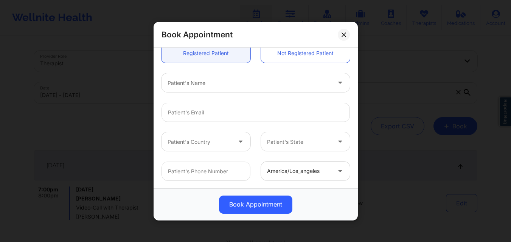
click at [427, 39] on div "Book Appointment United States New York Chanel Thompson Appointment information…" at bounding box center [255, 121] width 511 height 242
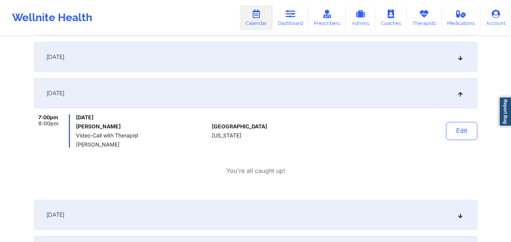
scroll to position [1096, 0]
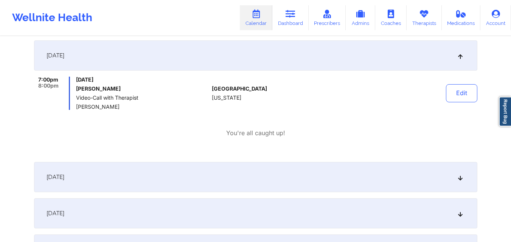
click at [327, 85] on div at bounding box center [351, 93] width 105 height 33
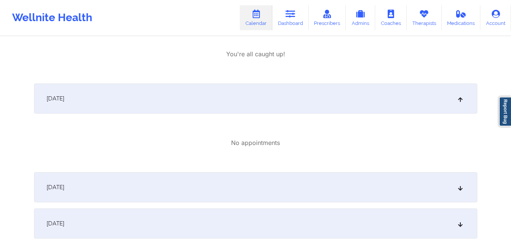
scroll to position [0, 0]
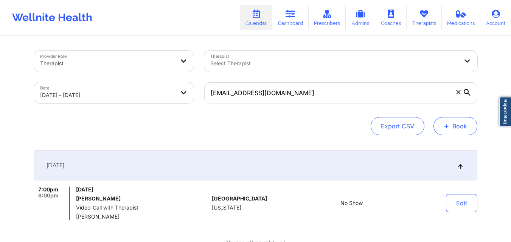
click at [451, 130] on button "+ Book" at bounding box center [455, 126] width 44 height 18
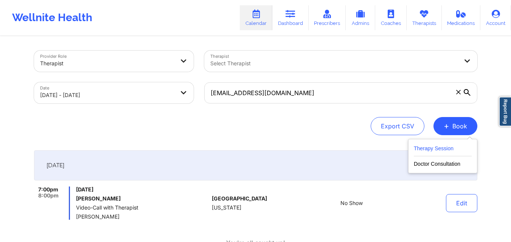
click at [427, 150] on button "Therapy Session" at bounding box center [442, 150] width 58 height 12
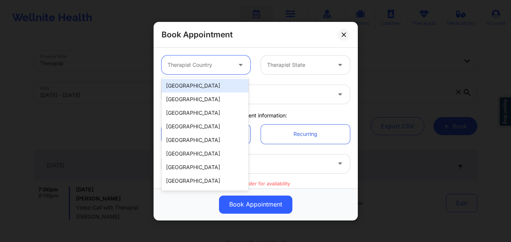
click at [201, 63] on div at bounding box center [199, 64] width 64 height 9
click at [206, 85] on div "[GEOGRAPHIC_DATA]" at bounding box center [204, 86] width 87 height 14
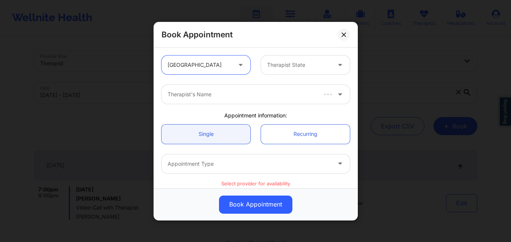
click at [285, 67] on div at bounding box center [299, 64] width 64 height 9
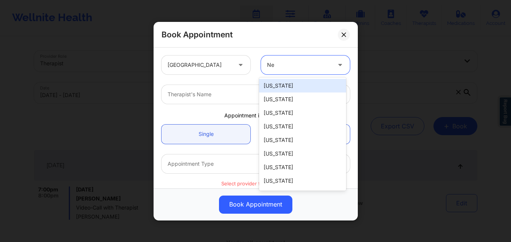
type input "New"
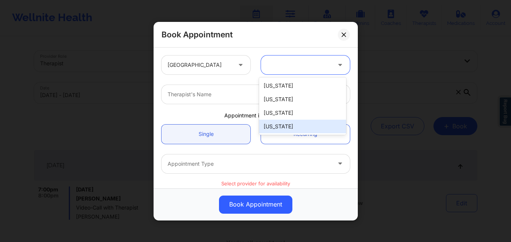
type input "\"
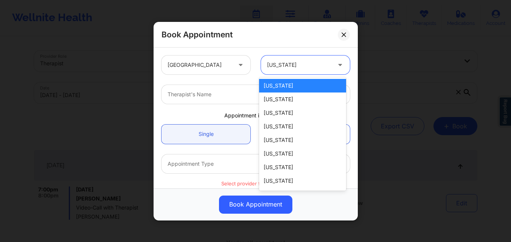
click at [280, 72] on div "[US_STATE]" at bounding box center [299, 65] width 64 height 19
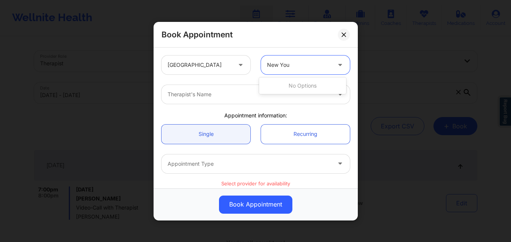
type input "New Yo"
click at [291, 85] on div "[US_STATE]" at bounding box center [302, 86] width 87 height 14
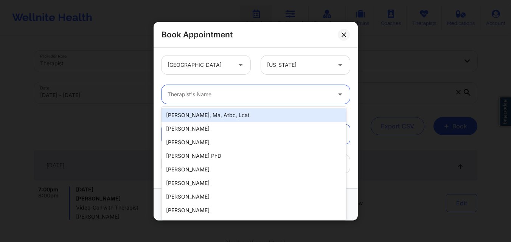
click at [221, 94] on div at bounding box center [248, 94] width 163 height 9
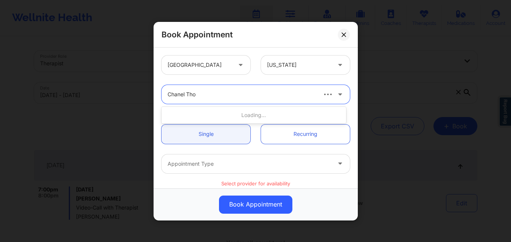
type input "Chanel Thom"
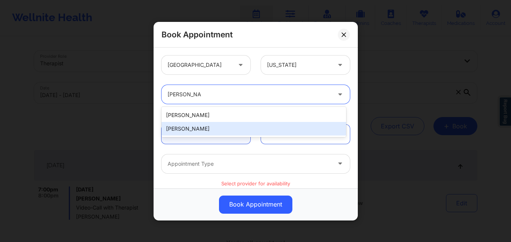
click at [229, 127] on div "[PERSON_NAME]" at bounding box center [253, 129] width 184 height 14
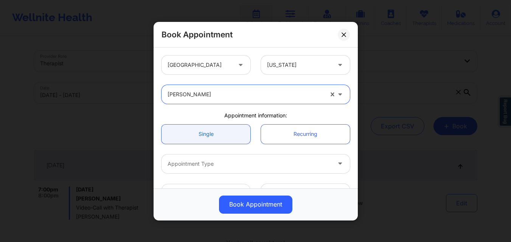
click at [220, 137] on link "Single" at bounding box center [205, 133] width 89 height 19
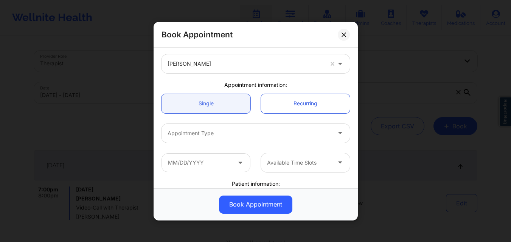
scroll to position [76, 0]
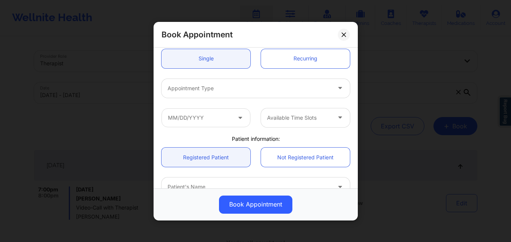
click at [228, 88] on div at bounding box center [248, 88] width 163 height 9
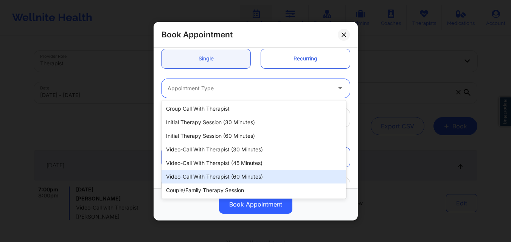
click at [252, 178] on div "Video-Call with Therapist (60 minutes)" at bounding box center [253, 177] width 184 height 14
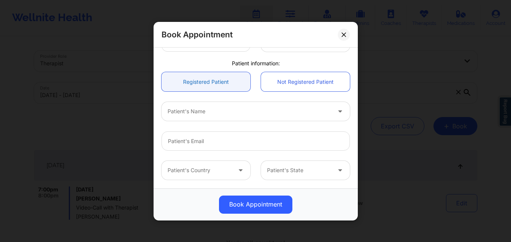
scroll to position [113, 0]
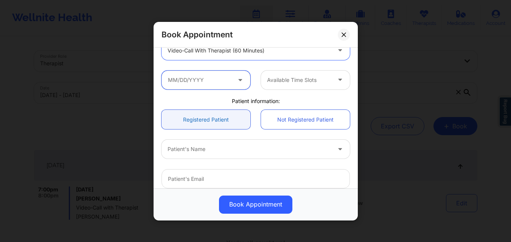
click at [217, 85] on input "text" at bounding box center [205, 79] width 89 height 19
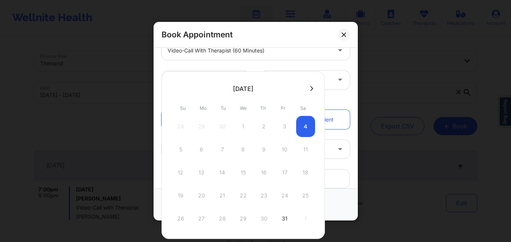
click at [310, 91] on icon at bounding box center [311, 89] width 3 height 6
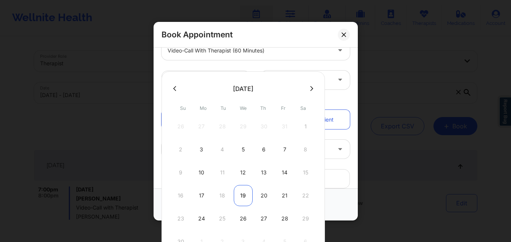
click at [246, 195] on div "19" at bounding box center [243, 195] width 19 height 21
type input "11/19/2025"
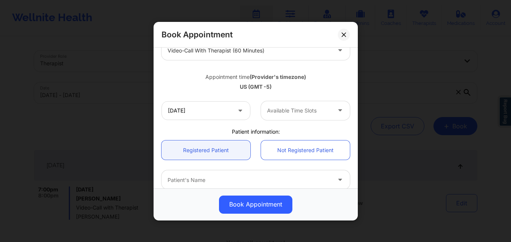
click at [310, 103] on div "Available Time Slots" at bounding box center [296, 110] width 71 height 19
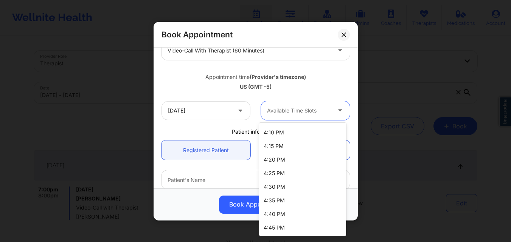
scroll to position [230, 0]
click at [189, 130] on div "Patient information:" at bounding box center [255, 132] width 199 height 8
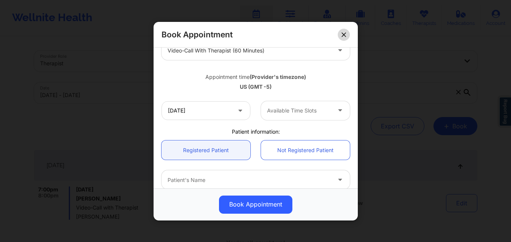
click at [345, 38] on button at bounding box center [344, 34] width 12 height 12
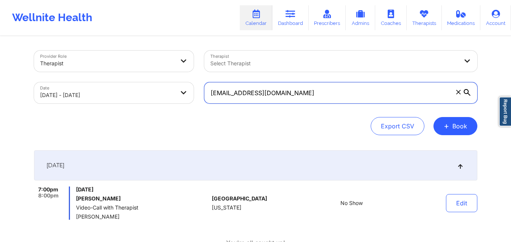
click at [313, 93] on input "colieamiller@gmail.com" at bounding box center [340, 92] width 273 height 21
click at [312, 93] on input "colieamiller@gmail.com" at bounding box center [340, 92] width 273 height 21
paste input "terry_chun2002@yahoo"
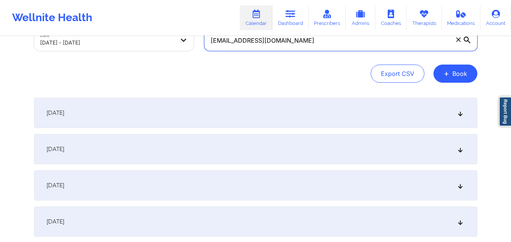
scroll to position [113, 0]
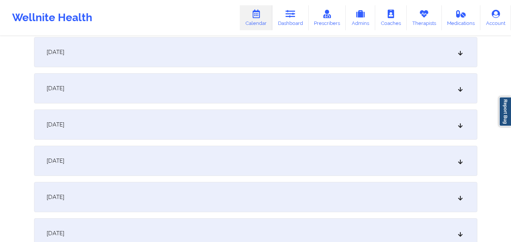
type input "terry_chun2002@yahoo.com"
click at [270, 152] on div "October 4, 2025" at bounding box center [255, 161] width 443 height 30
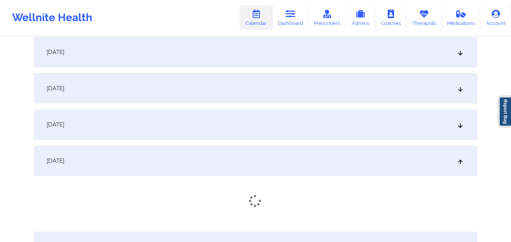
scroll to position [151, 0]
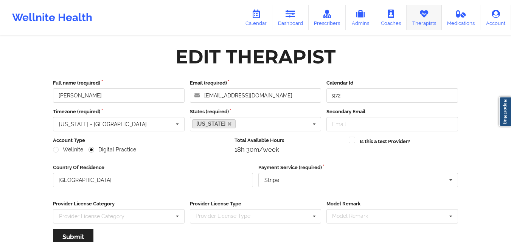
click at [434, 17] on link "Therapists" at bounding box center [423, 17] width 35 height 25
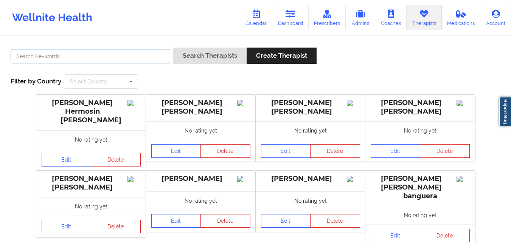
click at [136, 61] on input "text" at bounding box center [90, 56] width 159 height 14
type input "[PERSON_NAME] [PERSON_NAME]"
click at [173, 48] on button "Search Therapists" at bounding box center [209, 56] width 73 height 16
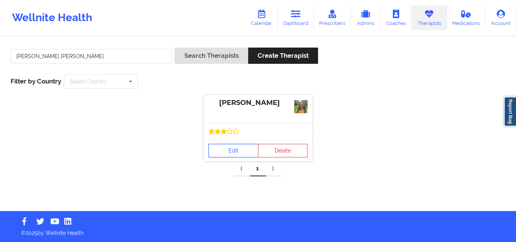
click at [213, 155] on link "Edit" at bounding box center [234, 151] width 50 height 14
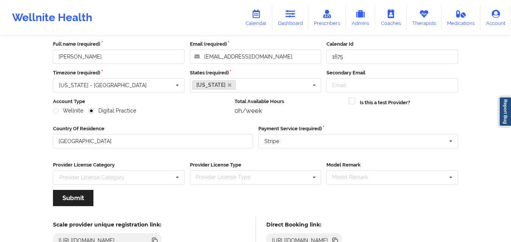
scroll to position [21, 0]
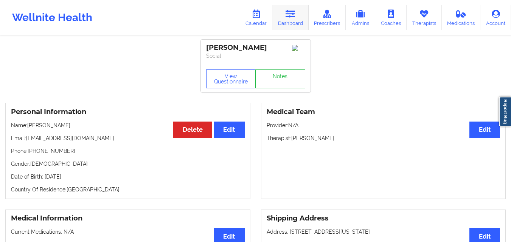
click at [288, 22] on link "Dashboard" at bounding box center [290, 17] width 36 height 25
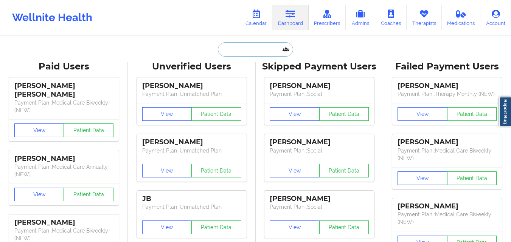
click at [249, 48] on input "text" at bounding box center [255, 49] width 75 height 14
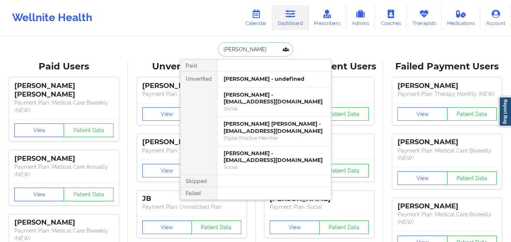
type input "gerardo"
click at [274, 91] on div "Gerardo Ruiz - jerryruiz71@live.com" at bounding box center [273, 98] width 101 height 14
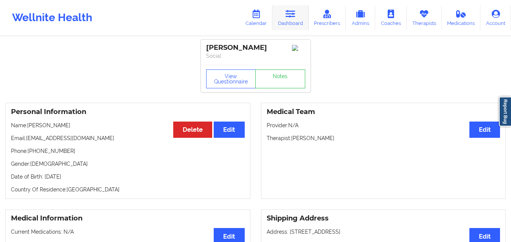
click at [293, 17] on icon at bounding box center [290, 14] width 10 height 8
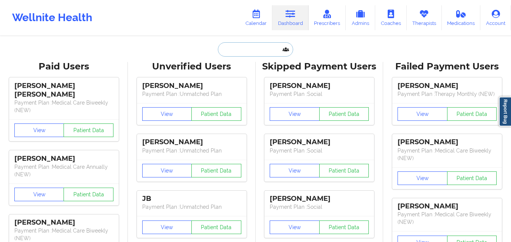
click at [218, 51] on input "text" at bounding box center [255, 49] width 75 height 14
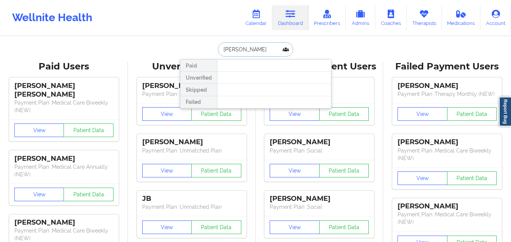
type input "Erin E"
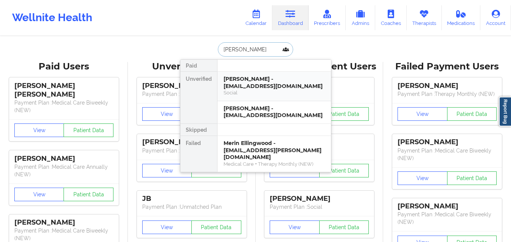
click at [249, 83] on div "Erin Elizabeth Hanis - gramofsunshine@gmail.com" at bounding box center [273, 83] width 101 height 14
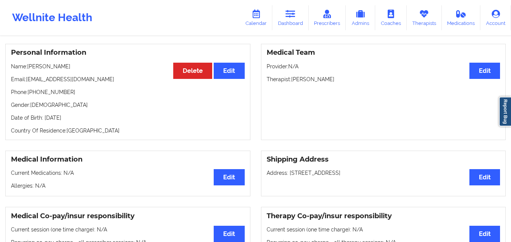
scroll to position [227, 0]
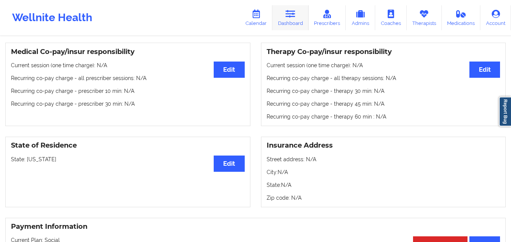
click at [285, 21] on link "Dashboard" at bounding box center [290, 17] width 36 height 25
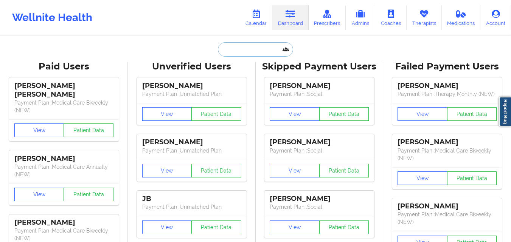
click at [235, 47] on input "text" at bounding box center [255, 49] width 75 height 14
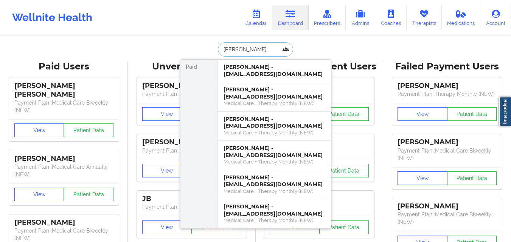
type input "Nicole A Miller"
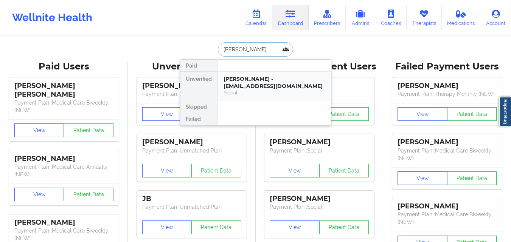
click at [267, 93] on div "Social" at bounding box center [273, 93] width 101 height 6
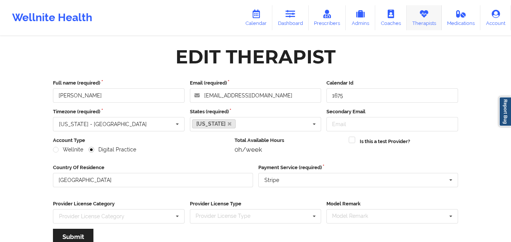
click at [423, 17] on icon at bounding box center [424, 14] width 10 height 8
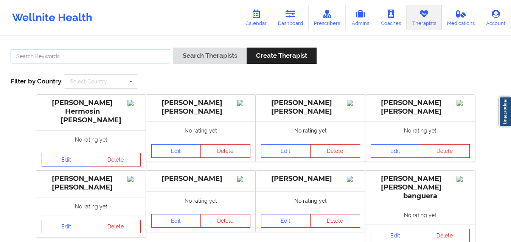
click at [134, 54] on input "text" at bounding box center [90, 56] width 159 height 14
type input "[PERSON_NAME]"
click at [173, 48] on button "Search Therapists" at bounding box center [209, 56] width 73 height 16
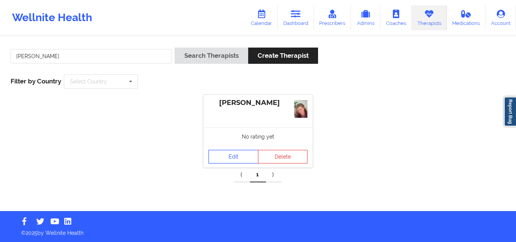
click at [232, 159] on link "Edit" at bounding box center [234, 157] width 50 height 14
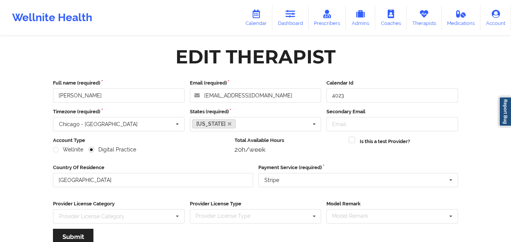
scroll to position [97, 0]
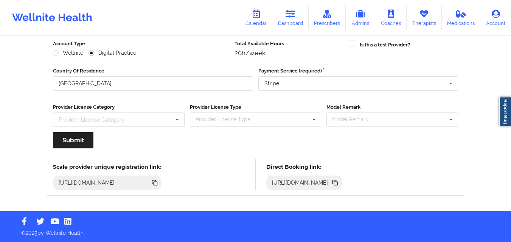
click at [338, 184] on icon at bounding box center [336, 184] width 4 height 4
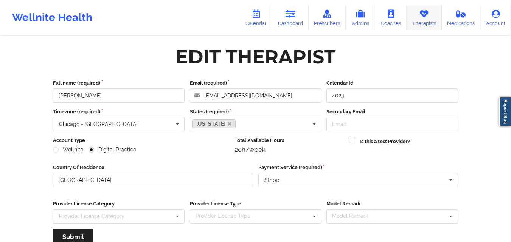
click at [430, 14] on link "Therapists" at bounding box center [423, 17] width 35 height 25
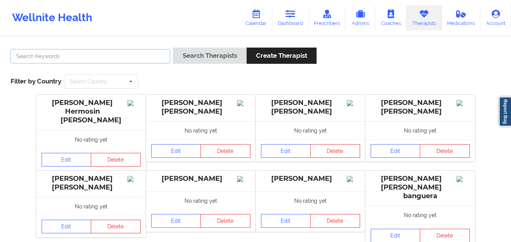
drag, startPoint x: 147, startPoint y: 51, endPoint x: 147, endPoint y: 56, distance: 4.5
click at [147, 51] on input "text" at bounding box center [90, 56] width 159 height 14
type input "[PERSON_NAME]"
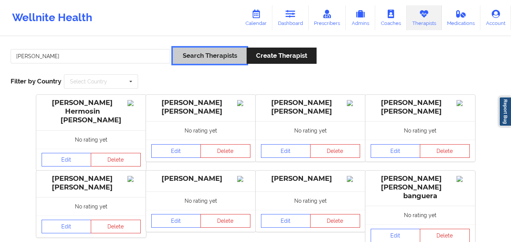
click at [187, 63] on button "Search Therapists" at bounding box center [209, 56] width 73 height 16
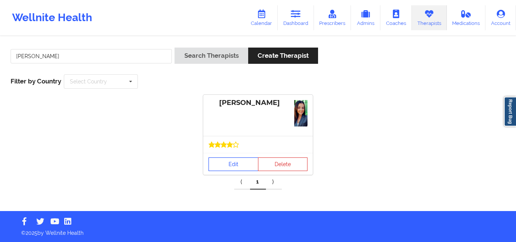
click at [219, 168] on link "Edit" at bounding box center [234, 165] width 50 height 14
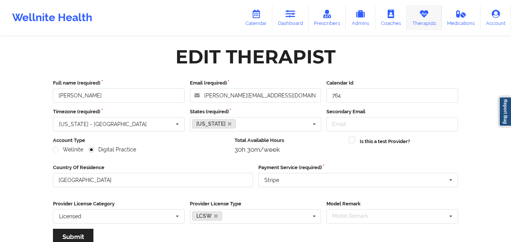
click at [422, 20] on link "Therapists" at bounding box center [423, 17] width 35 height 25
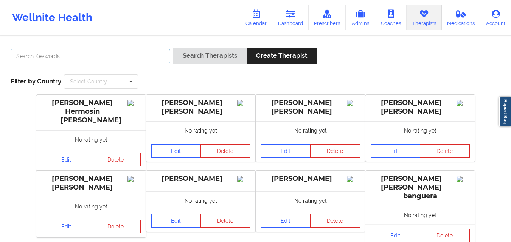
click at [105, 54] on input "text" at bounding box center [90, 56] width 159 height 14
type input "[PERSON_NAME]"
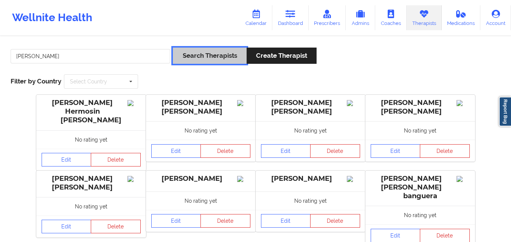
click at [191, 50] on button "Search Therapists" at bounding box center [209, 56] width 73 height 16
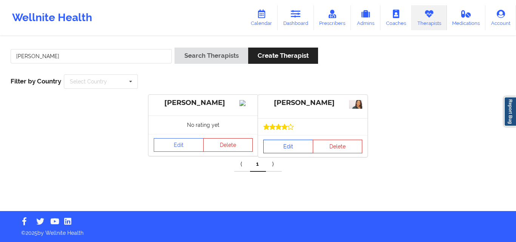
click at [293, 146] on link "Edit" at bounding box center [288, 147] width 50 height 14
